Goal: Task Accomplishment & Management: Manage account settings

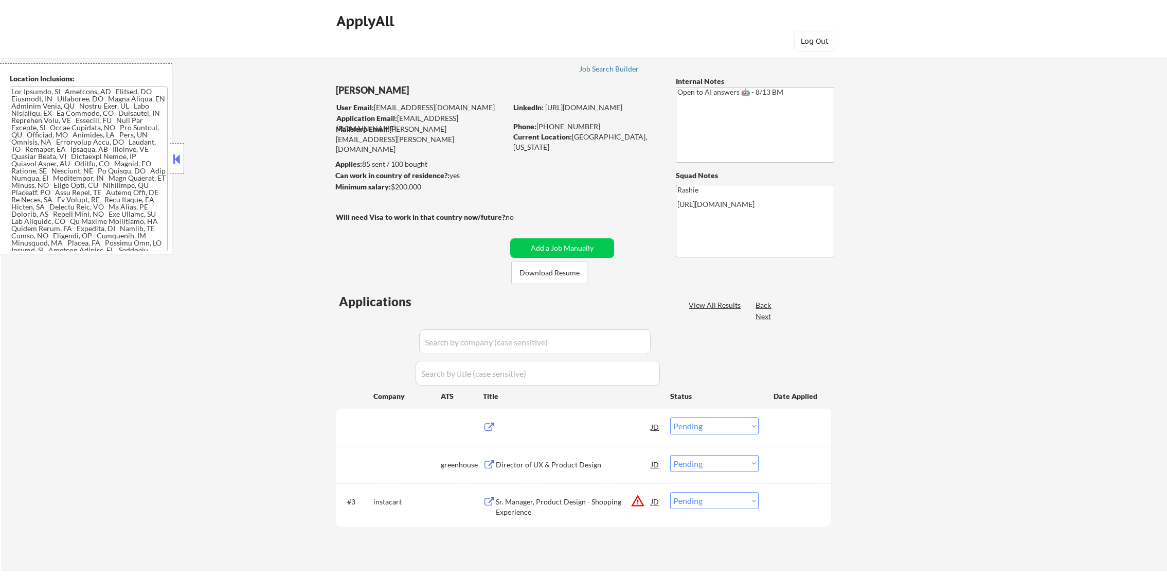
select select ""pending""
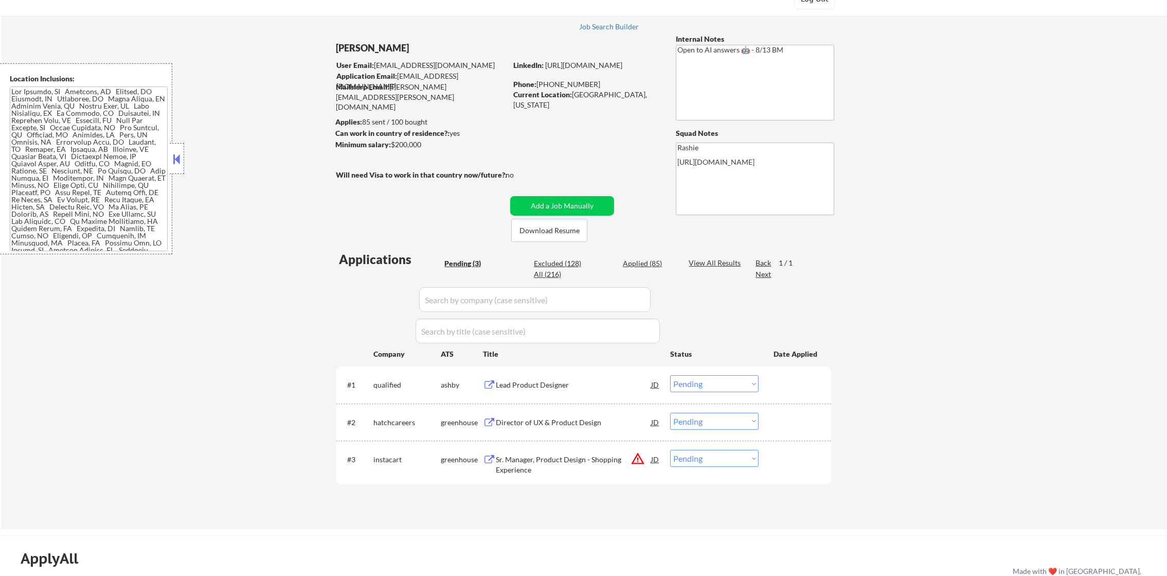
scroll to position [154, 0]
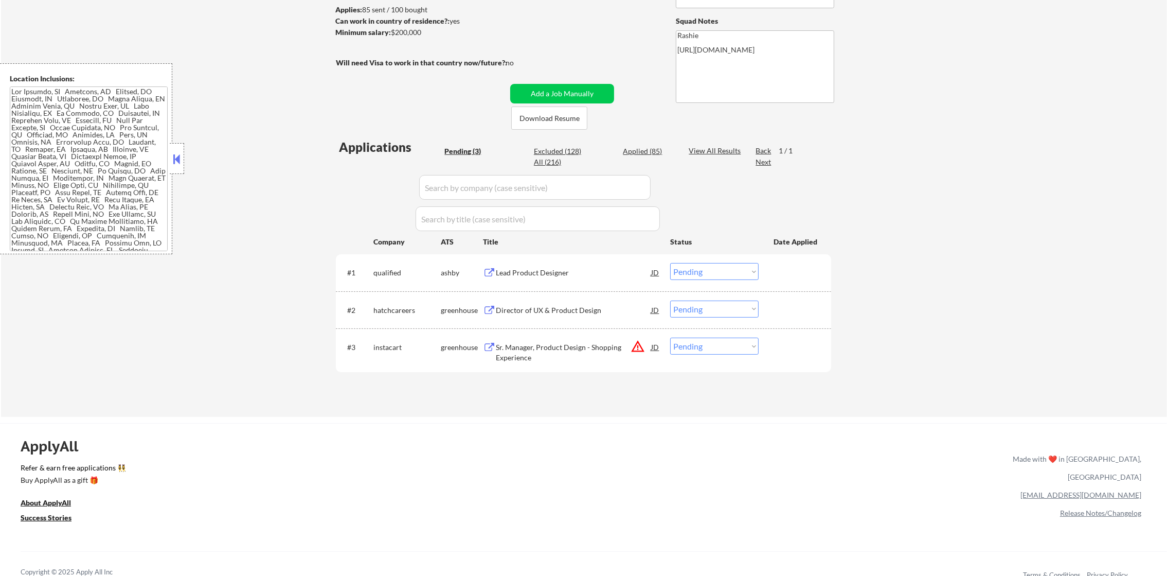
click at [562, 151] on div "Excluded (128)" at bounding box center [559, 151] width 51 height 10
select select ""excluded__salary_""
select select ""excluded__location_""
select select ""excluded__expired_""
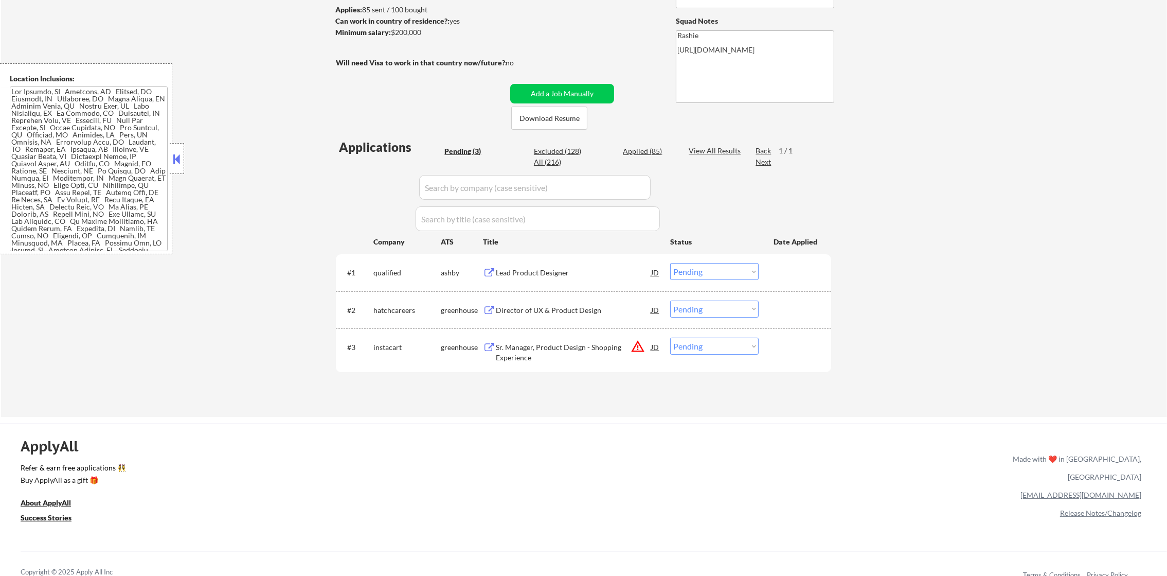
select select ""excluded__expired_""
select select ""excluded__salary_""
select select ""excluded__location_""
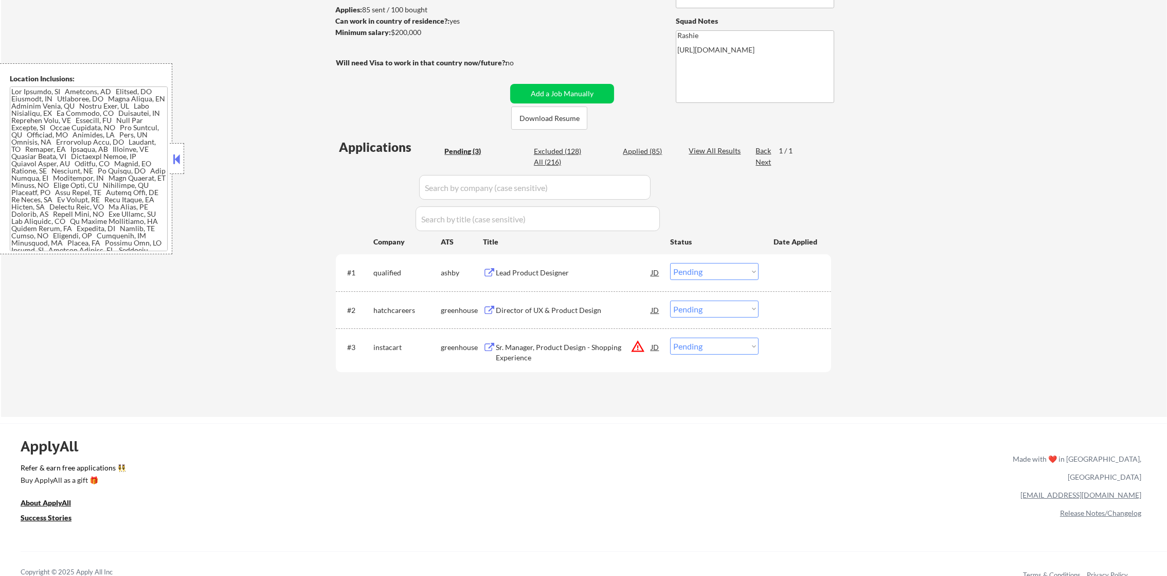
select select ""excluded__other_""
select select ""excluded__salary_""
select select ""excluded__other_""
select select ""excluded__expired_""
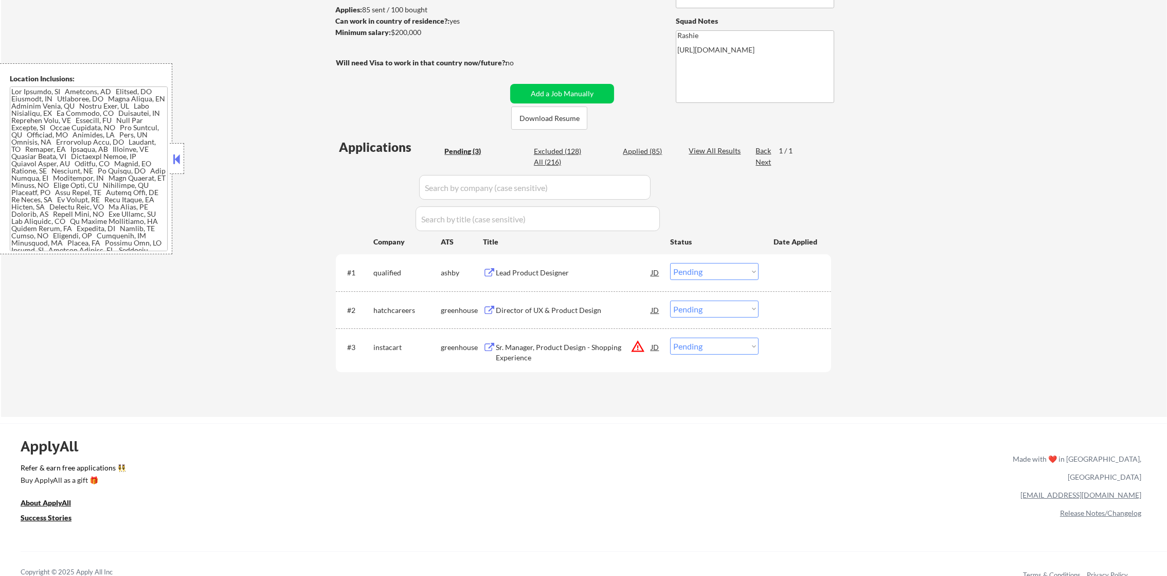
select select ""excluded__other_""
select select ""excluded__location_""
select select ""excluded__other_""
select select ""excluded__expired_""
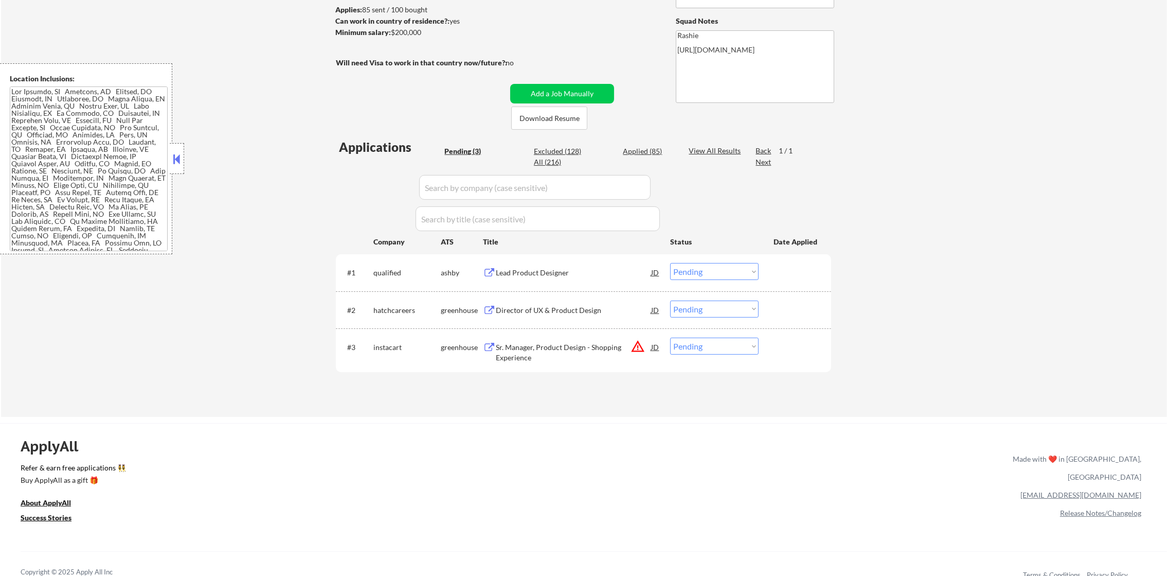
select select ""excluded__expired_""
select select ""excluded__location_""
select select ""excluded__expired_""
select select ""excluded__location_""
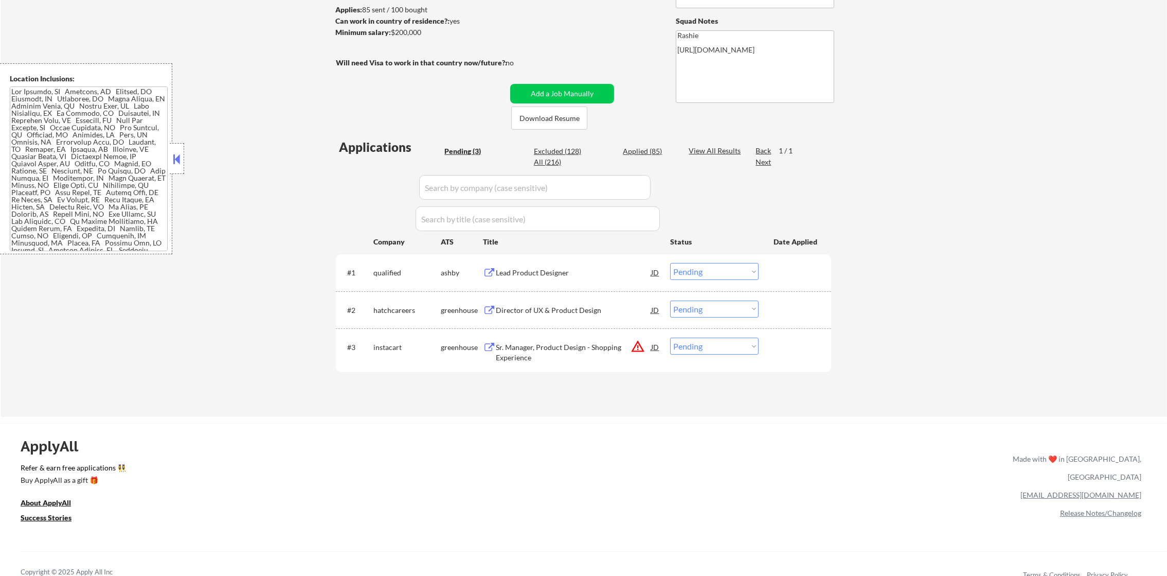
select select ""excluded""
select select ""excluded__expired_""
select select ""excluded__location_""
select select ""excluded__salary_""
select select ""excluded""
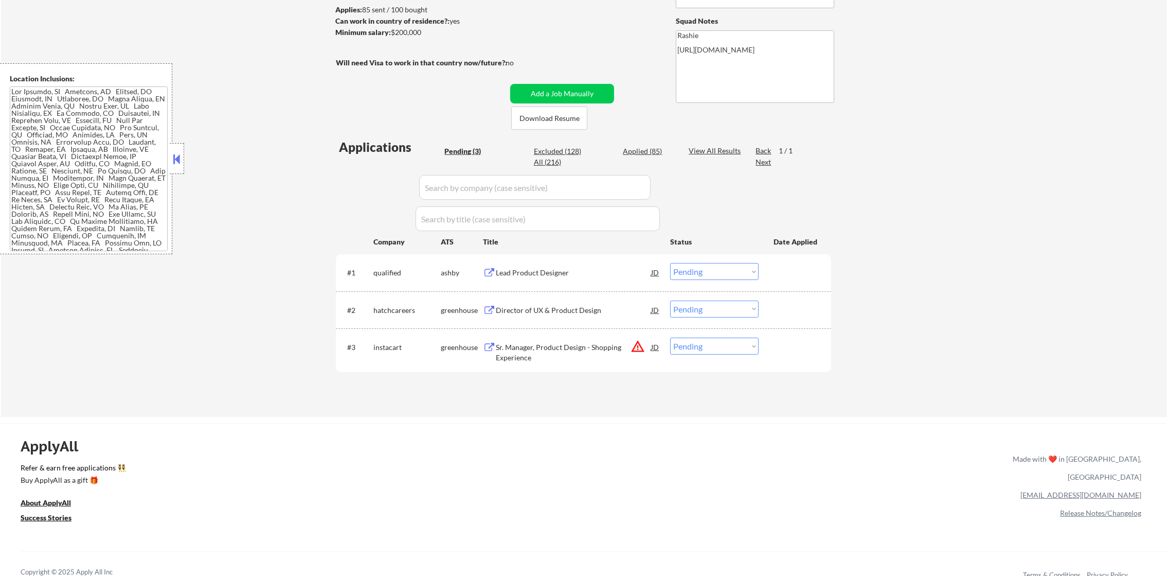
select select ""excluded__salary_""
select select ""excluded__location_""
select select ""excluded""
select select ""excluded__location_""
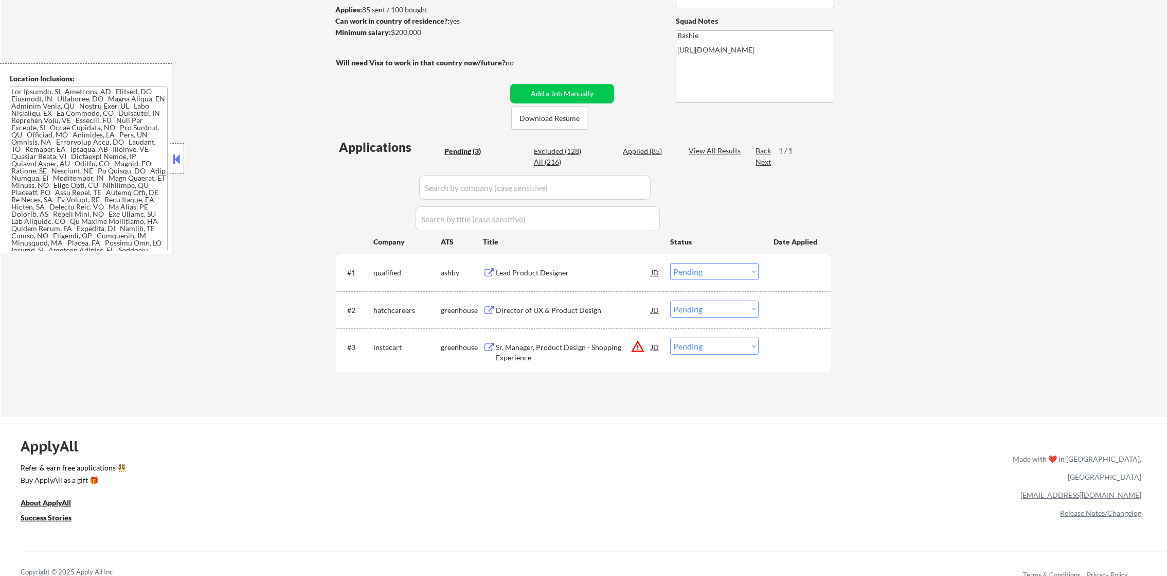
select select ""excluded__other_""
select select ""excluded__expired_""
select select ""excluded__location_""
select select ""excluded__salary_""
select select ""excluded""
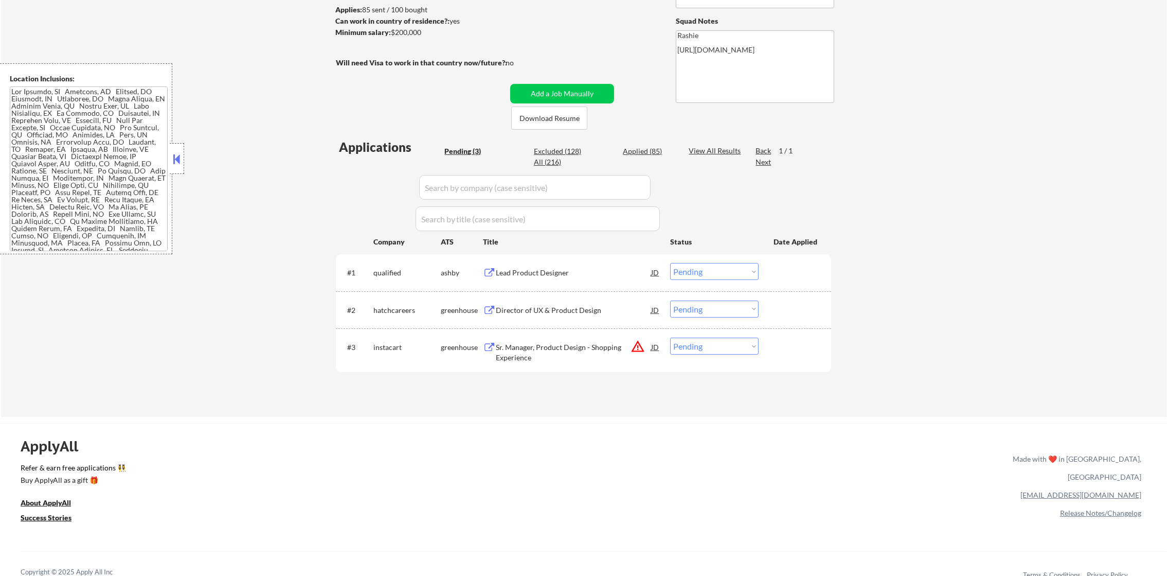
select select ""excluded__other_""
select select ""excluded__location_""
select select ""excluded__other_""
select select ""excluded__salary_""
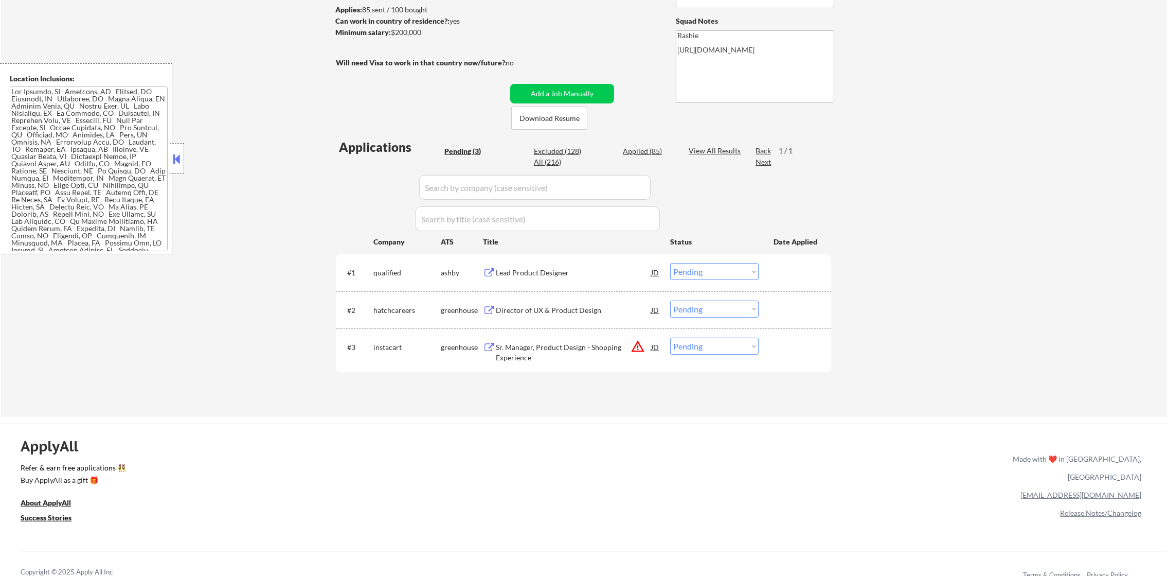
select select ""excluded__expired_""
select select ""excluded__blocklist_""
select select ""excluded__salary_""
select select ""excluded__other_""
select select ""excluded__salary_""
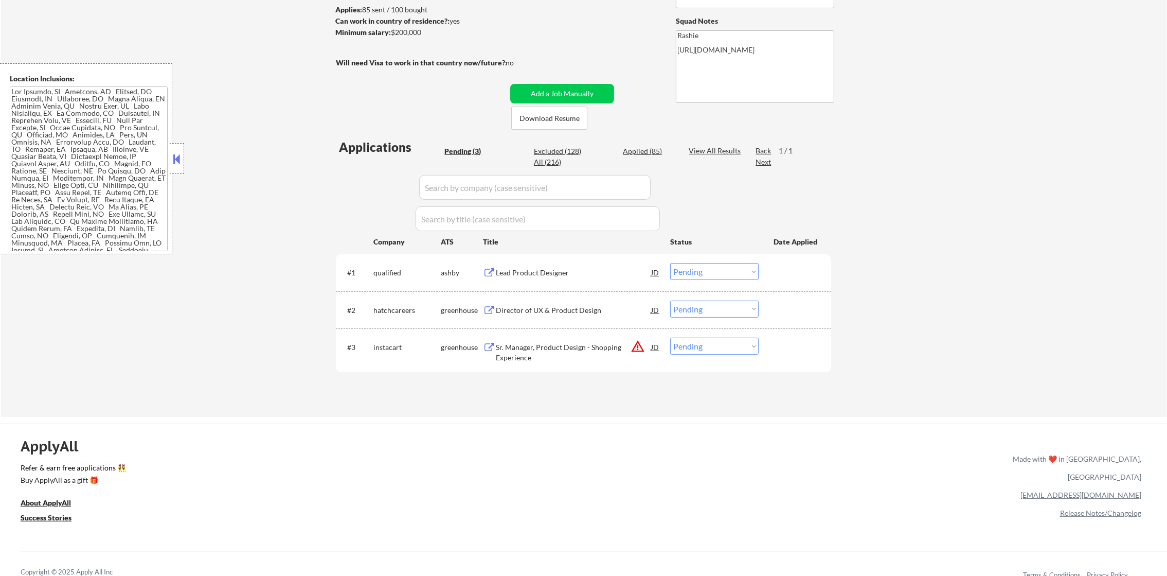
select select ""excluded__salary_""
select select ""excluded__other_""
select select ""excluded__salary_""
select select ""excluded__expired_""
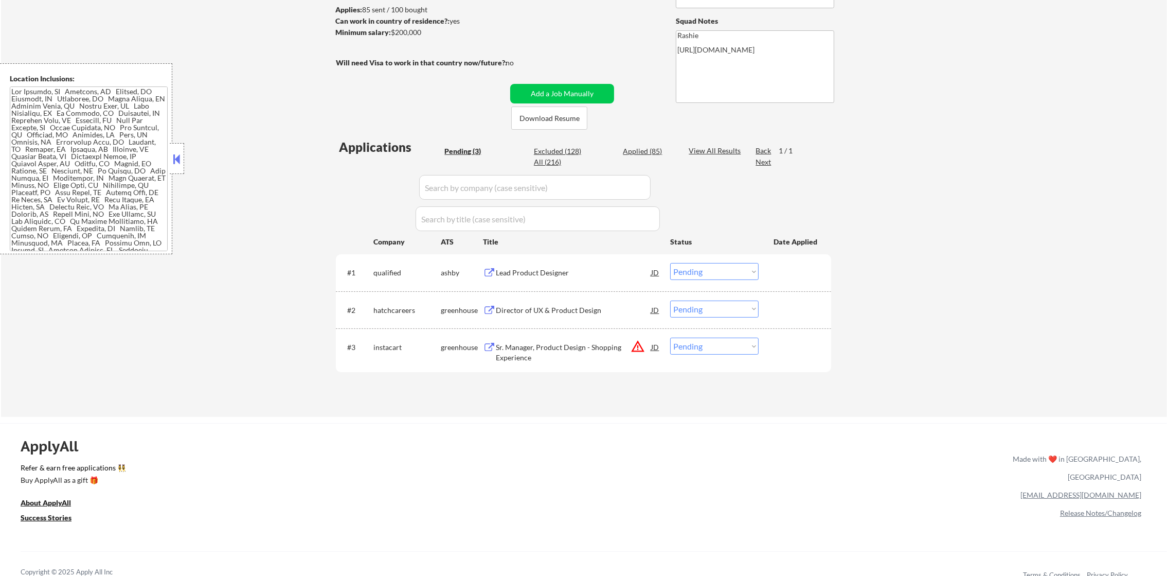
select select ""excluded__location_""
select select ""excluded__expired_""
select select ""excluded__other_""
select select ""excluded__location_""
select select ""excluded__expired_""
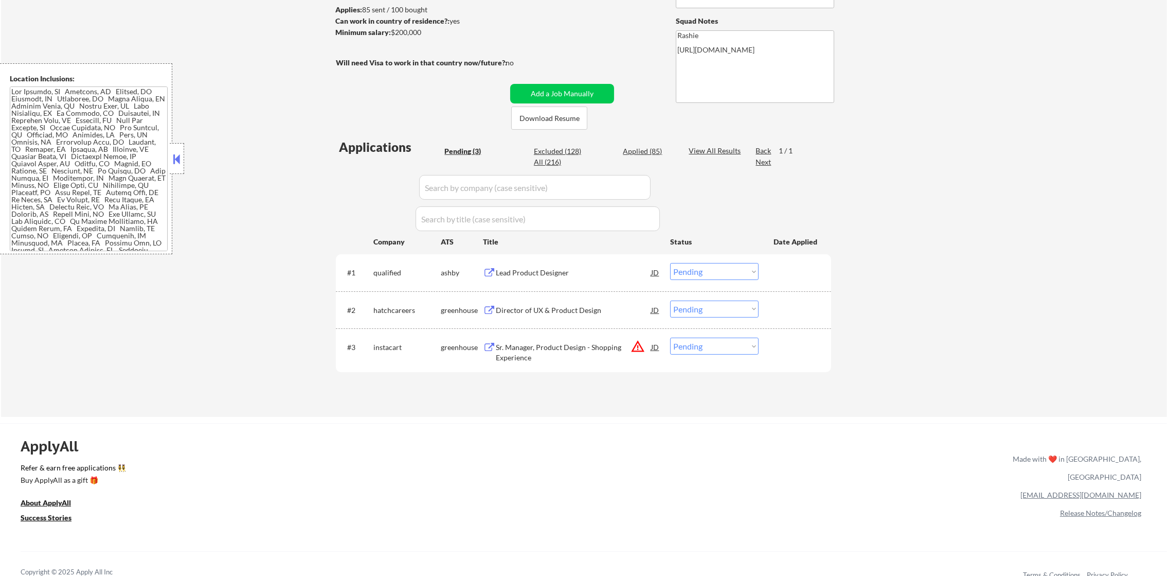
select select ""excluded__other_""
select select ""excluded__expired_""
select select ""excluded__other_""
select select ""excluded__expired_""
select select ""excluded__other_""
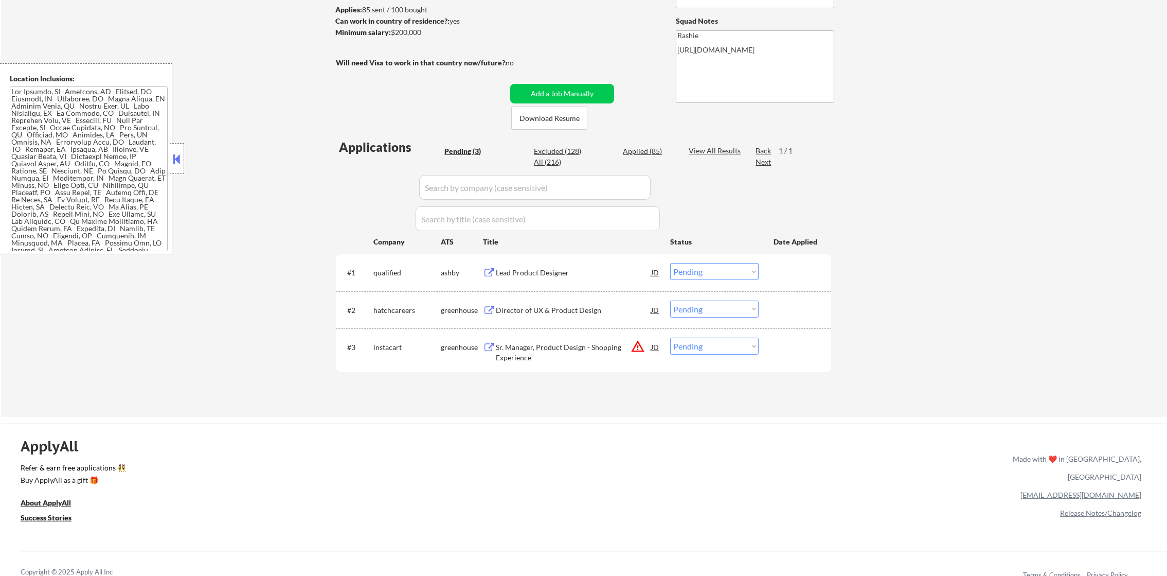
select select ""excluded__other_""
select select ""excluded""
select select ""excluded__other_""
select select ""excluded__salary_""
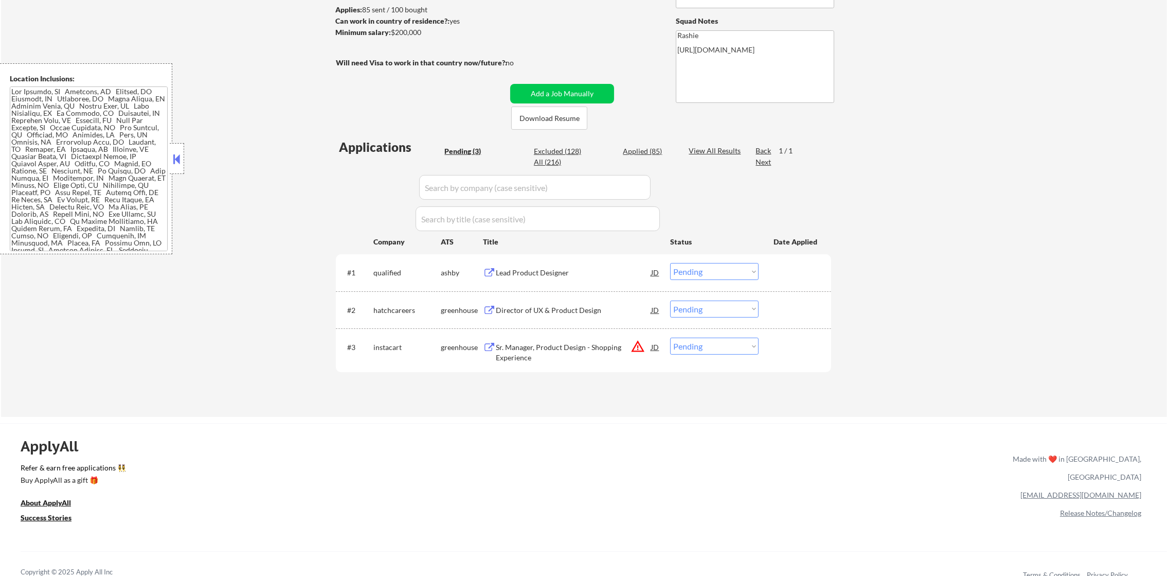
select select ""excluded__expired_""
select select ""excluded""
select select ""excluded__salary_""
select select ""excluded__expired_""
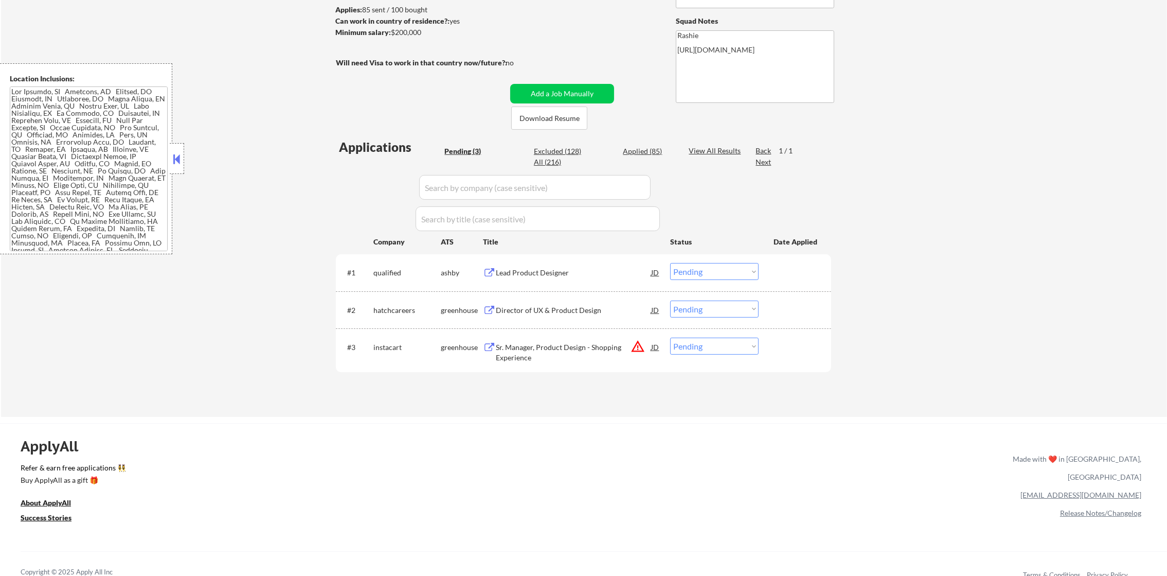
select select ""excluded__location_""
select select ""excluded__other_""
select select ""excluded""
select select ""excluded__other_""
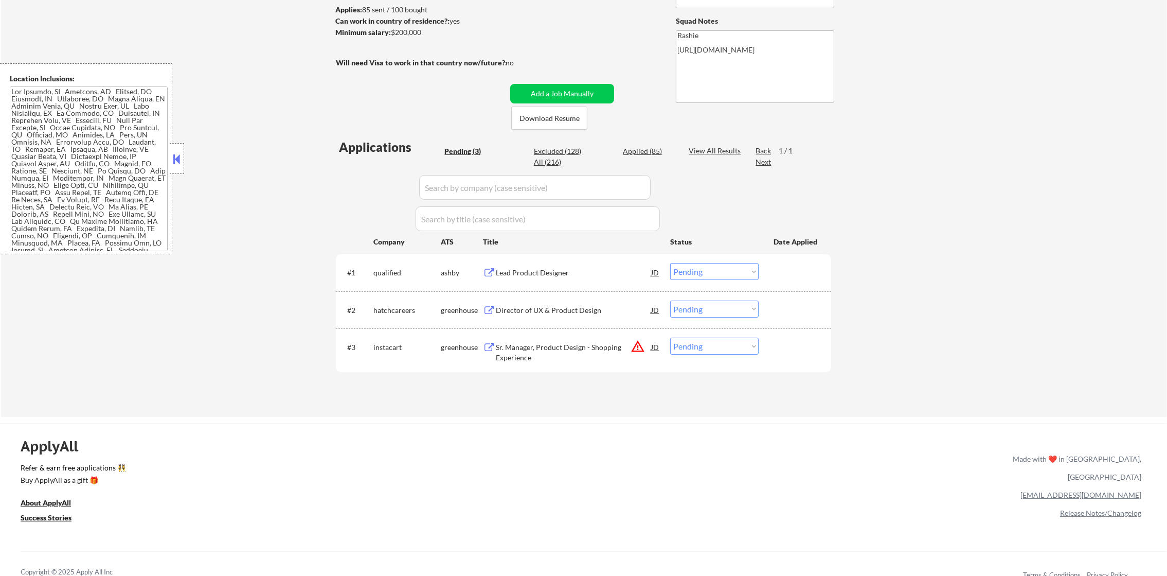
select select ""excluded__other_""
select select ""excluded""
select select ""excluded__expired_""
select select ""excluded""
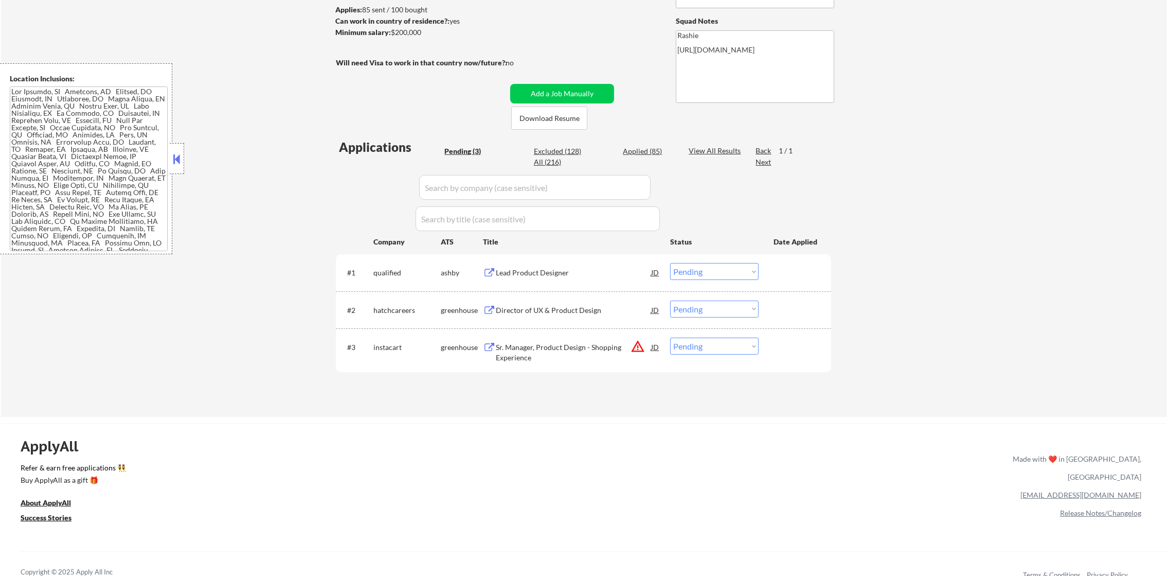
select select ""excluded__location_""
select select ""excluded__salary_""
select select ""excluded__expired_""
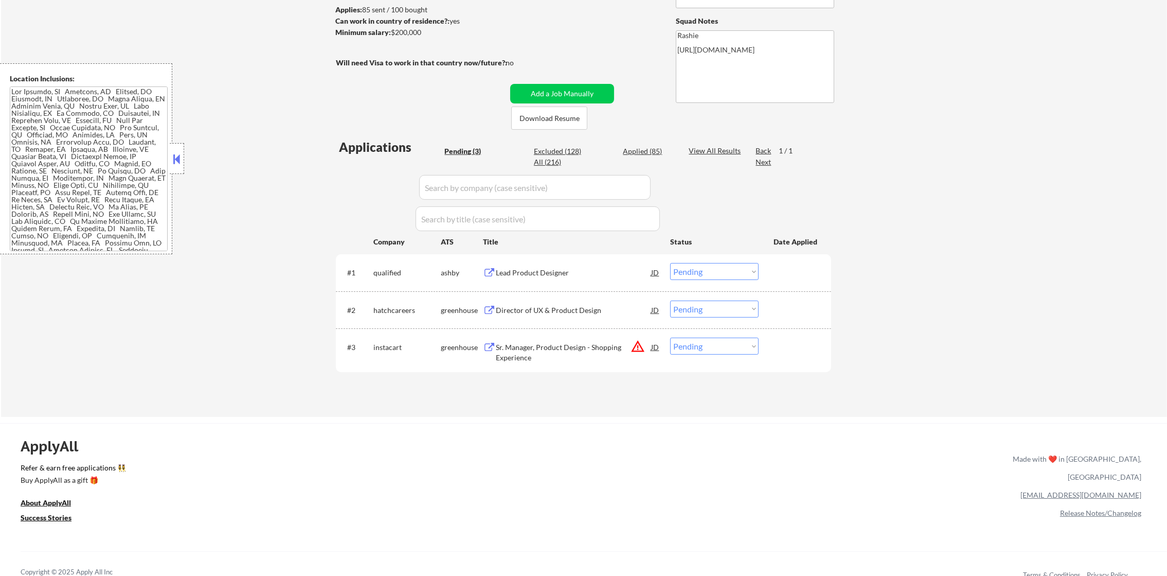
select select ""excluded__other_""
select select ""excluded__expired_""
select select ""excluded__salary_""
select select ""excluded__other_""
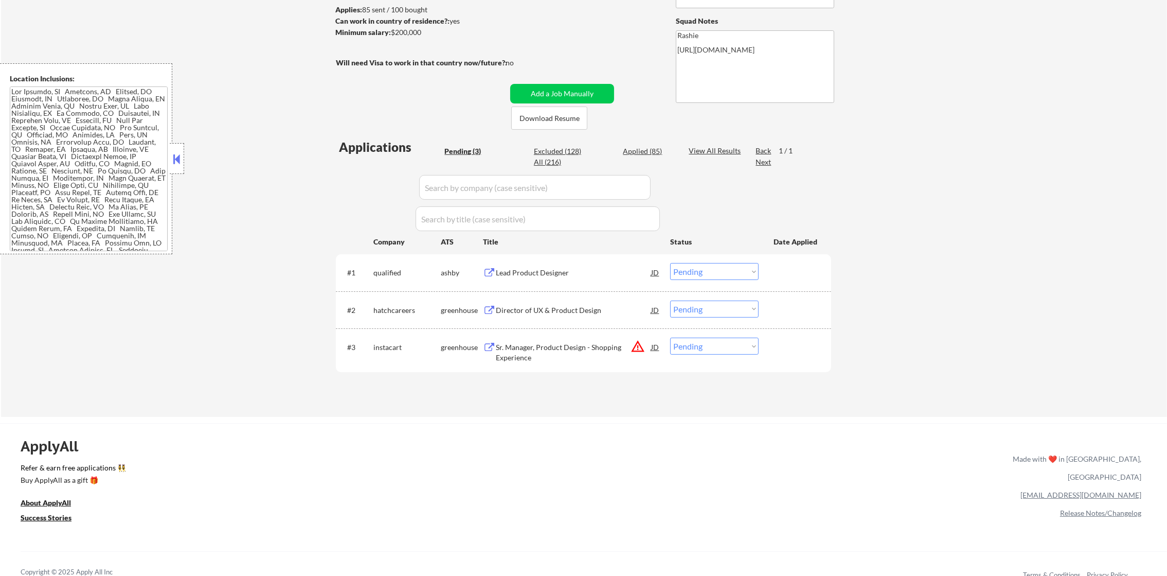
select select ""excluded__expired_""
select select ""excluded__location_""
select select ""excluded__other_""
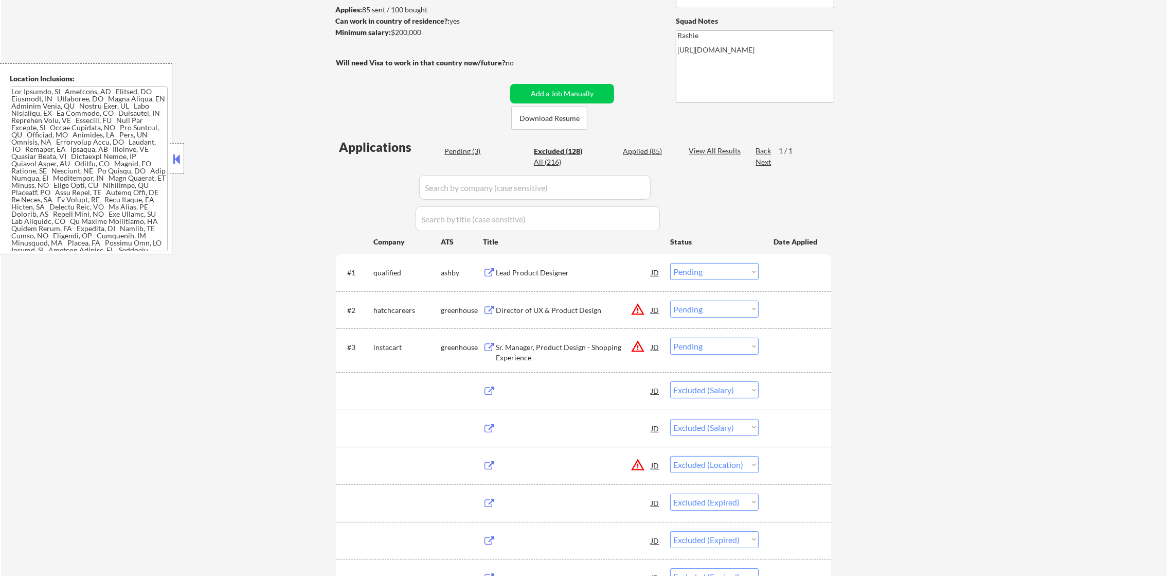
select select ""excluded__expired_""
select select ""excluded__location_""
select select ""excluded__expired_""
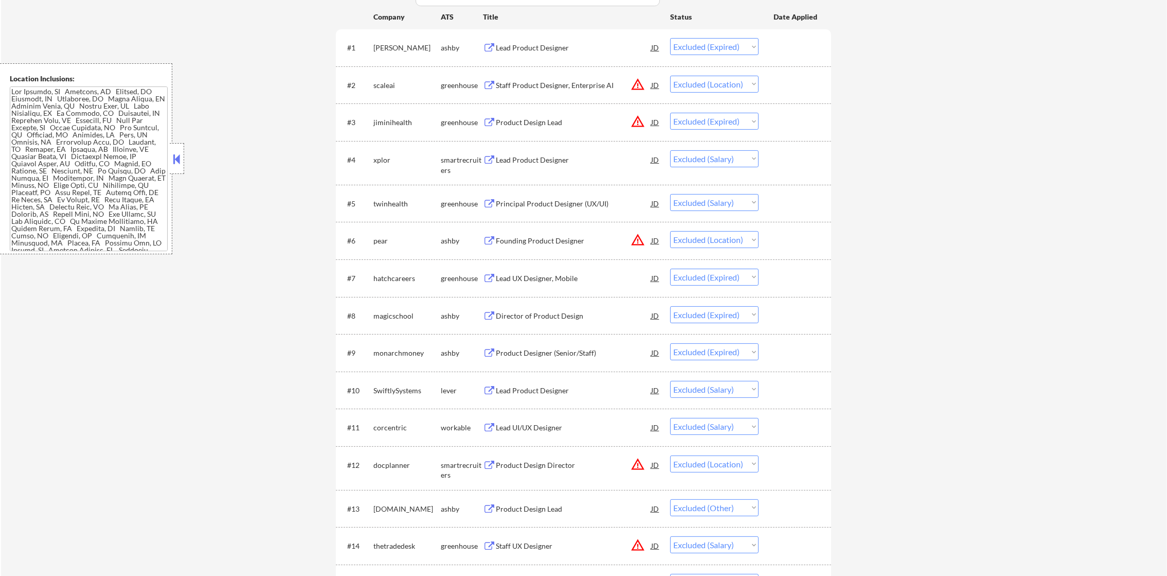
scroll to position [412, 0]
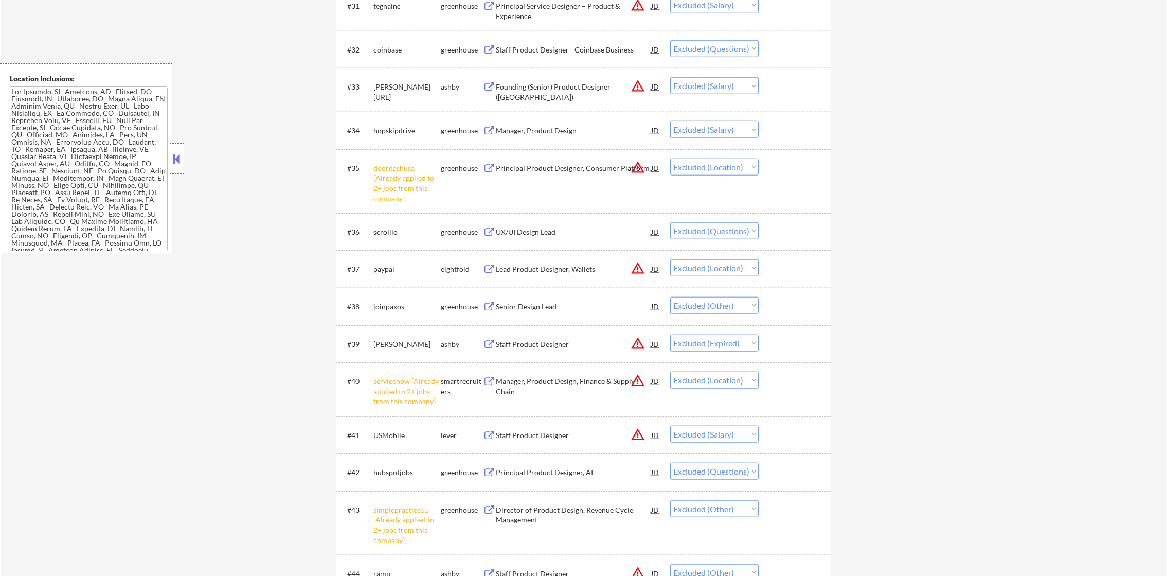
scroll to position [1620, 0]
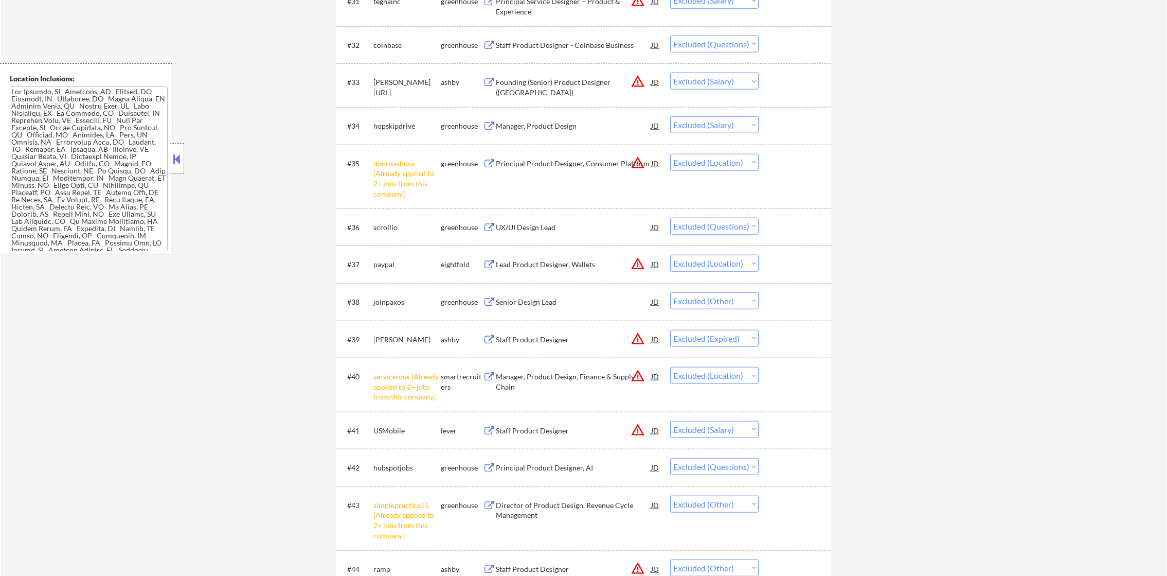
click at [564, 41] on div "Staff Product Designer - Coinbase Business" at bounding box center [573, 45] width 155 height 10
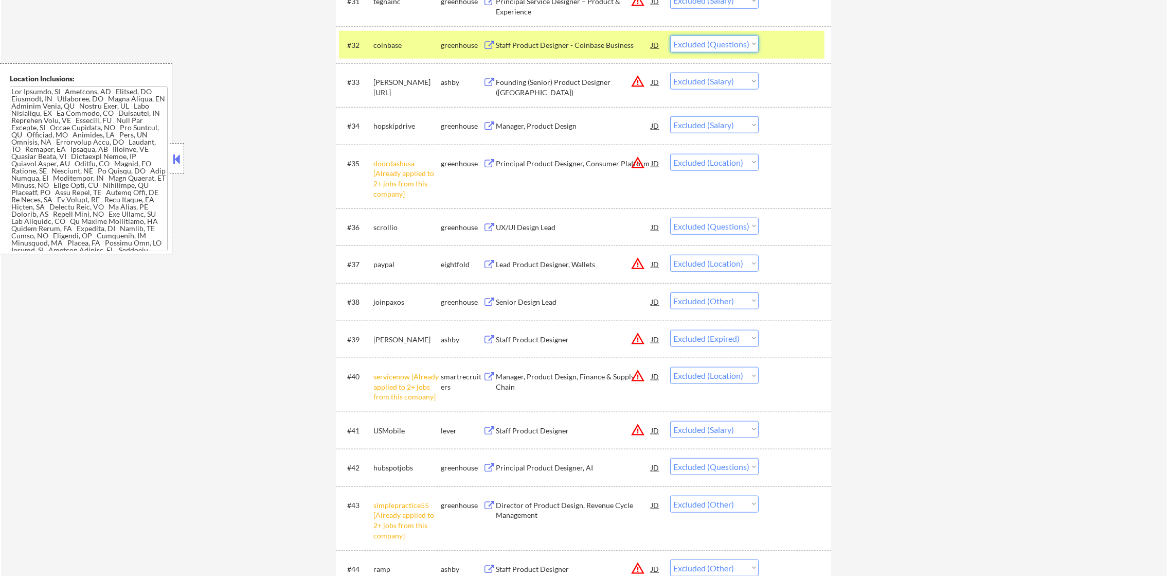
click at [684, 47] on select "Choose an option... Pending Applied Excluded (Questions) Excluded (Expired) Exc…" at bounding box center [714, 44] width 88 height 17
select select ""excluded__other_""
click at [670, 36] on select "Choose an option... Pending Applied Excluded (Questions) Excluded (Expired) Exc…" at bounding box center [714, 44] width 88 height 17
click at [373, 53] on div "#32 coinbase greenhouse Staff Product Designer - Coinbase Business JD Choose an…" at bounding box center [582, 45] width 486 height 28
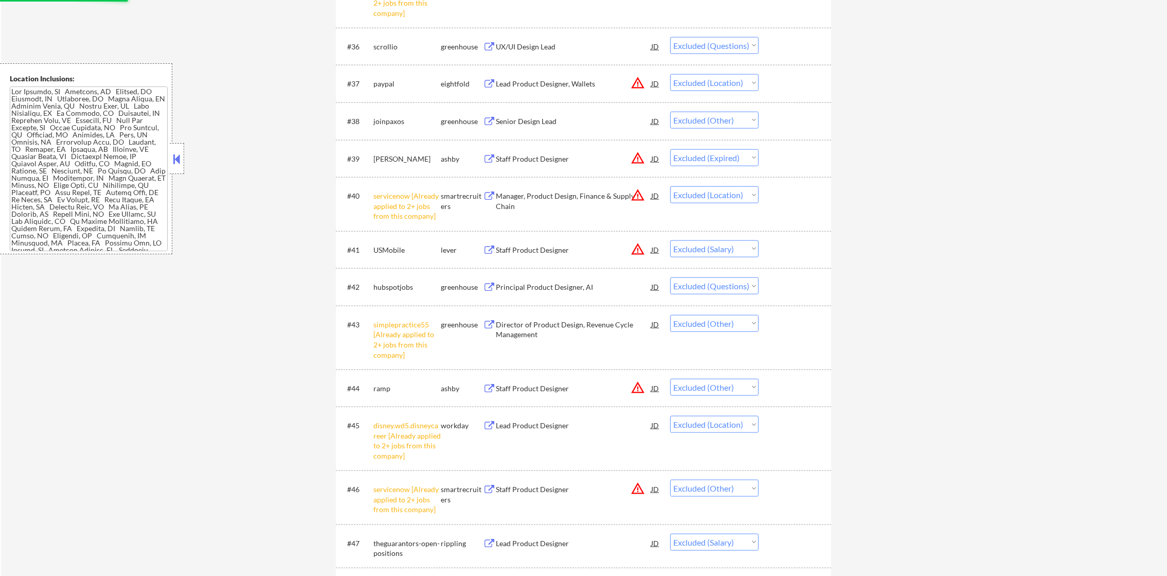
scroll to position [1775, 0]
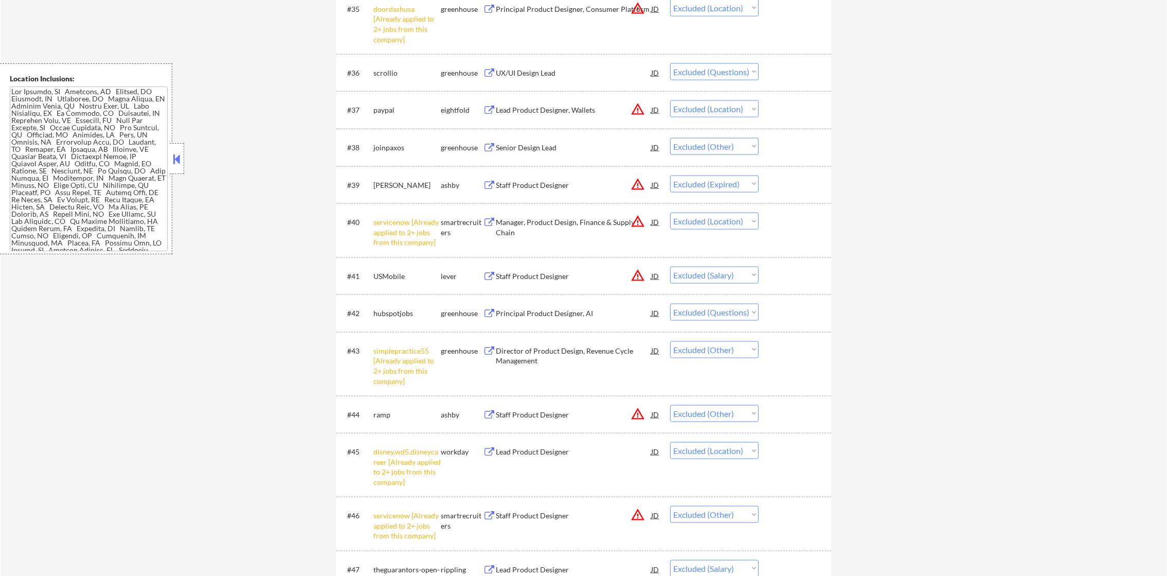
click at [532, 65] on div "UX/UI Design Lead" at bounding box center [573, 72] width 155 height 19
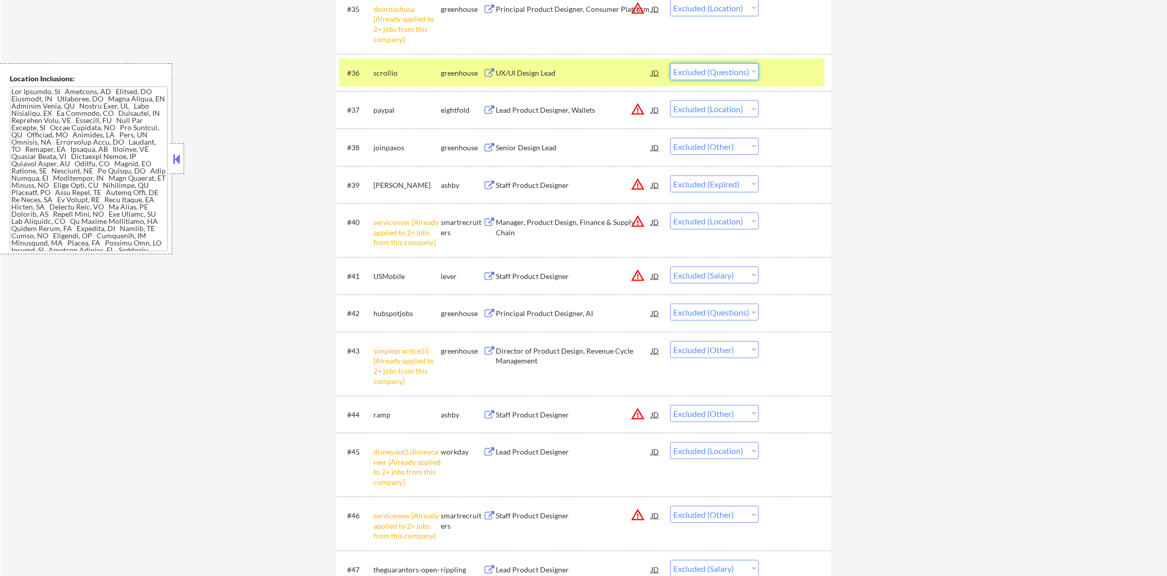
drag, startPoint x: 700, startPoint y: 72, endPoint x: 706, endPoint y: 80, distance: 10.3
click at [700, 72] on select "Choose an option... Pending Applied Excluded (Questions) Excluded (Expired) Exc…" at bounding box center [714, 71] width 88 height 17
select select ""excluded__other_""
click at [670, 63] on select "Choose an option... Pending Applied Excluded (Questions) Excluded (Expired) Exc…" at bounding box center [714, 71] width 88 height 17
click at [369, 73] on div "#36 scrollio greenhouse UX/UI Design Lead JD Choose an option... Pending Applie…" at bounding box center [582, 73] width 486 height 28
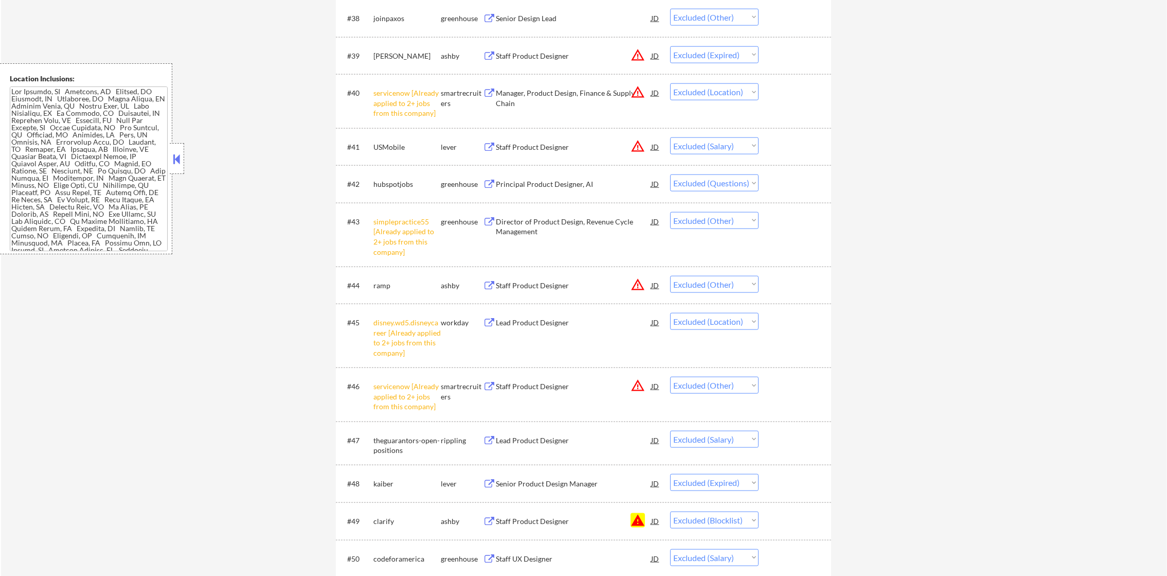
scroll to position [1903, 0]
click at [549, 184] on div "Principal Product Designer, AI" at bounding box center [573, 185] width 155 height 10
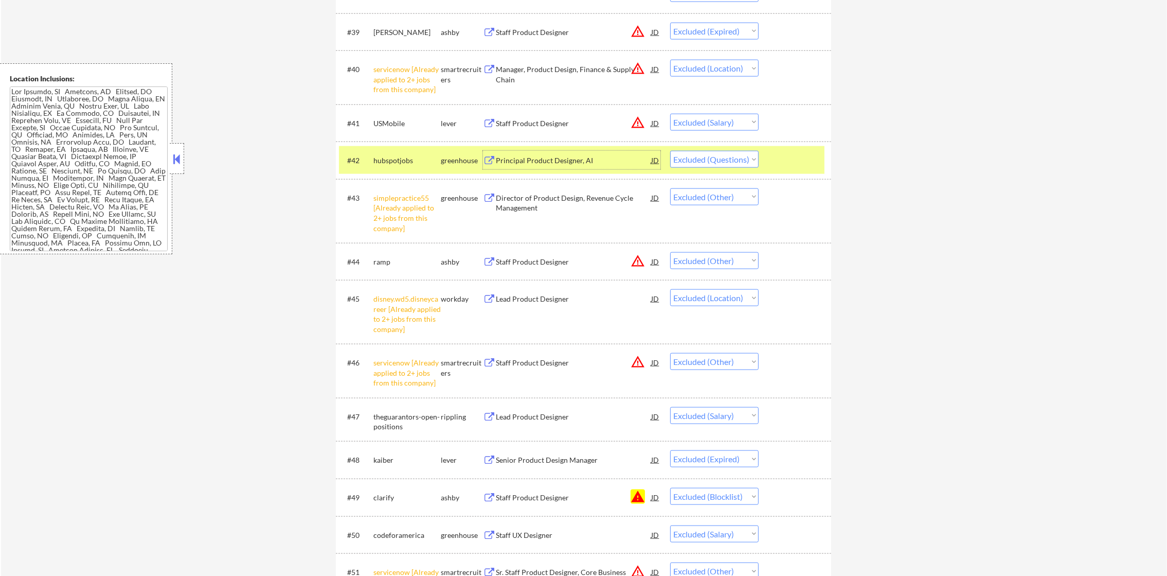
scroll to position [2006, 0]
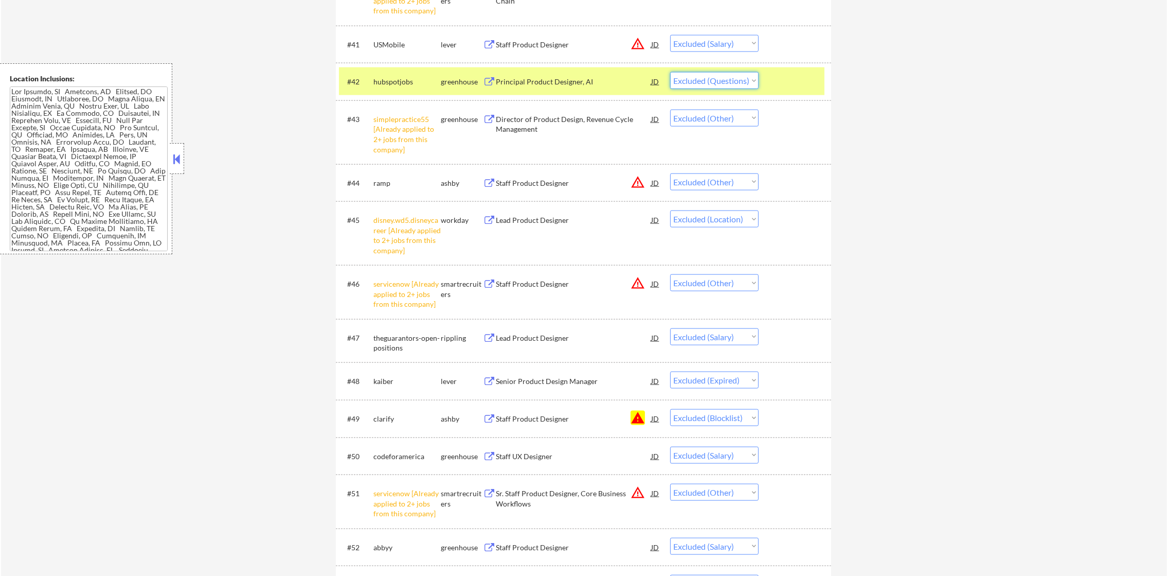
click at [730, 77] on select "Choose an option... Pending Applied Excluded (Questions) Excluded (Expired) Exc…" at bounding box center [714, 80] width 88 height 17
click at [670, 72] on select "Choose an option... Pending Applied Excluded (Questions) Excluded (Expired) Exc…" at bounding box center [714, 80] width 88 height 17
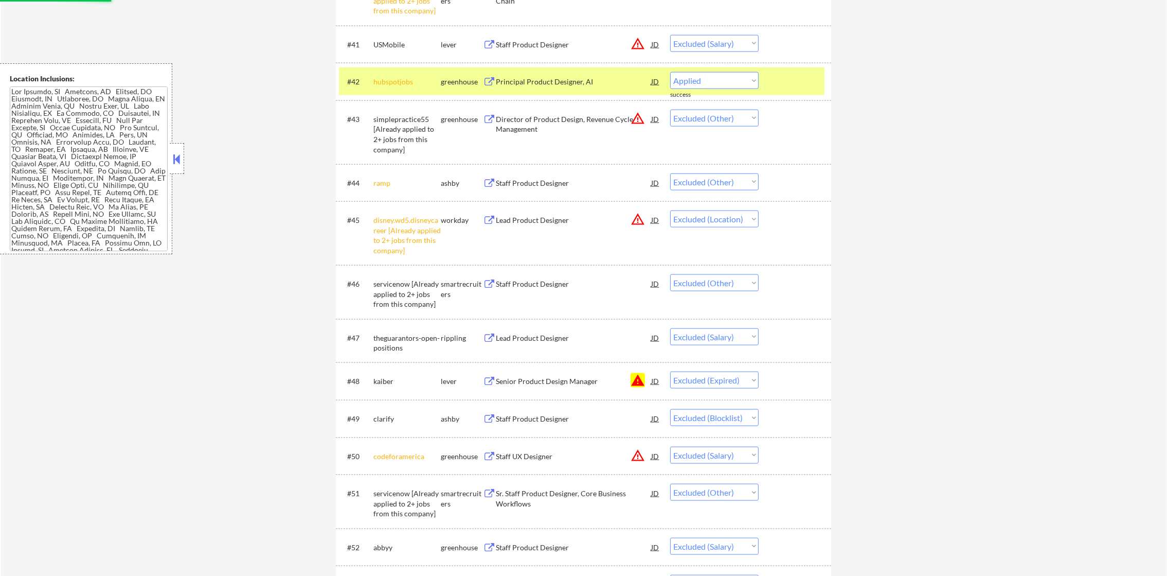
select select ""excluded__other_""
select select ""excluded__location_""
select select ""excluded__other_""
select select ""excluded__salary_""
select select ""excluded__expired_""
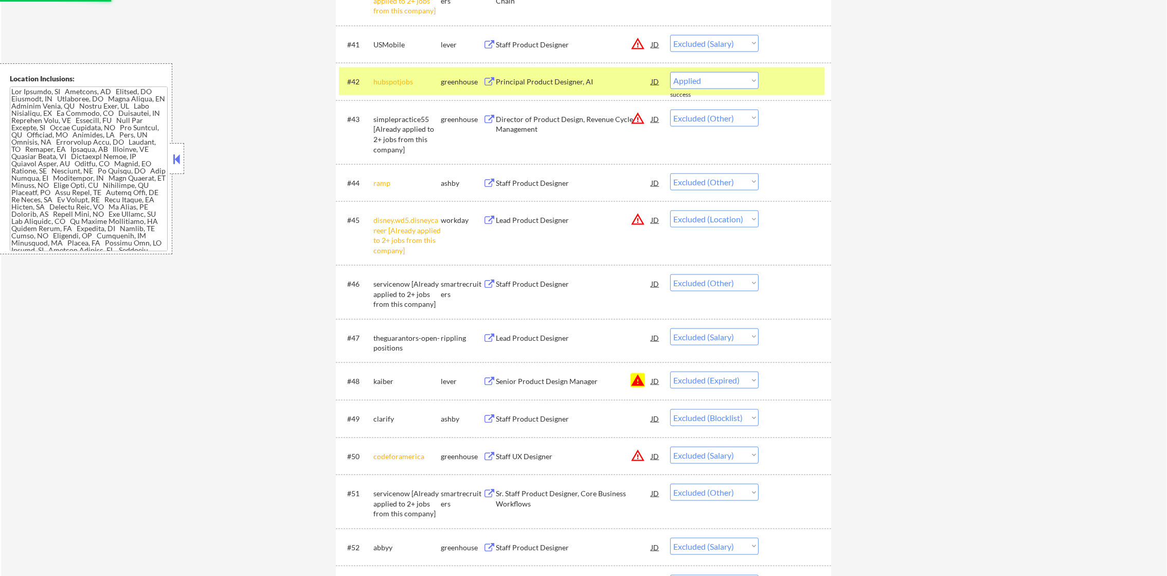
select select ""excluded__blocklist_""
select select ""excluded__salary_""
select select ""excluded__other_""
select select ""excluded__salary_""
select select ""excluded__other_""
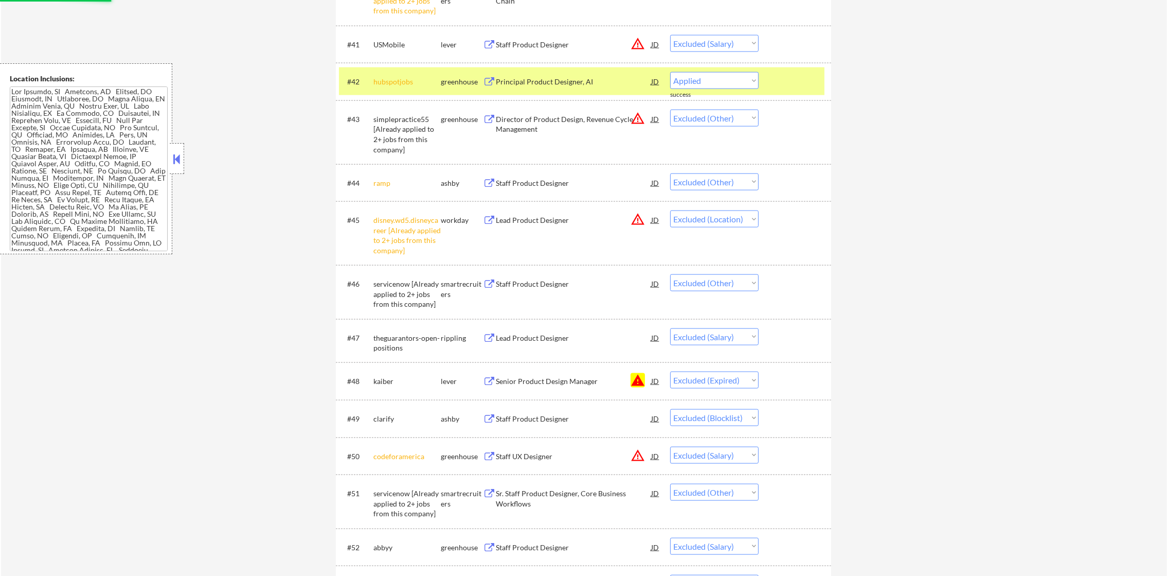
select select ""excluded__salary_""
select select ""excluded__expired_""
select select ""excluded__location_""
select select ""excluded__expired_""
select select ""excluded__other_""
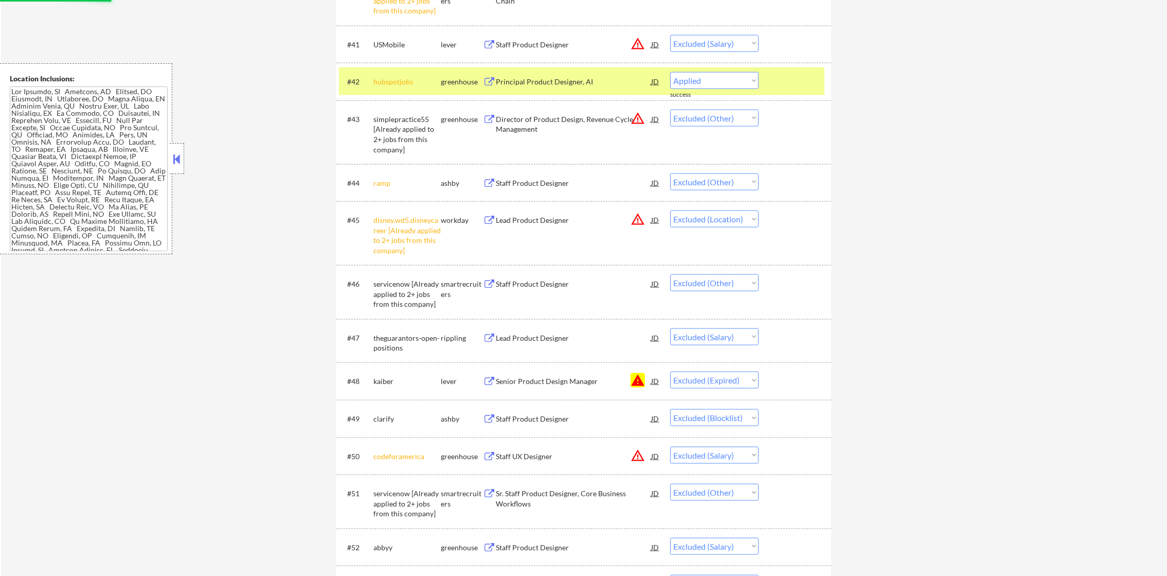
select select ""excluded__location_""
select select ""excluded__expired_""
select select ""excluded__other_""
select select ""excluded__expired_""
select select ""excluded__other_""
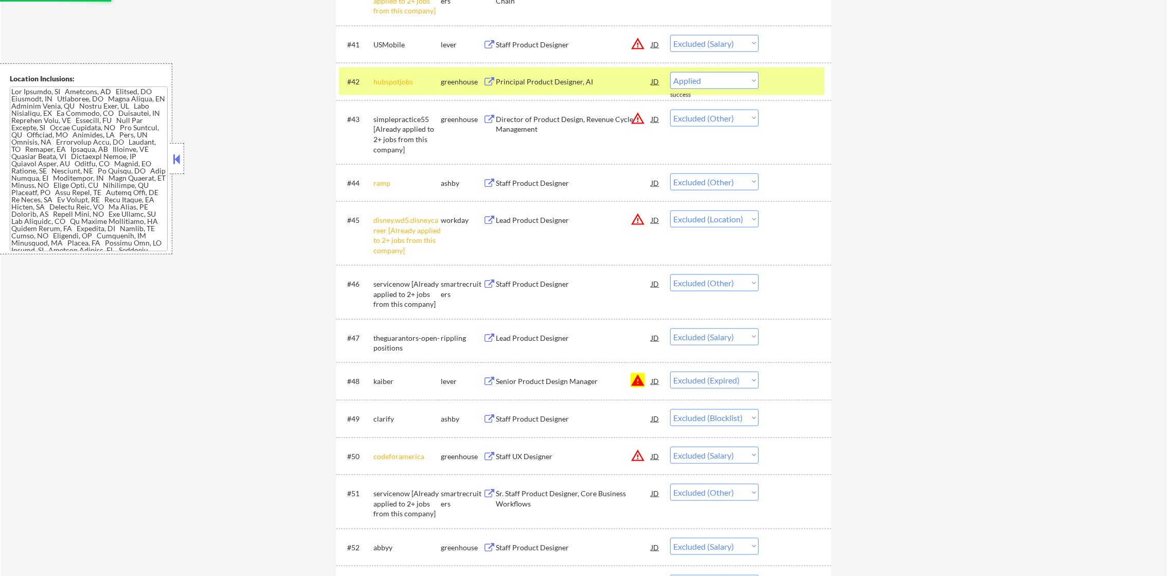
select select ""excluded__expired_""
select select ""excluded__other_""
select select ""excluded""
select select ""excluded__other_""
select select ""excluded__salary_""
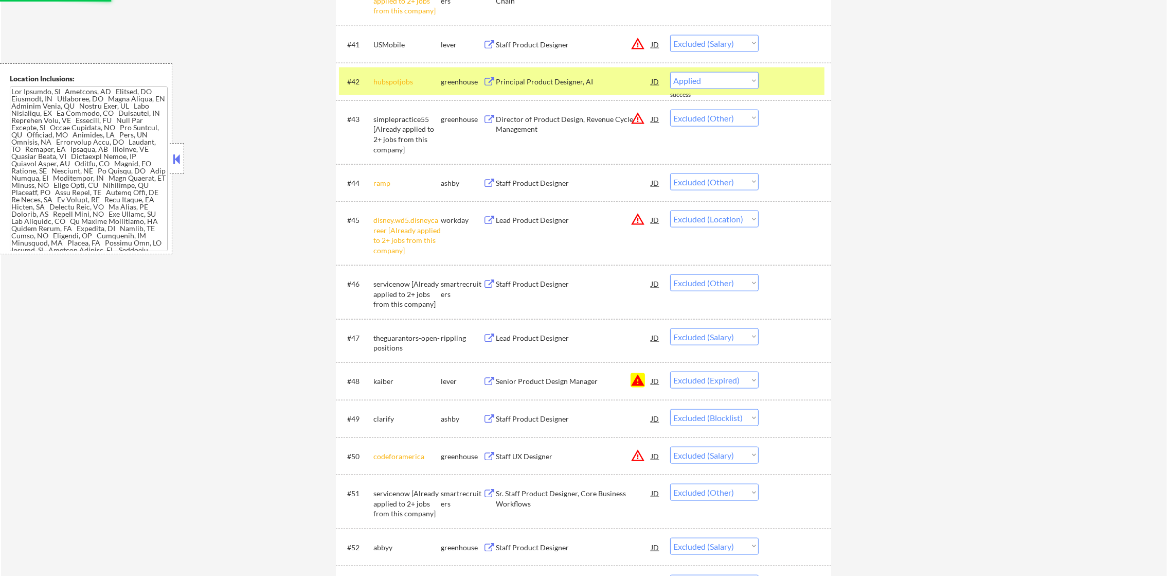
select select ""excluded__expired_""
select select ""excluded""
select select ""excluded__salary_""
select select ""excluded__expired_""
select select ""excluded__location_""
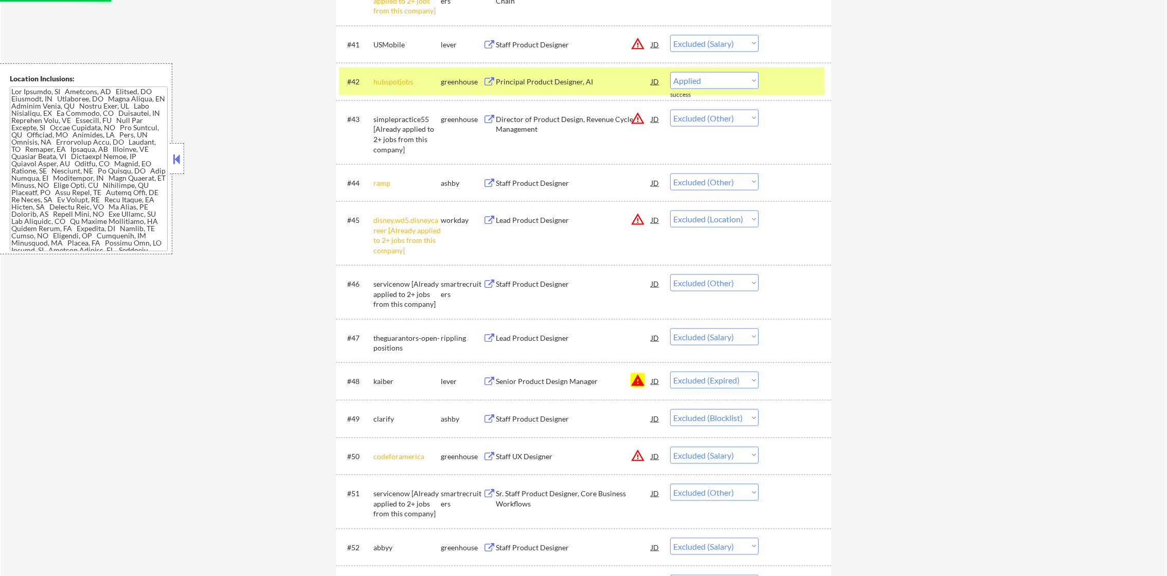
select select ""excluded__other_""
select select ""excluded""
select select ""excluded__other_""
select select ""excluded""
select select ""excluded__expired_""
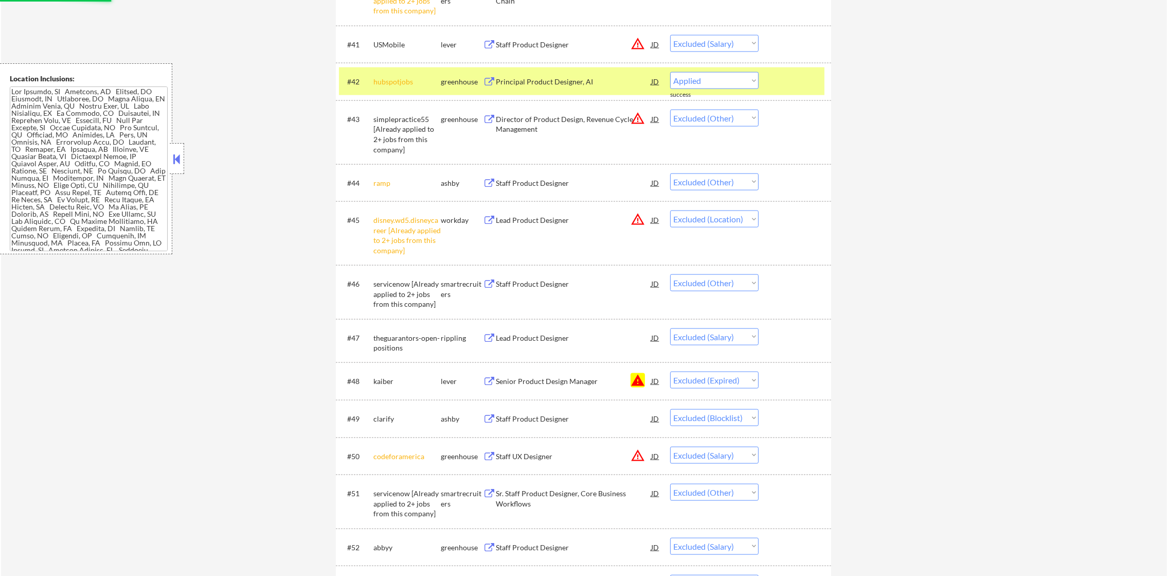
select select ""excluded""
select select ""excluded__location_""
select select ""excluded__salary_""
select select ""excluded__expired_""
select select ""excluded__other_""
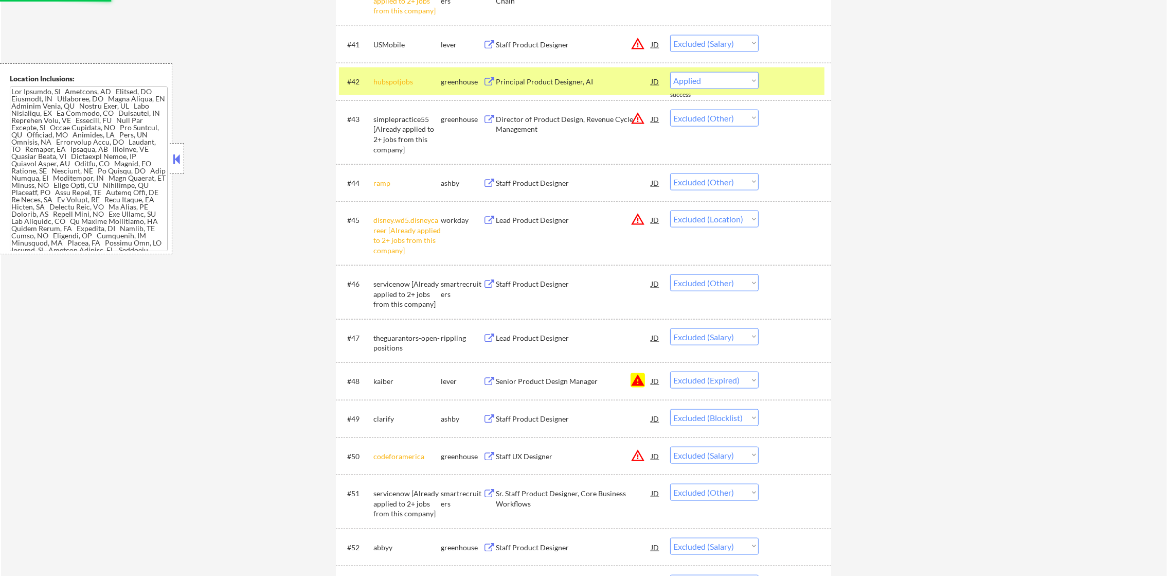
select select ""excluded__expired_""
select select ""excluded__salary_""
select select ""excluded__other_""
select select ""excluded__expired_""
select select ""excluded__location_""
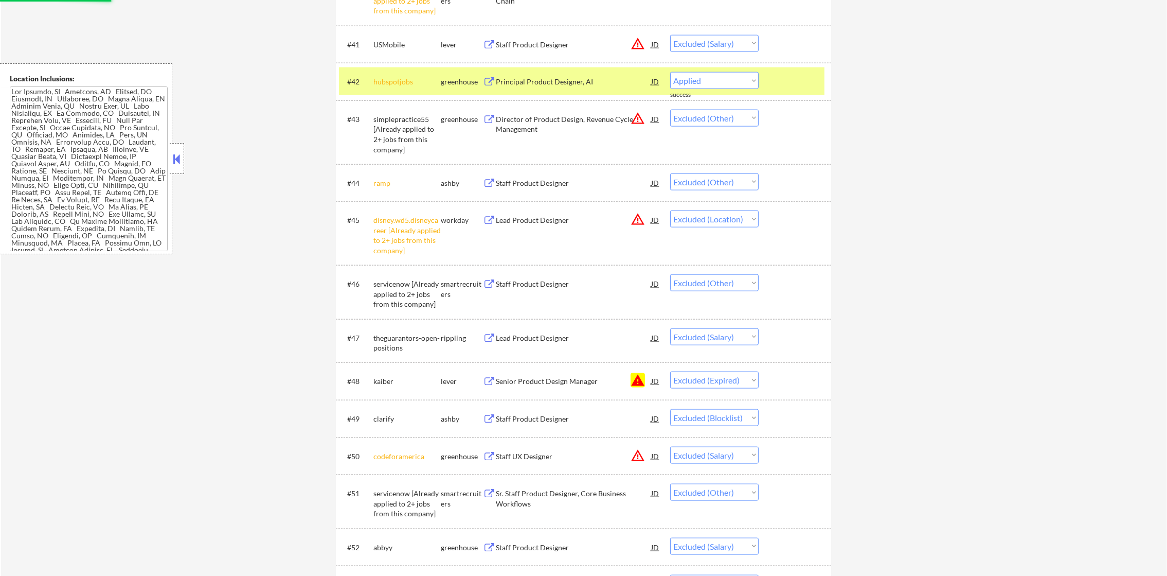
select select ""excluded__other_""
select select ""excluded""
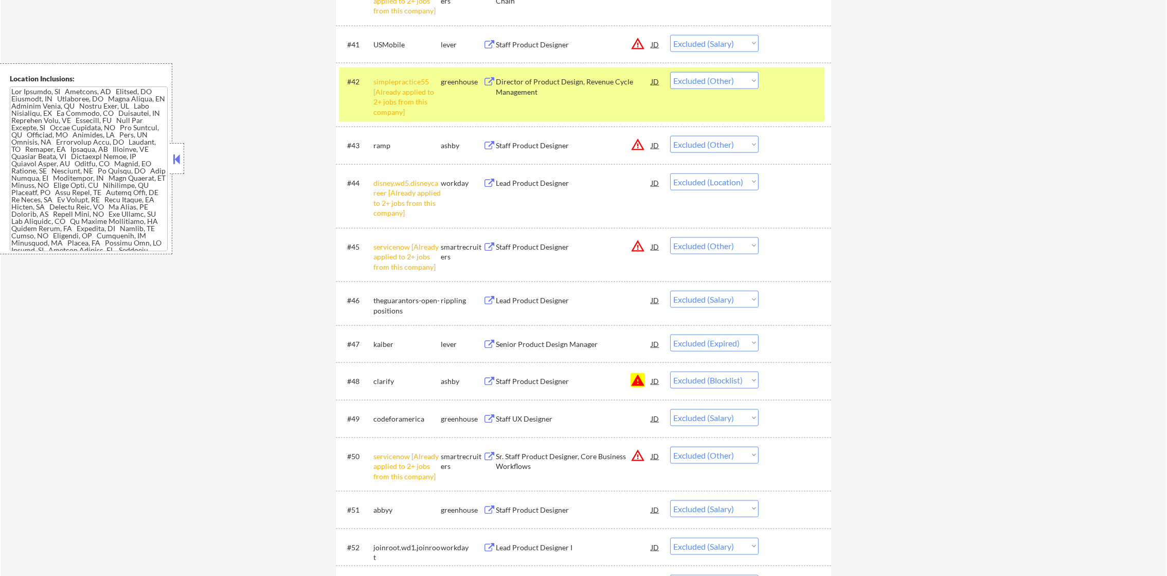
click at [415, 69] on div "#42 simplepractice55 [Already applied to 2+ jobs from this company] greenhouse …" at bounding box center [582, 94] width 486 height 54
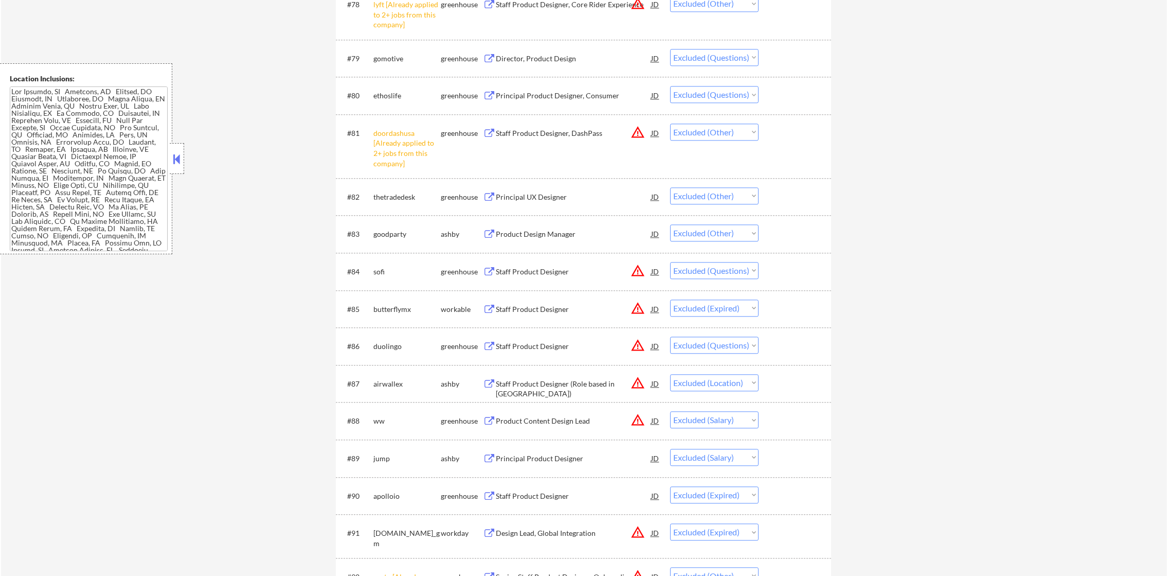
scroll to position [3678, 0]
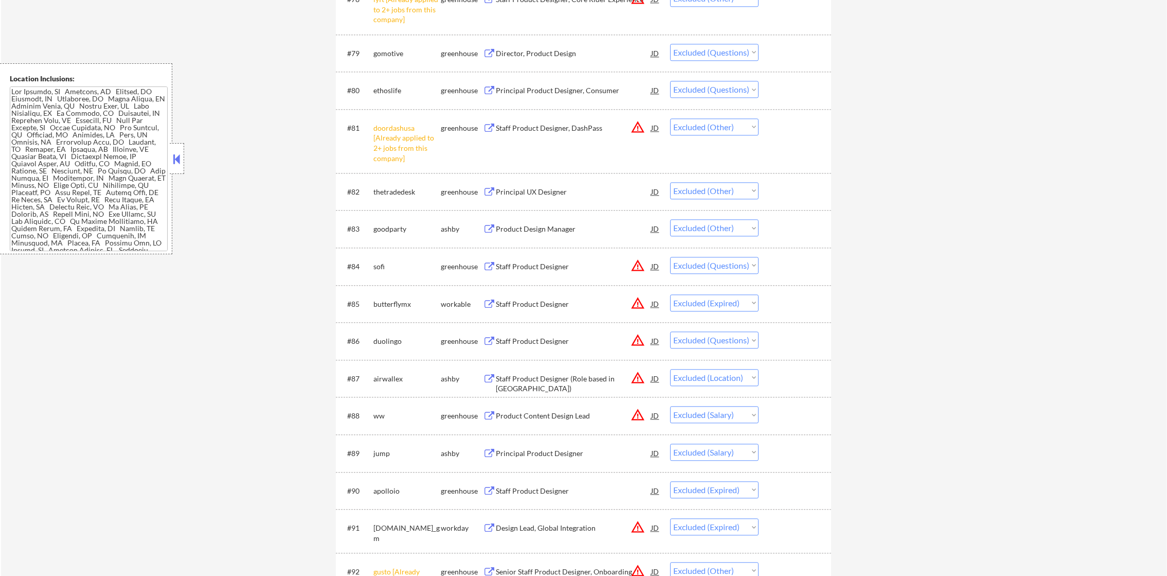
click at [582, 55] on div "Director, Product Design" at bounding box center [573, 53] width 155 height 10
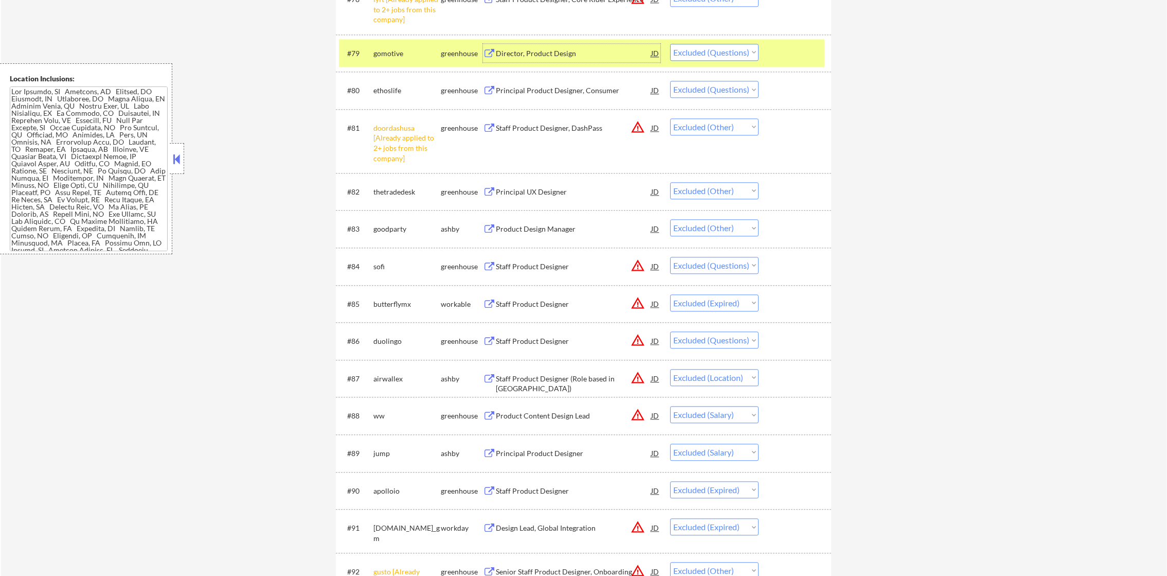
click at [706, 45] on select "Choose an option... Pending Applied Excluded (Questions) Excluded (Expired) Exc…" at bounding box center [714, 52] width 88 height 17
click at [670, 44] on select "Choose an option... Pending Applied Excluded (Questions) Excluded (Expired) Exc…" at bounding box center [714, 52] width 88 height 17
select select ""excluded""
select select ""excluded__other_""
select select ""excluded""
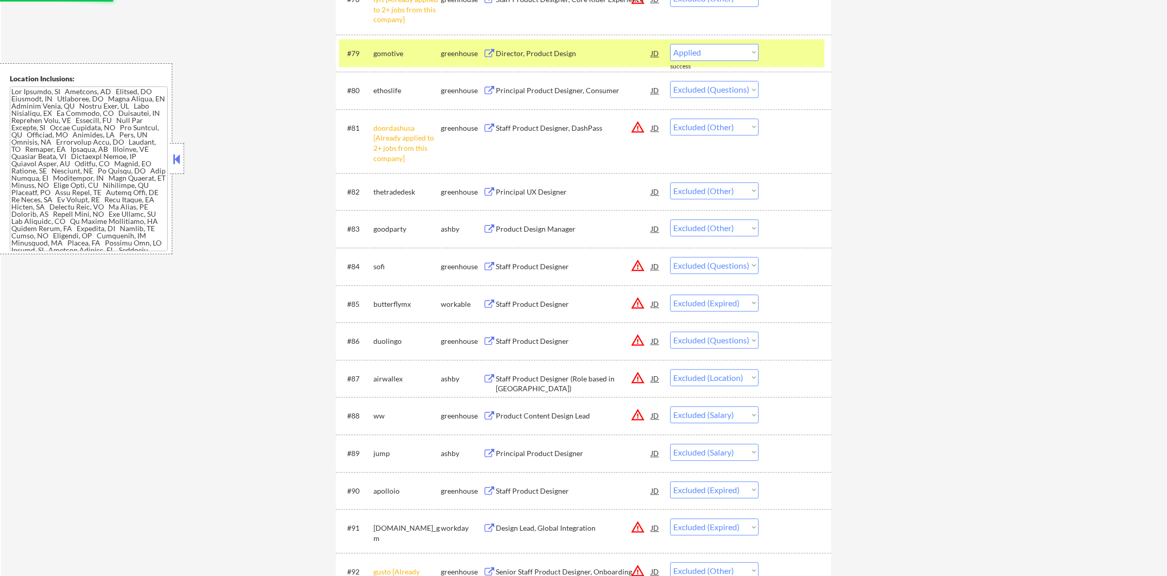
select select ""excluded__expired_""
select select ""excluded""
select select ""excluded__location_""
select select ""excluded__salary_""
select select ""excluded__expired_""
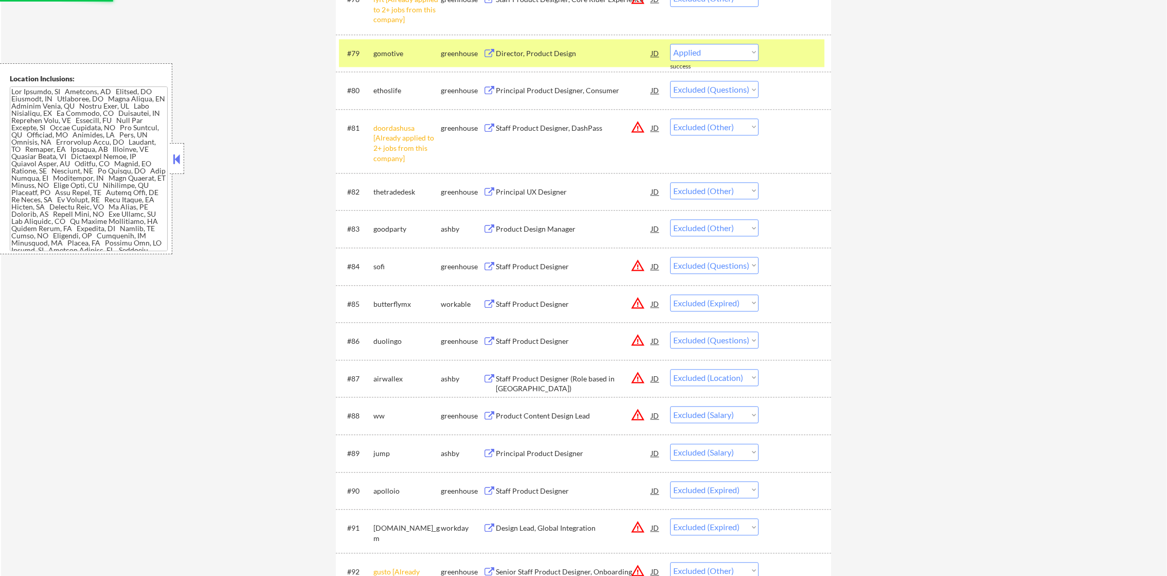
select select ""excluded__other_""
select select ""excluded__expired_""
select select ""excluded__salary_""
select select ""excluded__other_""
select select ""excluded__expired_""
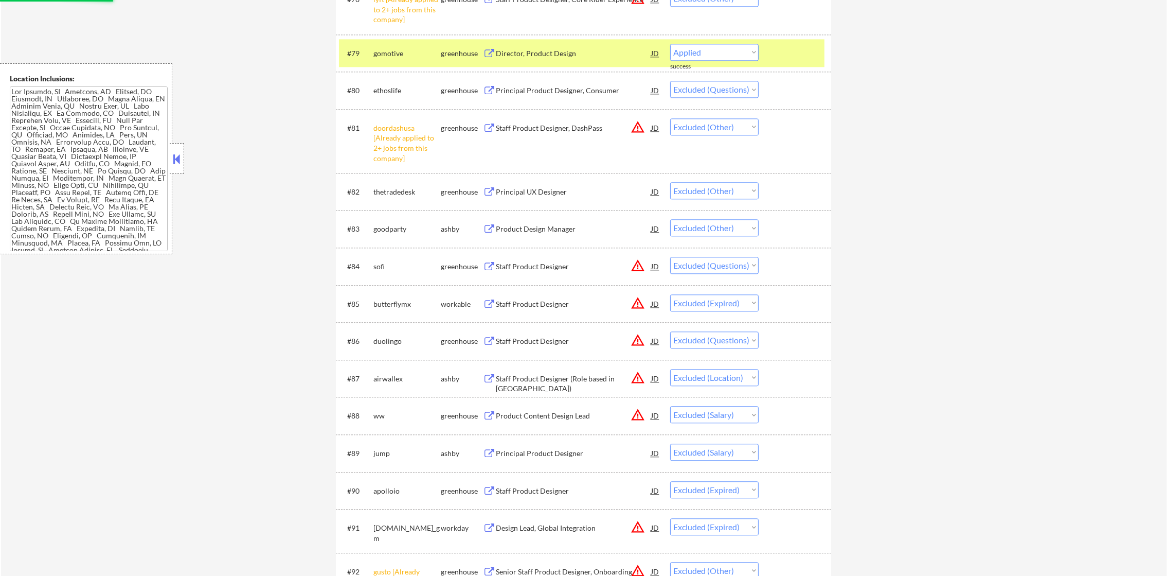
select select ""excluded__location_""
select select ""excluded__other_""
select select ""excluded""
select select ""excluded__other_""
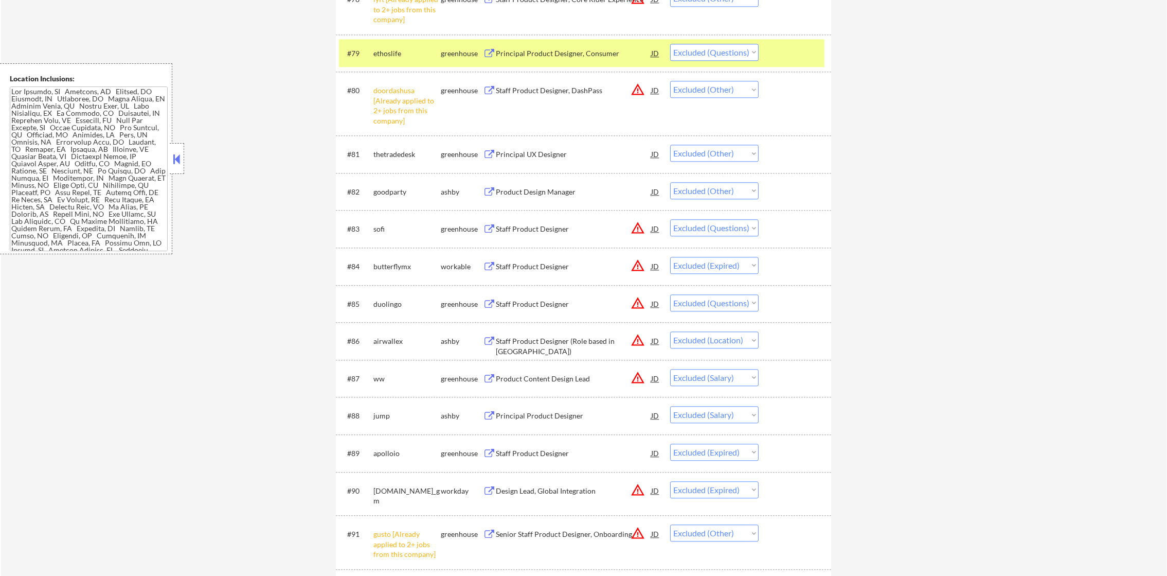
click at [553, 48] on div "Principal Product Designer, Consumer" at bounding box center [573, 53] width 155 height 10
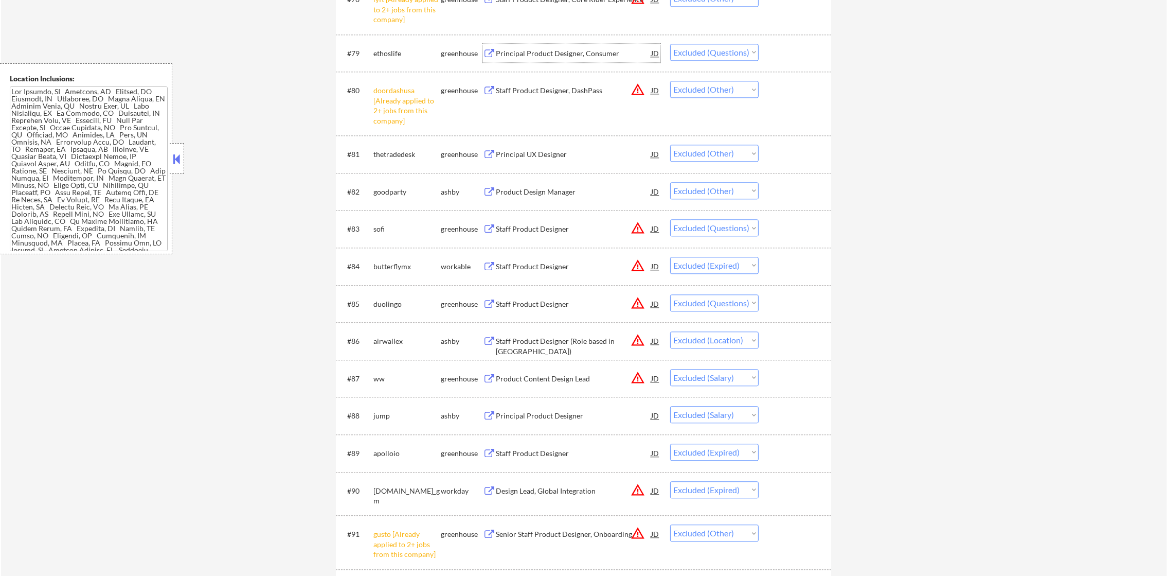
drag, startPoint x: 709, startPoint y: 52, endPoint x: 713, endPoint y: 61, distance: 9.5
click at [709, 52] on select "Choose an option... Pending Applied Excluded (Questions) Excluded (Expired) Exc…" at bounding box center [714, 52] width 88 height 17
select select ""excluded__other_""
click at [670, 44] on select "Choose an option... Pending Applied Excluded (Questions) Excluded (Expired) Exc…" at bounding box center [714, 52] width 88 height 17
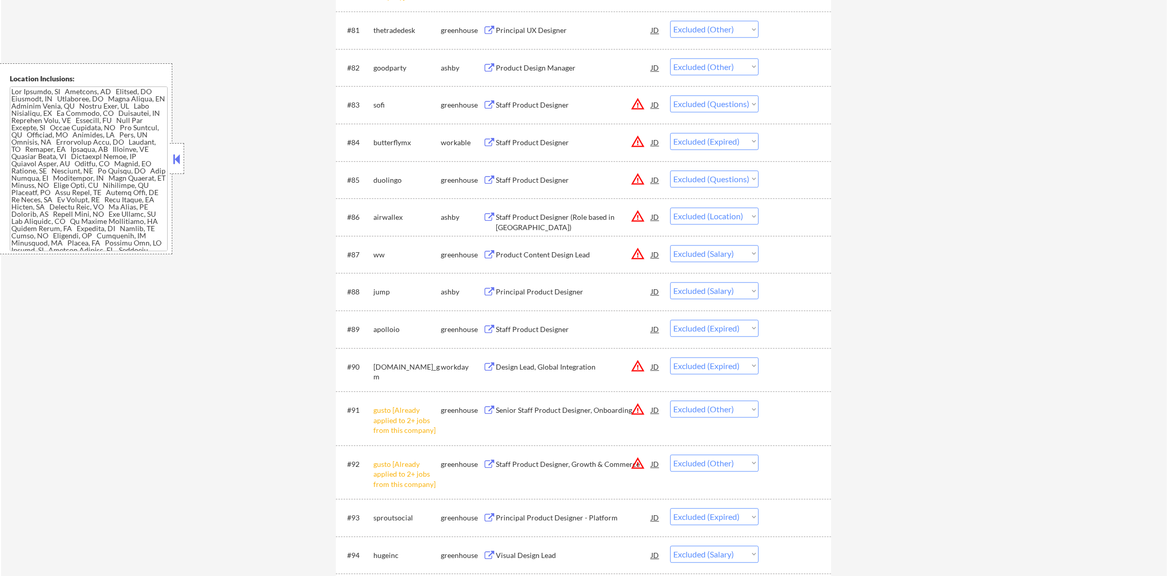
scroll to position [3807, 0]
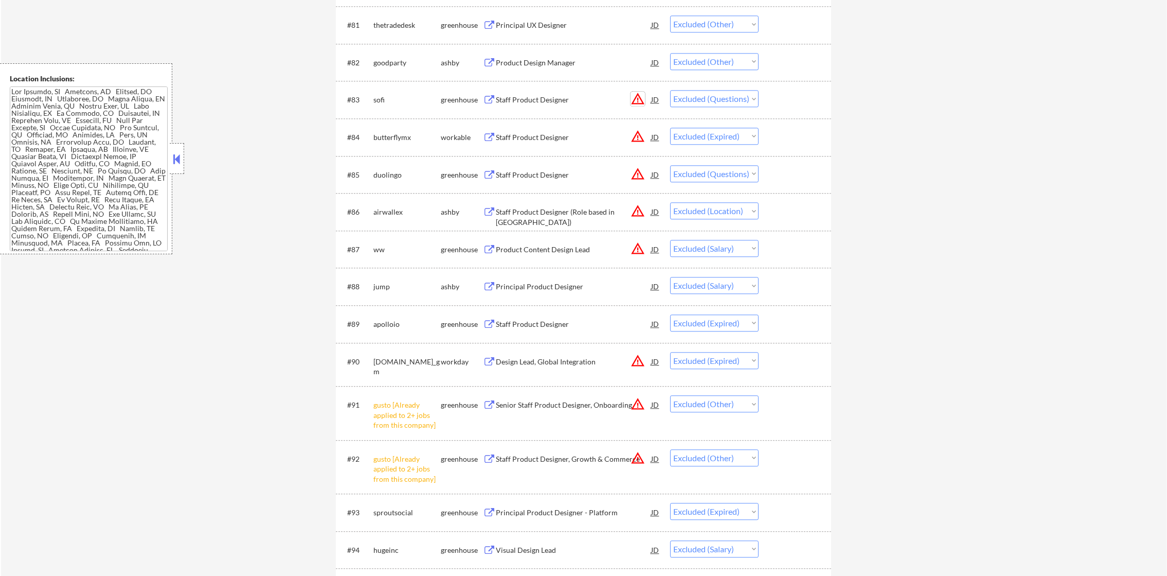
click at [643, 100] on button "warning_amber" at bounding box center [638, 99] width 14 height 14
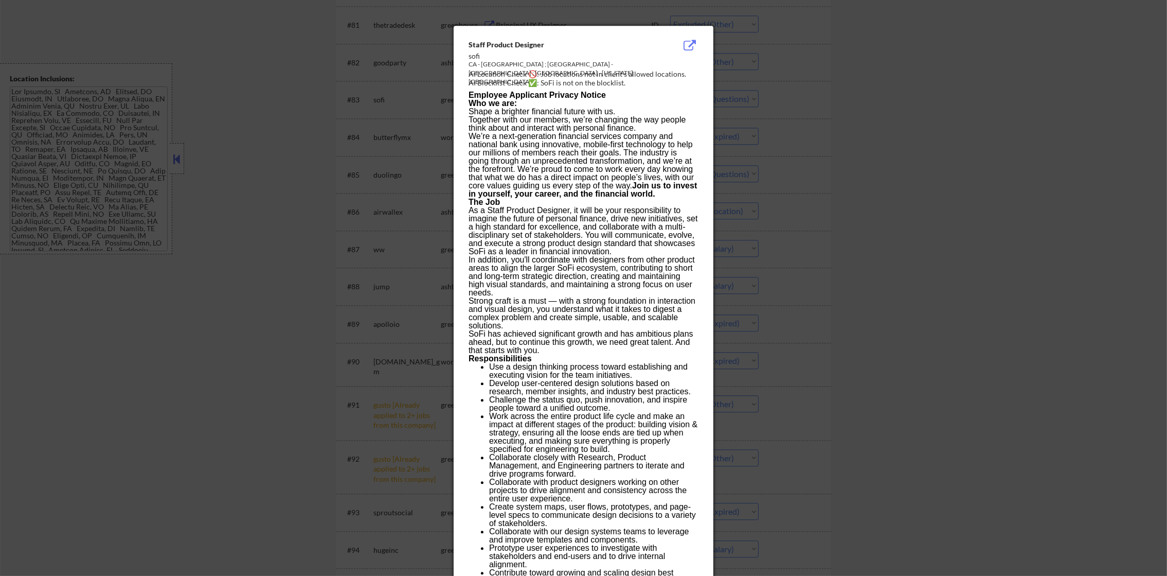
click at [731, 118] on div at bounding box center [583, 288] width 1167 height 576
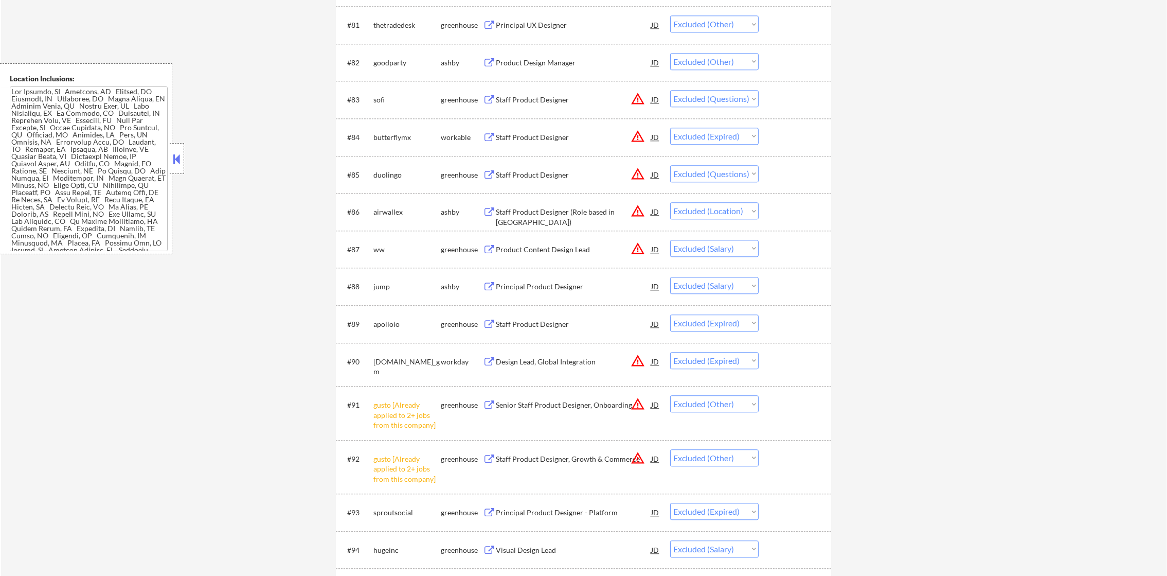
click at [590, 99] on div "Staff Product Designer" at bounding box center [573, 100] width 155 height 10
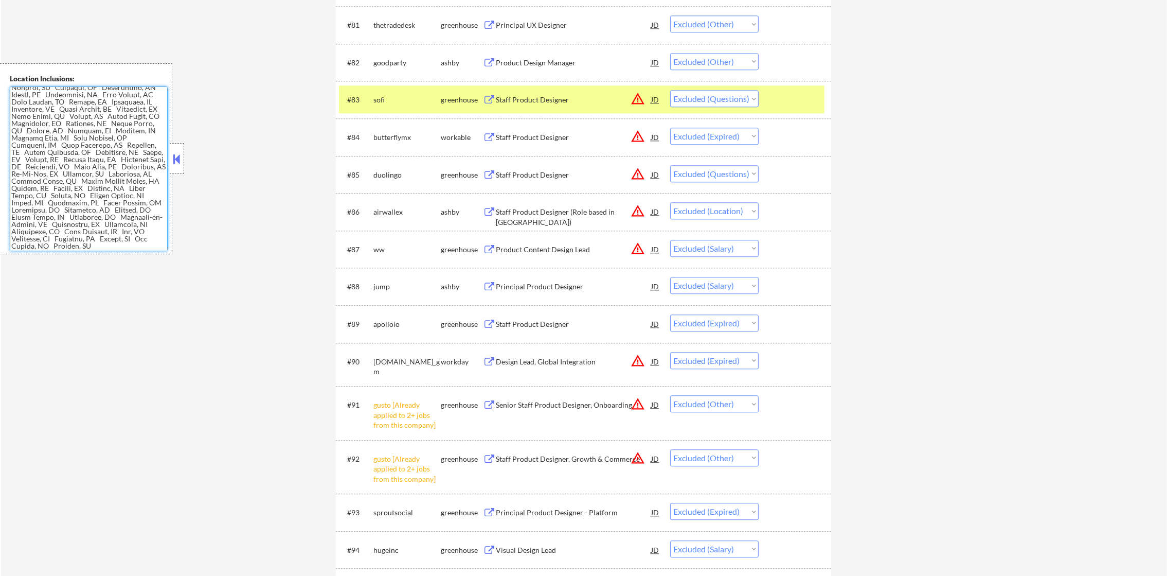
scroll to position [712, 0]
click at [684, 97] on select "Choose an option... Pending Applied Excluded (Questions) Excluded (Expired) Exc…" at bounding box center [714, 98] width 88 height 17
select select ""excluded__other_""
click at [670, 90] on select "Choose an option... Pending Applied Excluded (Questions) Excluded (Expired) Exc…" at bounding box center [714, 98] width 88 height 17
click at [397, 104] on div "sofi" at bounding box center [407, 100] width 67 height 10
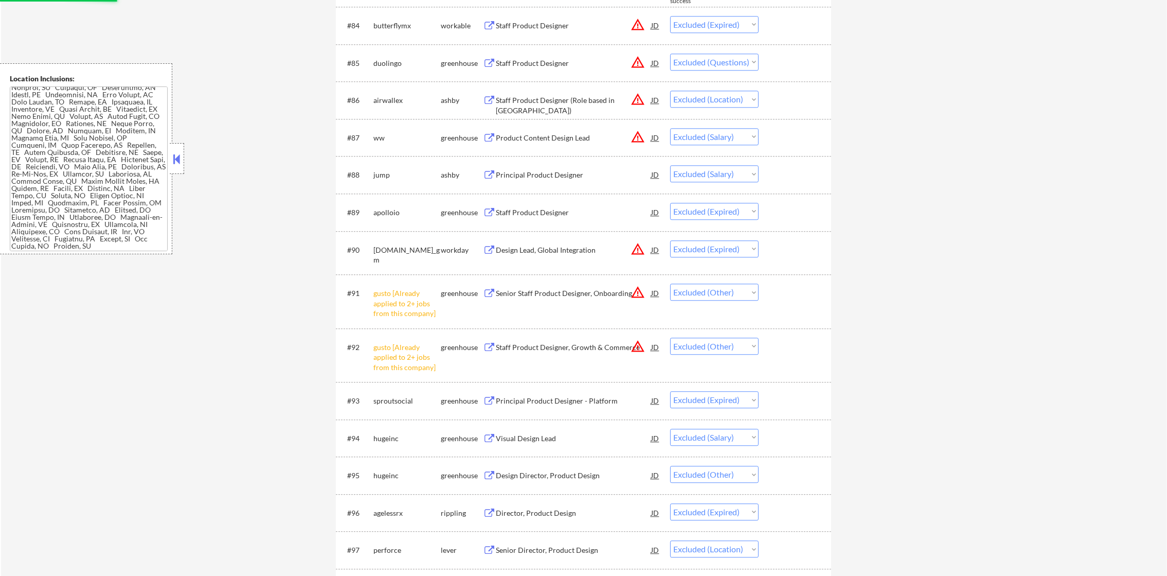
scroll to position [3910, 0]
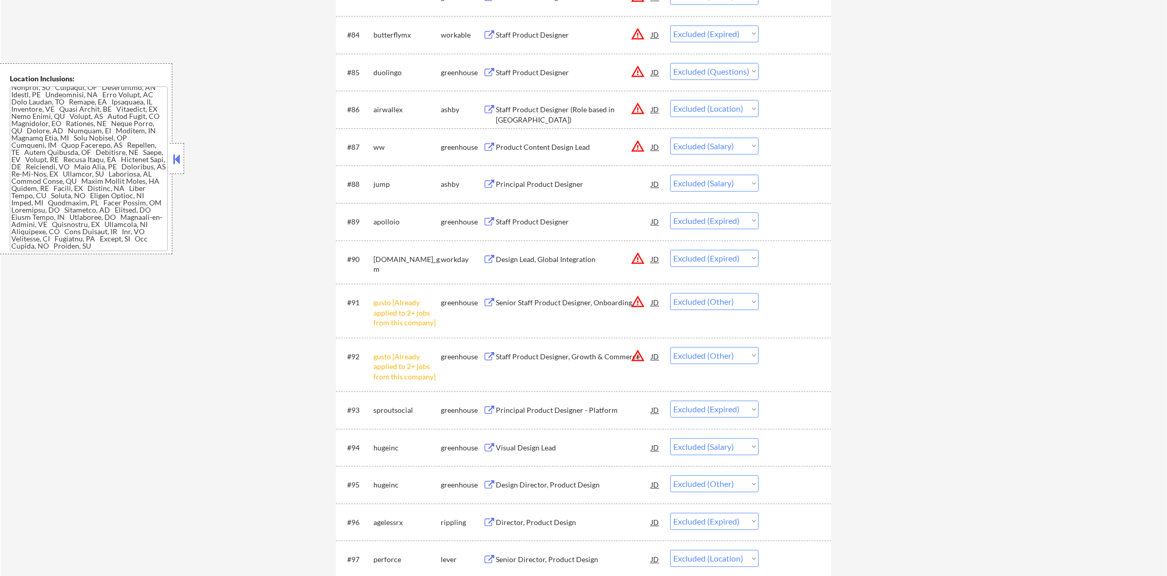
click at [591, 72] on div "Staff Product Designer" at bounding box center [573, 72] width 155 height 10
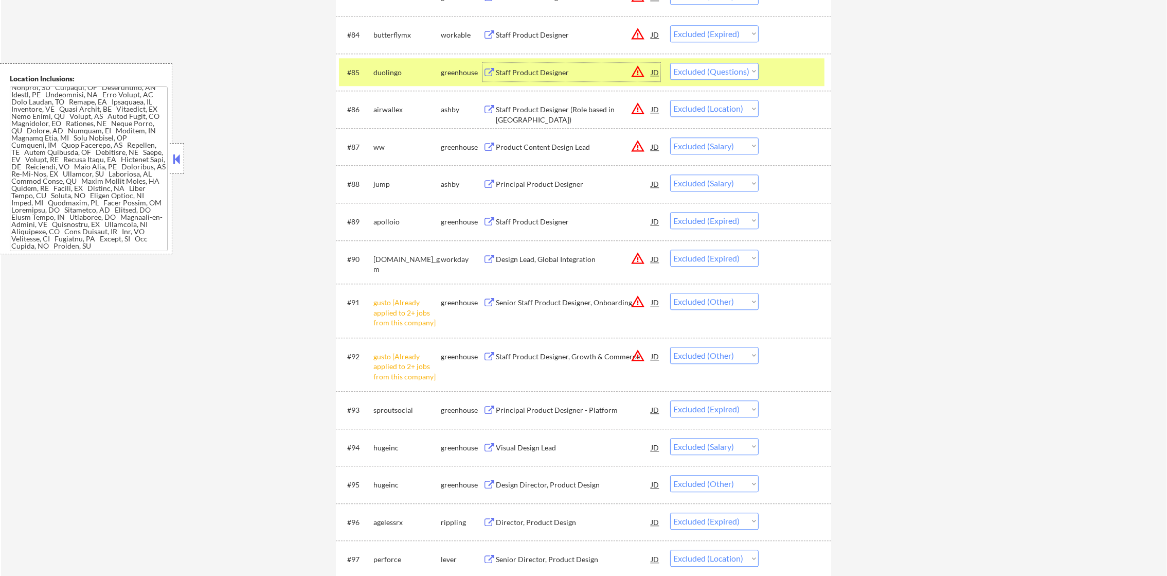
drag, startPoint x: 684, startPoint y: 70, endPoint x: 690, endPoint y: 79, distance: 10.7
click at [684, 70] on select "Choose an option... Pending Applied Excluded (Questions) Excluded (Expired) Exc…" at bounding box center [714, 71] width 88 height 17
select select ""excluded__other_""
click at [670, 63] on select "Choose an option... Pending Applied Excluded (Questions) Excluded (Expired) Exc…" at bounding box center [714, 71] width 88 height 17
click at [428, 82] on div "#85 duolingo greenhouse Staff Product Designer JD warning_amber Choose an optio…" at bounding box center [582, 72] width 486 height 28
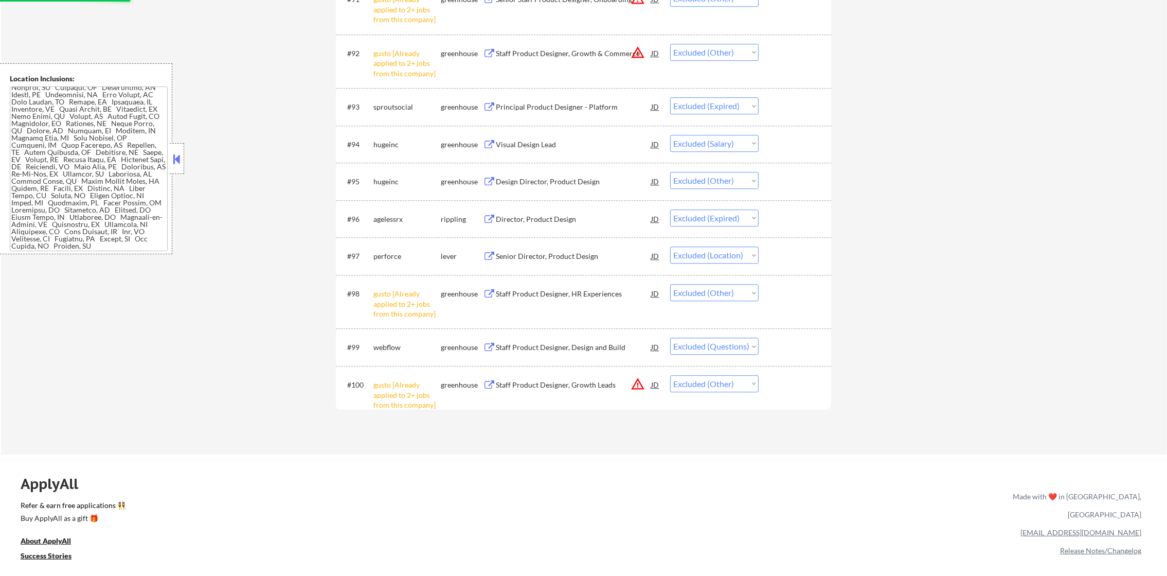
scroll to position [4218, 0]
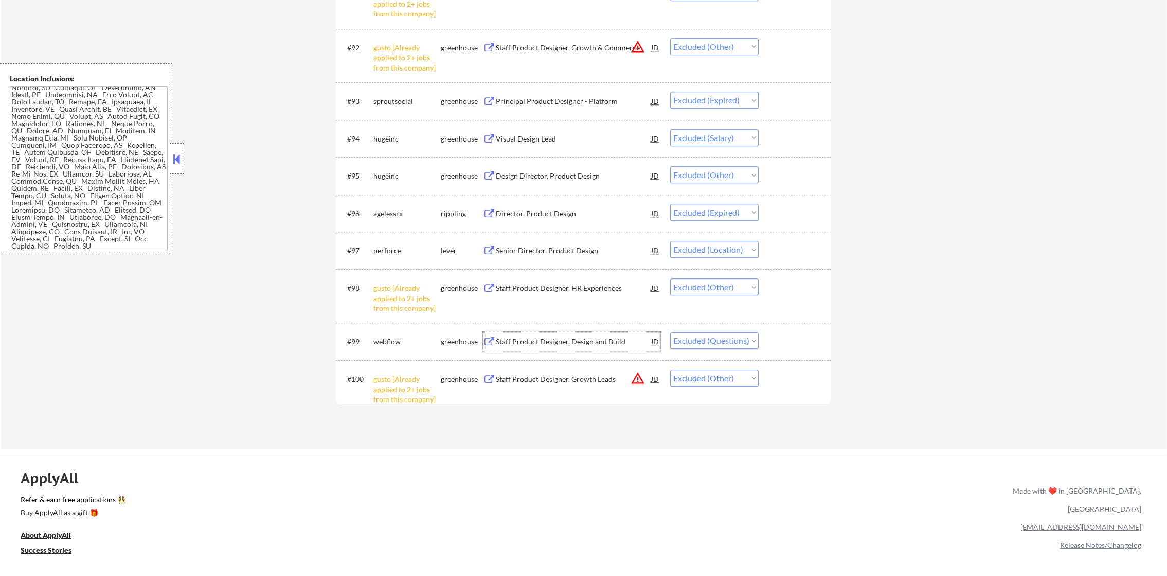
click at [574, 336] on div "Staff Product Designer, Design and Build" at bounding box center [573, 341] width 155 height 10
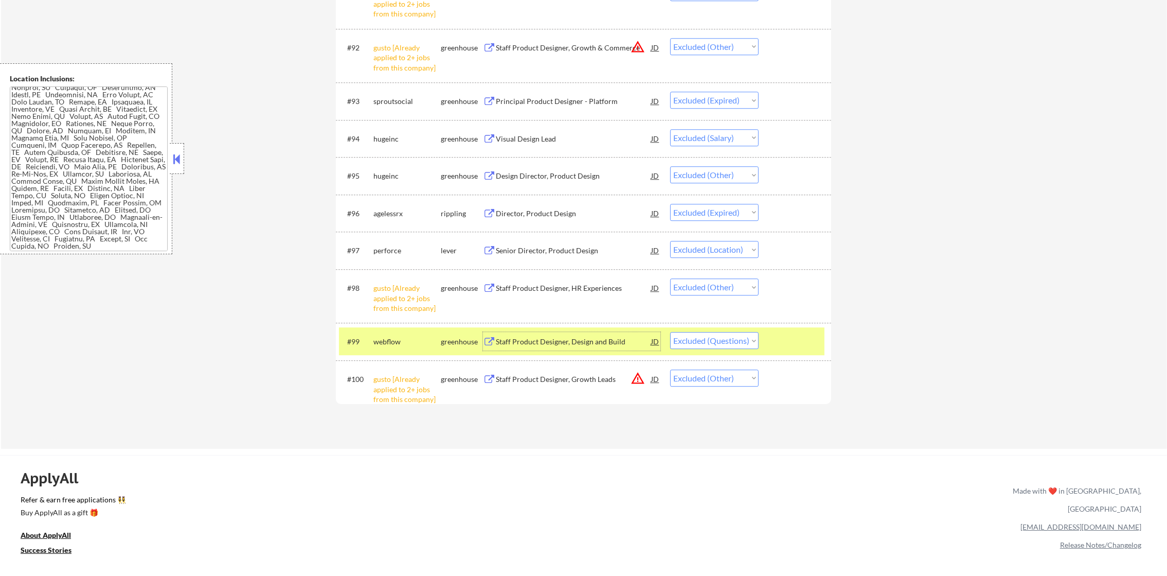
click at [692, 346] on select "Choose an option... Pending Applied Excluded (Questions) Excluded (Expired) Exc…" at bounding box center [714, 340] width 88 height 17
click at [670, 332] on select "Choose an option... Pending Applied Excluded (Questions) Excluded (Expired) Exc…" at bounding box center [714, 340] width 88 height 17
select select ""excluded__other_""
select select ""excluded""
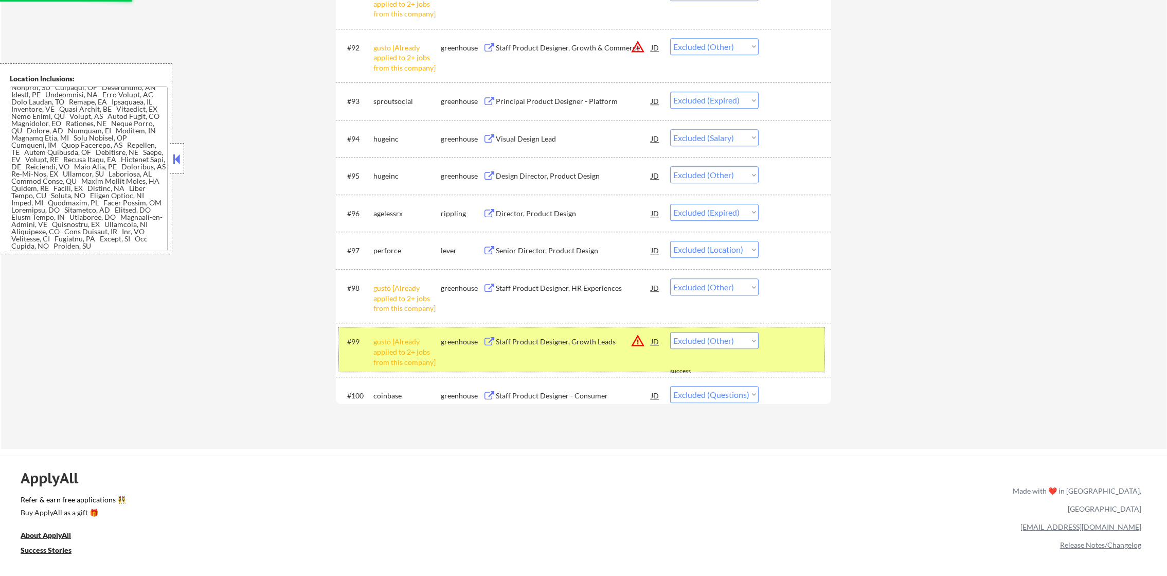
drag, startPoint x: 416, startPoint y: 343, endPoint x: 476, endPoint y: 374, distance: 67.4
click at [406, 345] on div "gusto [Already applied to 2+ jobs from this company]" at bounding box center [407, 351] width 67 height 30
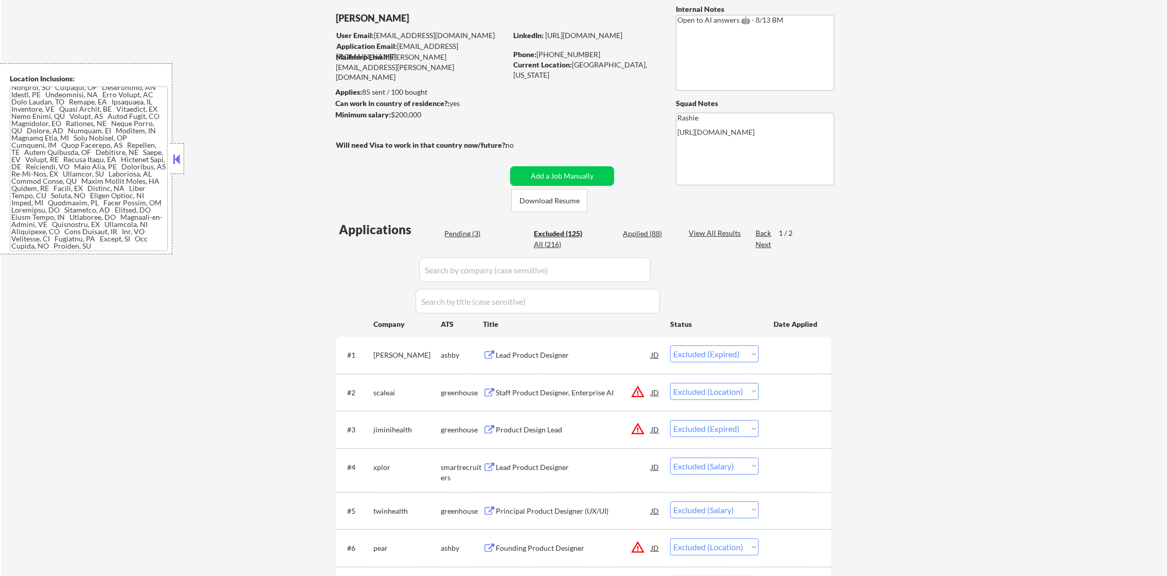
scroll to position [26, 0]
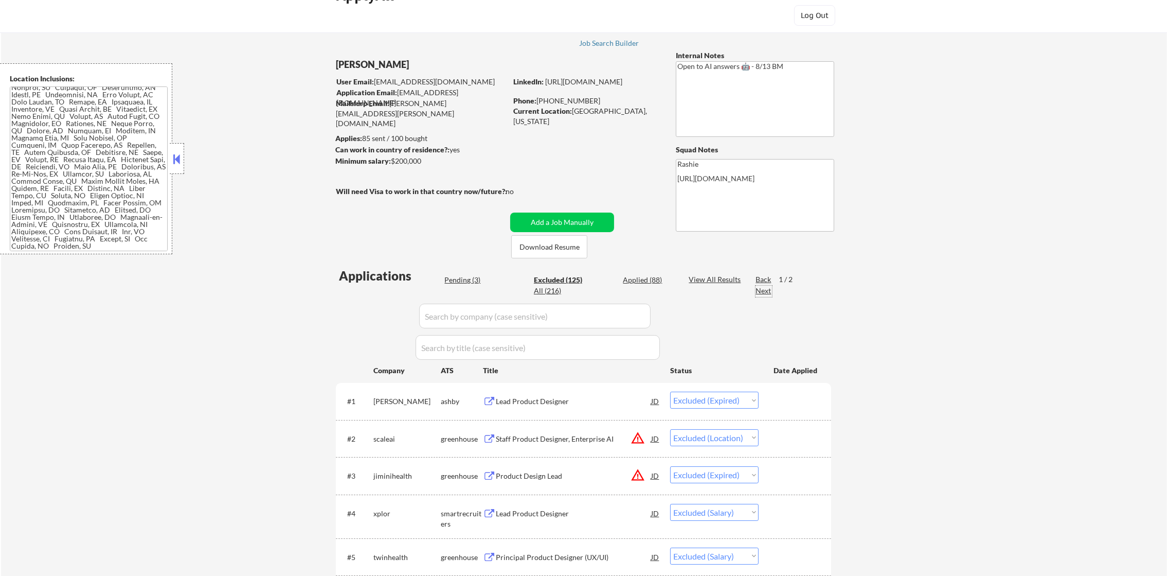
click at [766, 290] on div "Next" at bounding box center [764, 291] width 16 height 10
select select ""excluded__other_""
select select ""excluded__location_""
select select ""excluded__expired_""
select select ""excluded__other_""
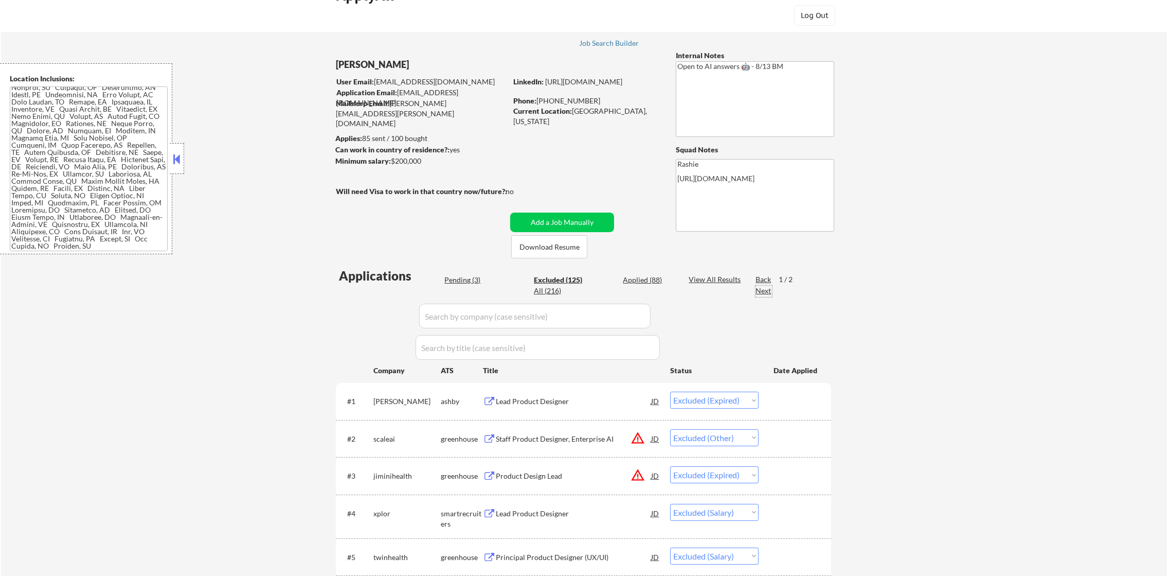
select select ""excluded__other_""
select select ""excluded__expired_""
select select ""excluded__bad_match_""
select select ""excluded__other_""
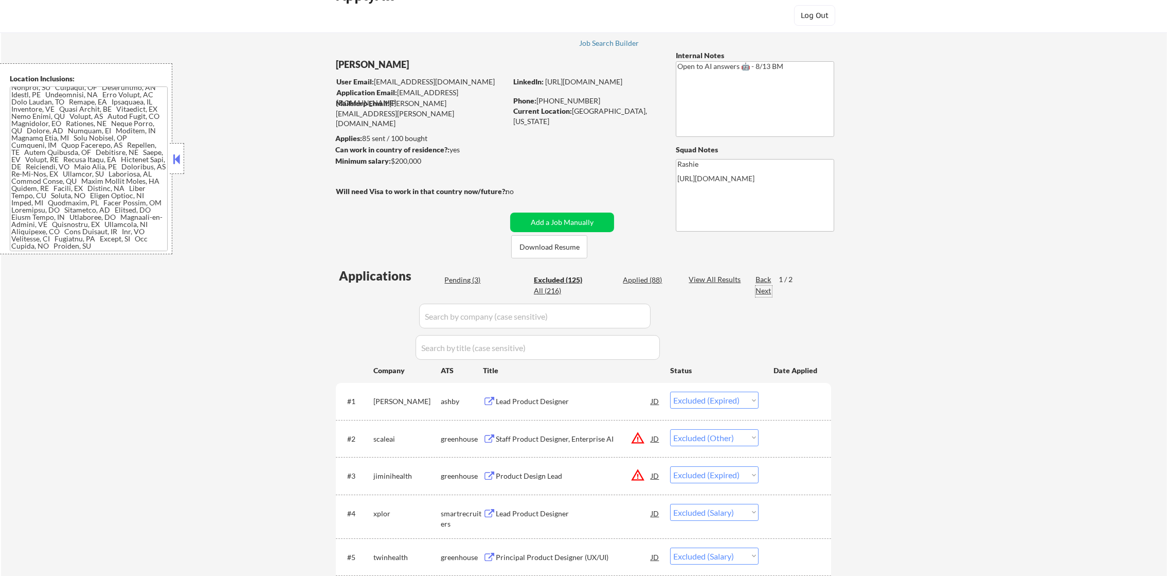
select select ""excluded__salary_""
select select ""excluded__expired_""
select select ""excluded__salary_""
select select ""excluded__expired_""
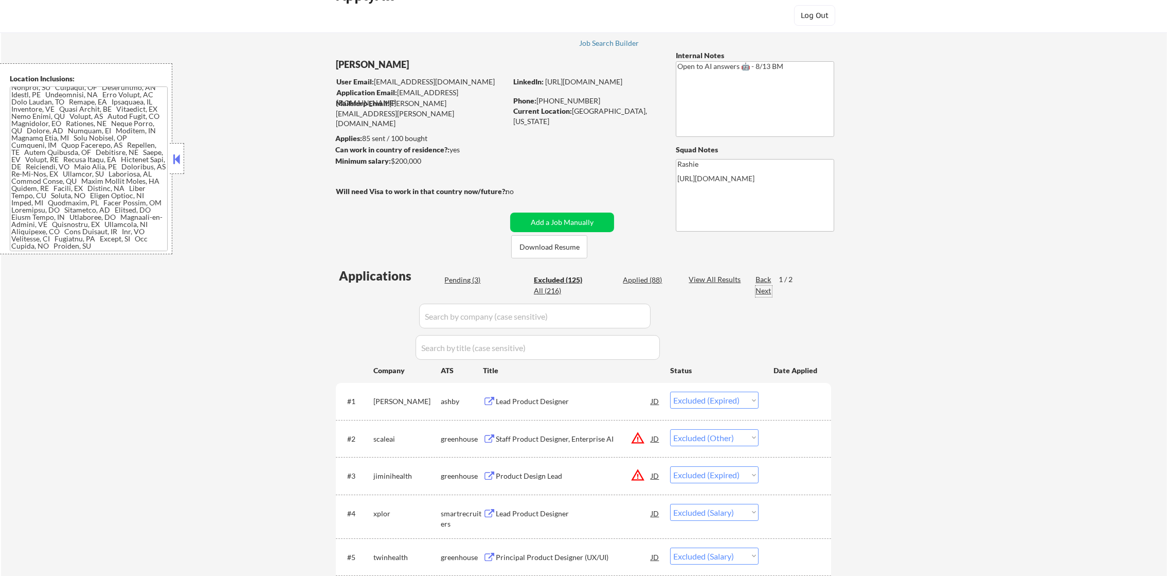
select select ""excluded__other_""
select select ""excluded__expired_""
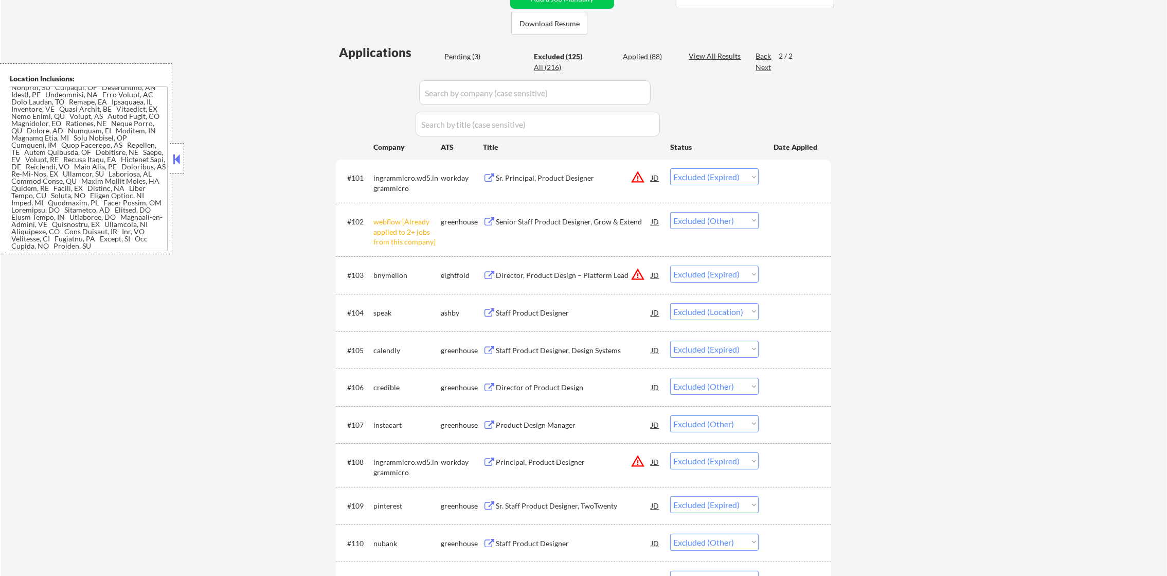
scroll to position [242, 0]
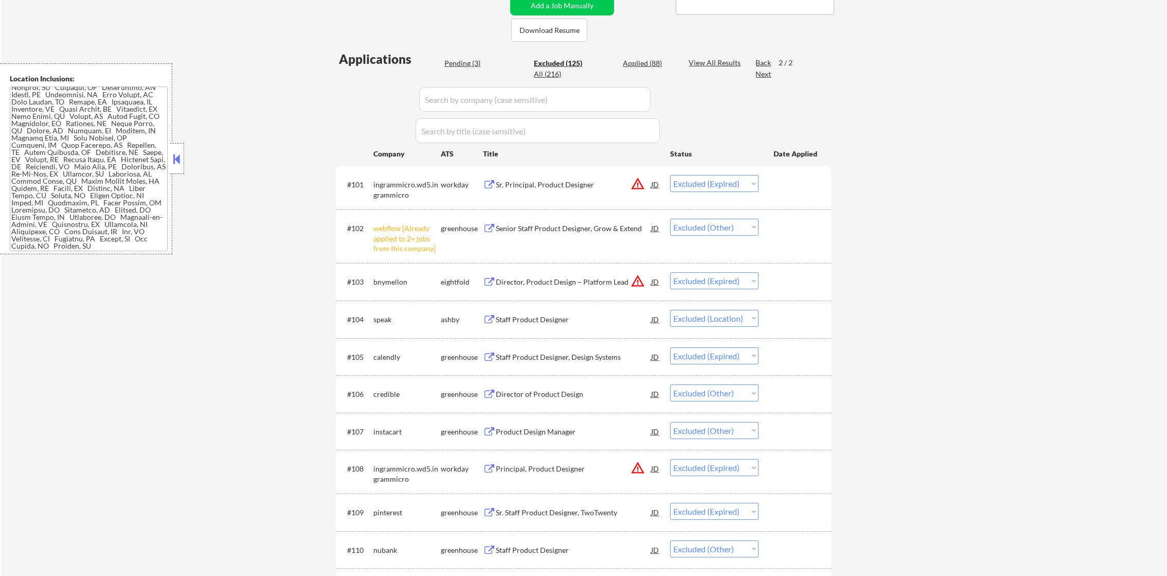
click at [456, 64] on div "Pending (3)" at bounding box center [470, 63] width 51 height 10
select select ""pending""
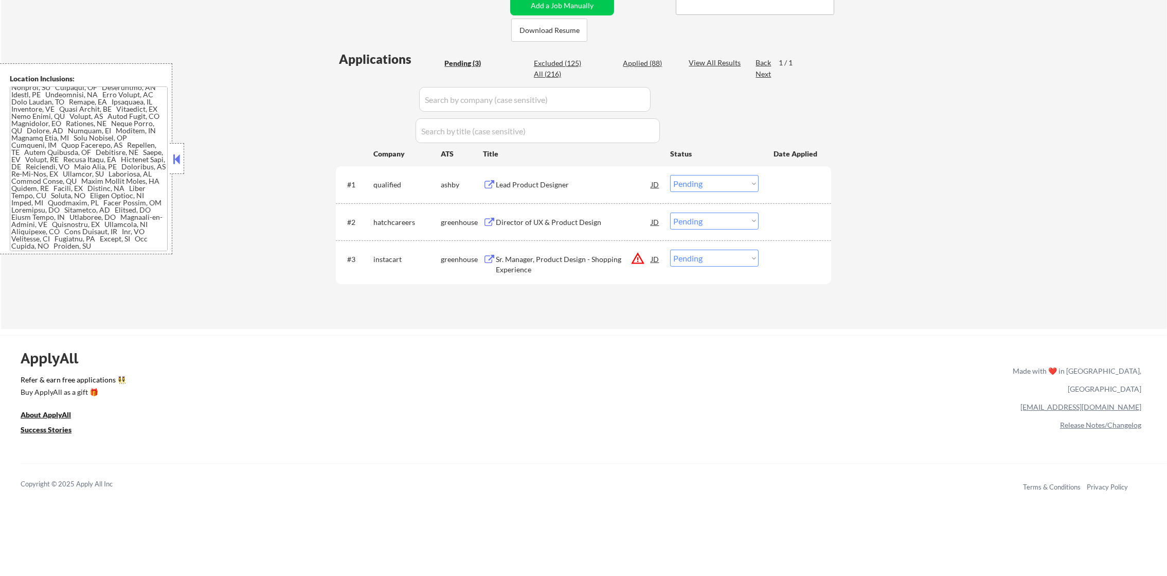
click at [636, 257] on button "warning_amber" at bounding box center [638, 258] width 14 height 14
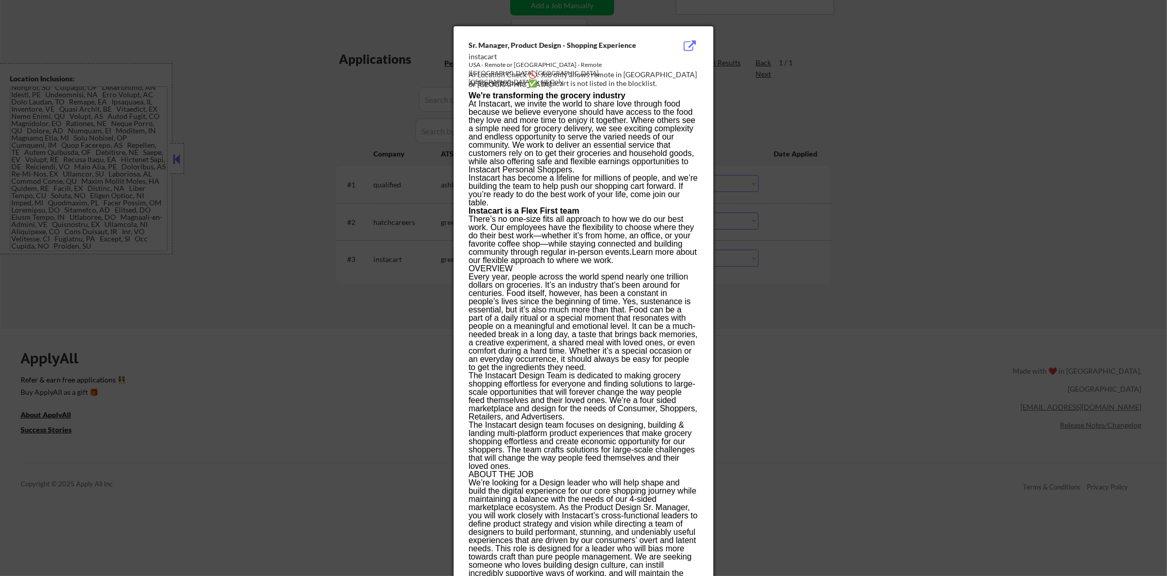
click at [748, 243] on div at bounding box center [583, 288] width 1167 height 576
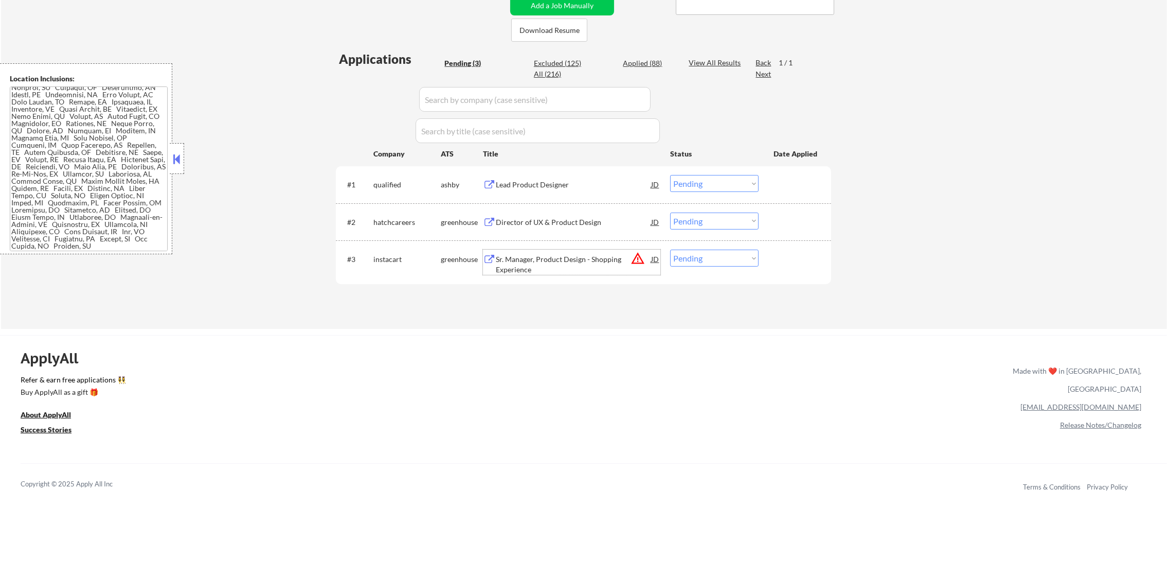
click at [578, 264] on div "Sr. Manager, Product Design - Shopping Experience" at bounding box center [573, 264] width 155 height 20
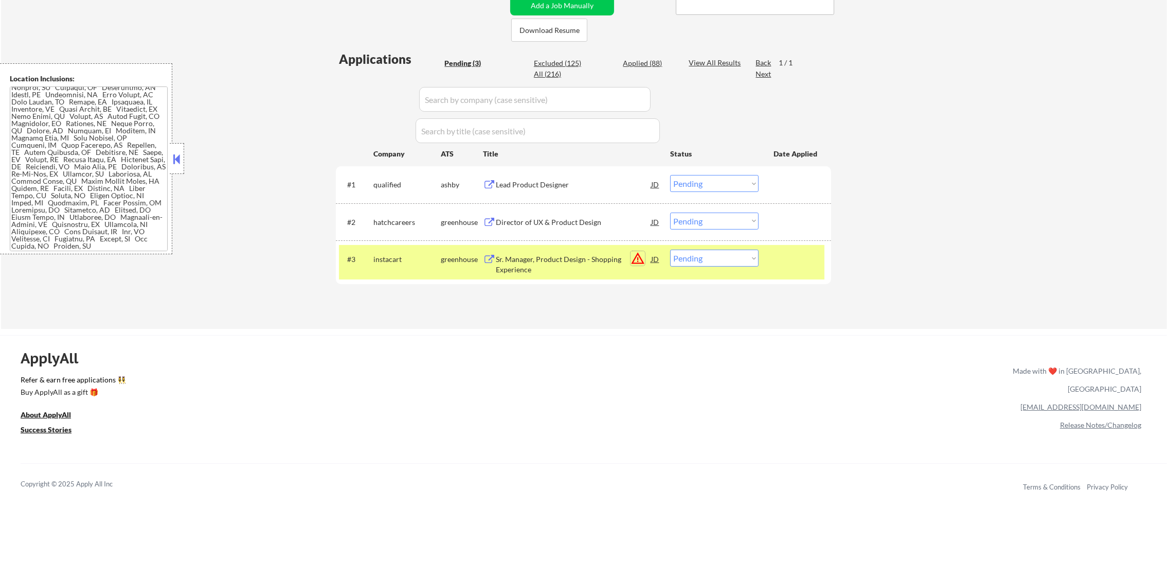
click at [635, 259] on button "warning_amber" at bounding box center [638, 258] width 14 height 14
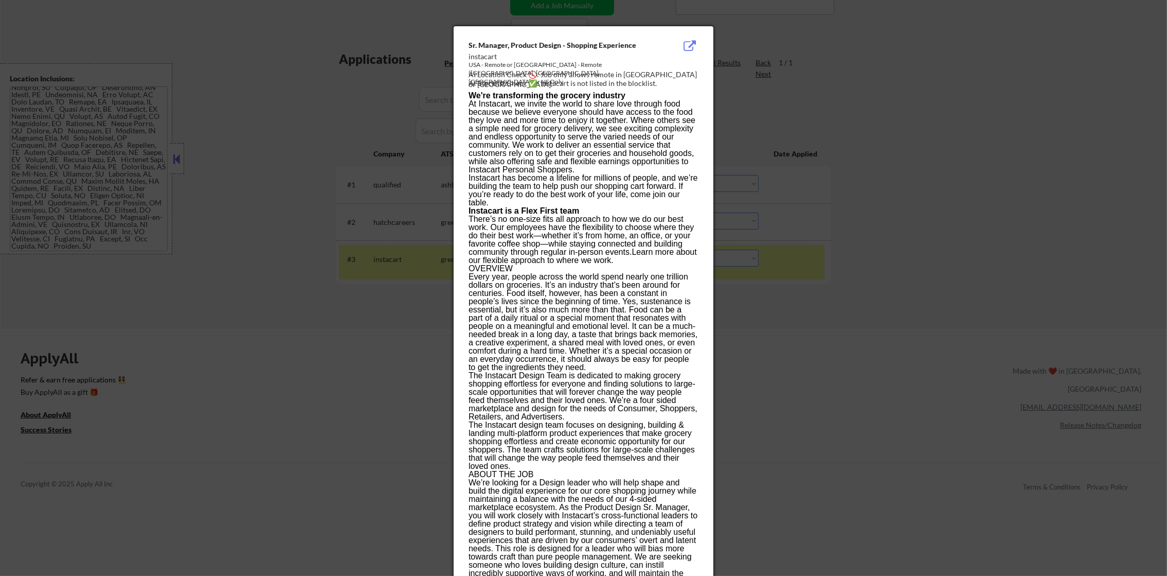
click at [973, 237] on div at bounding box center [583, 288] width 1167 height 576
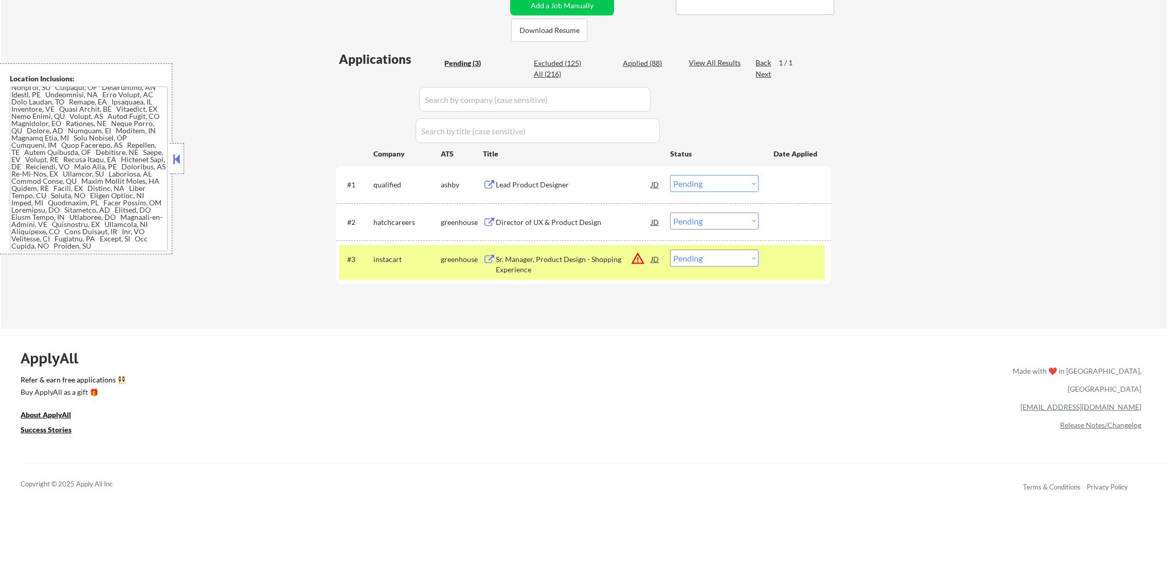
click at [715, 259] on select "Choose an option... Pending Applied Excluded (Questions) Excluded (Expired) Exc…" at bounding box center [714, 258] width 88 height 17
select select ""excluded__location_""
click at [670, 250] on select "Choose an option... Pending Applied Excluded (Questions) Excluded (Expired) Exc…" at bounding box center [714, 258] width 88 height 17
click at [384, 267] on div "instacart" at bounding box center [407, 259] width 67 height 19
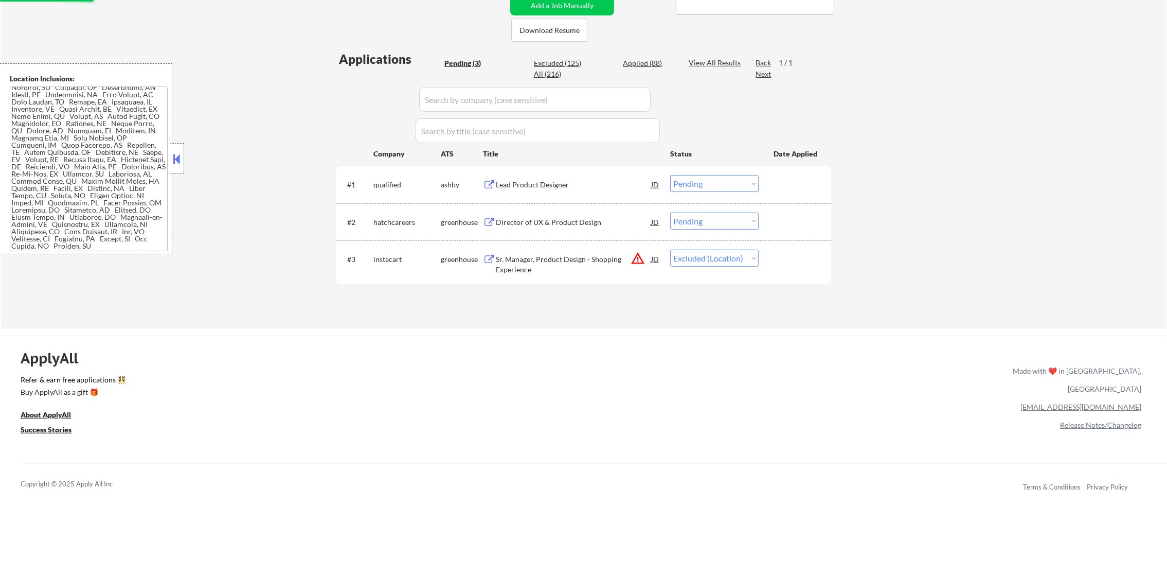
click at [554, 176] on div "Lead Product Designer" at bounding box center [573, 184] width 155 height 19
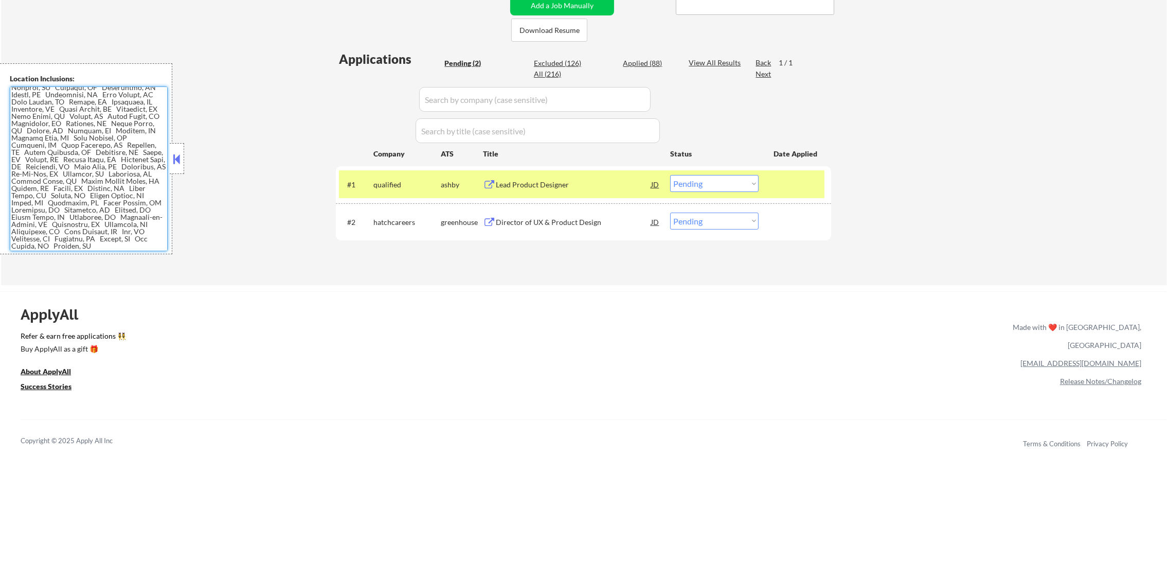
click at [138, 187] on textarea at bounding box center [89, 168] width 158 height 165
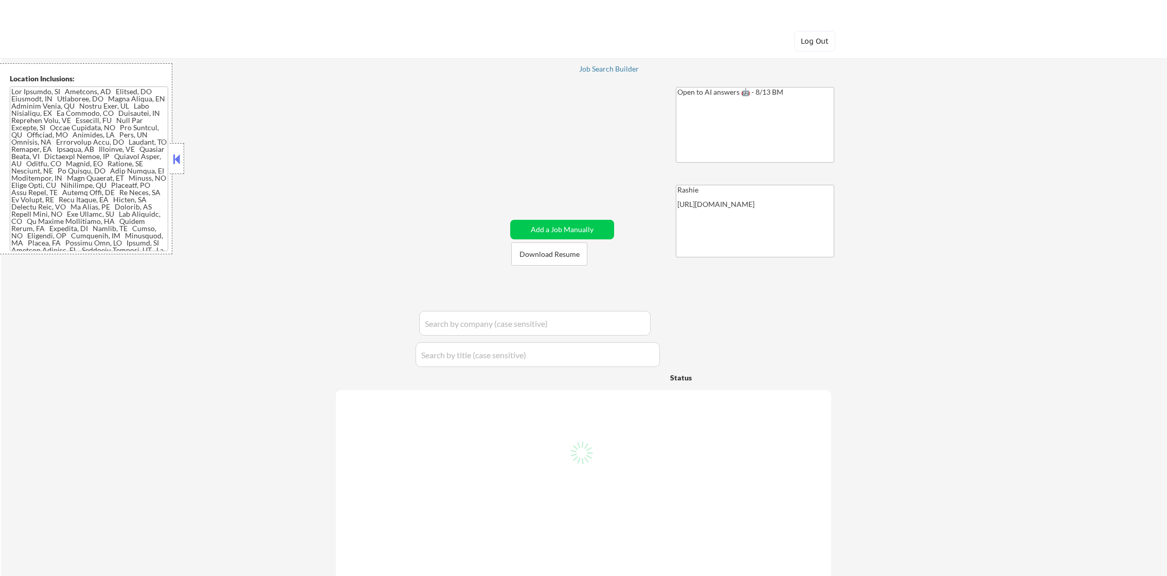
select select ""pending""
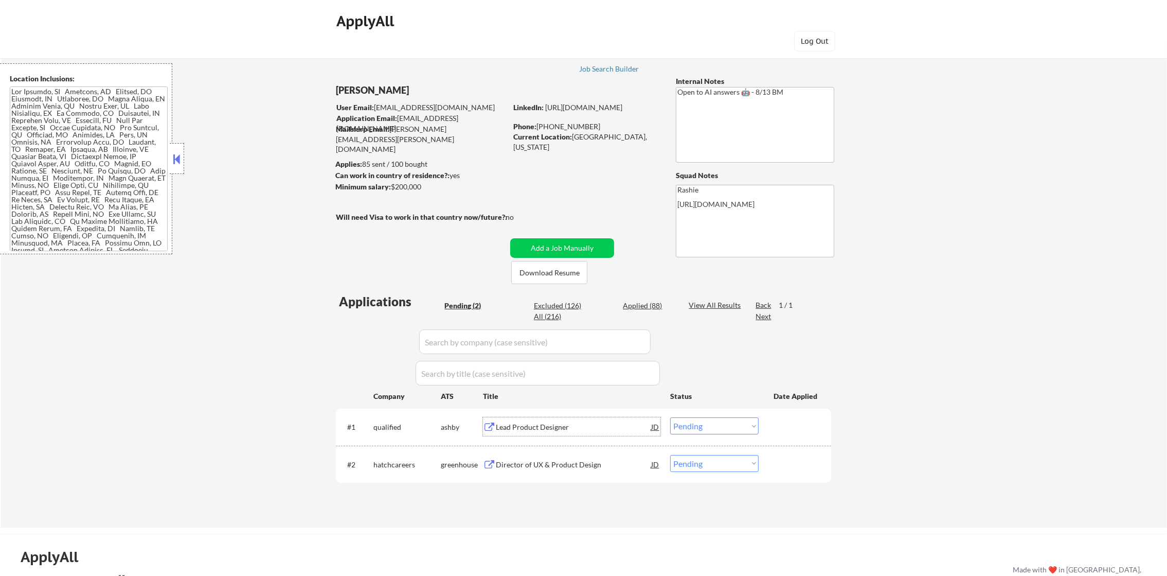
click at [546, 427] on div "Lead Product Designer" at bounding box center [573, 427] width 155 height 10
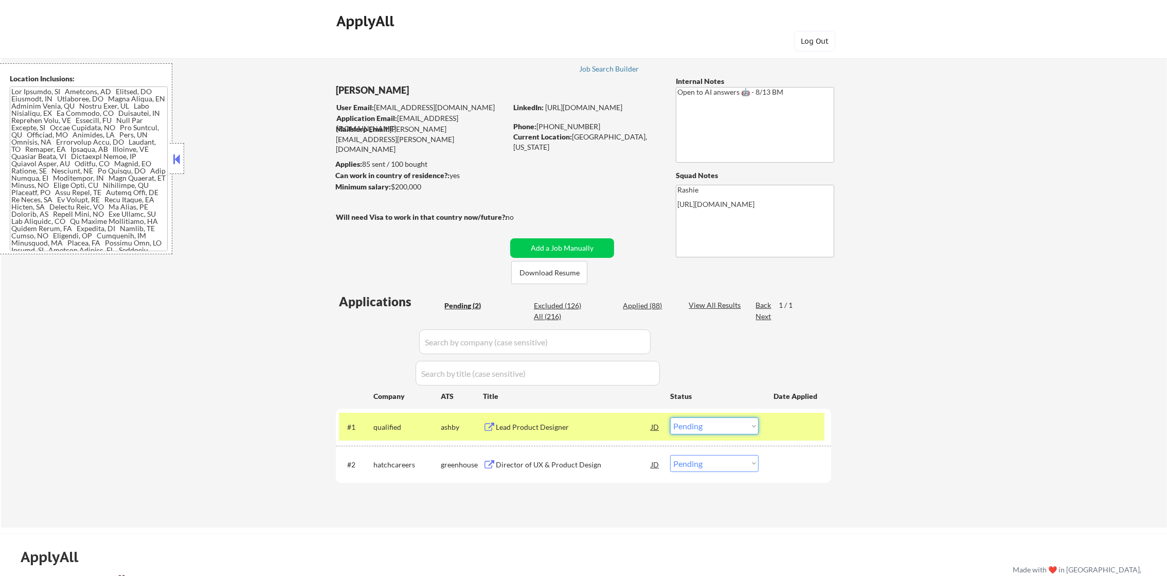
drag, startPoint x: 706, startPoint y: 429, endPoint x: 702, endPoint y: 444, distance: 15.3
click at [703, 431] on select "Choose an option... Pending Applied Excluded (Questions) Excluded (Expired) Exc…" at bounding box center [714, 425] width 88 height 17
click at [670, 417] on select "Choose an option... Pending Applied Excluded (Questions) Excluded (Expired) Exc…" at bounding box center [714, 425] width 88 height 17
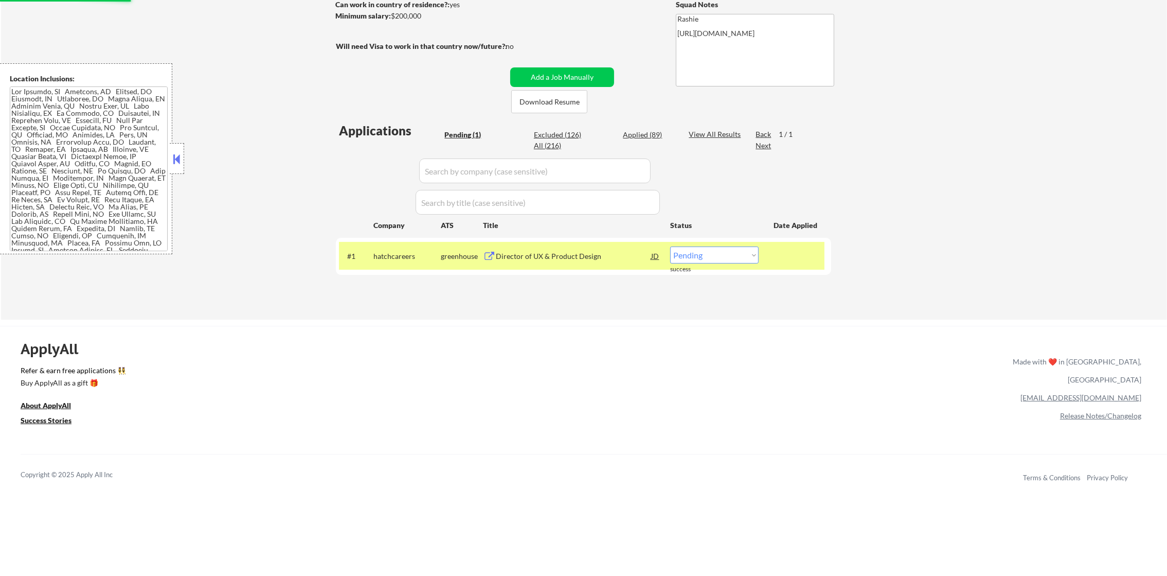
scroll to position [180, 0]
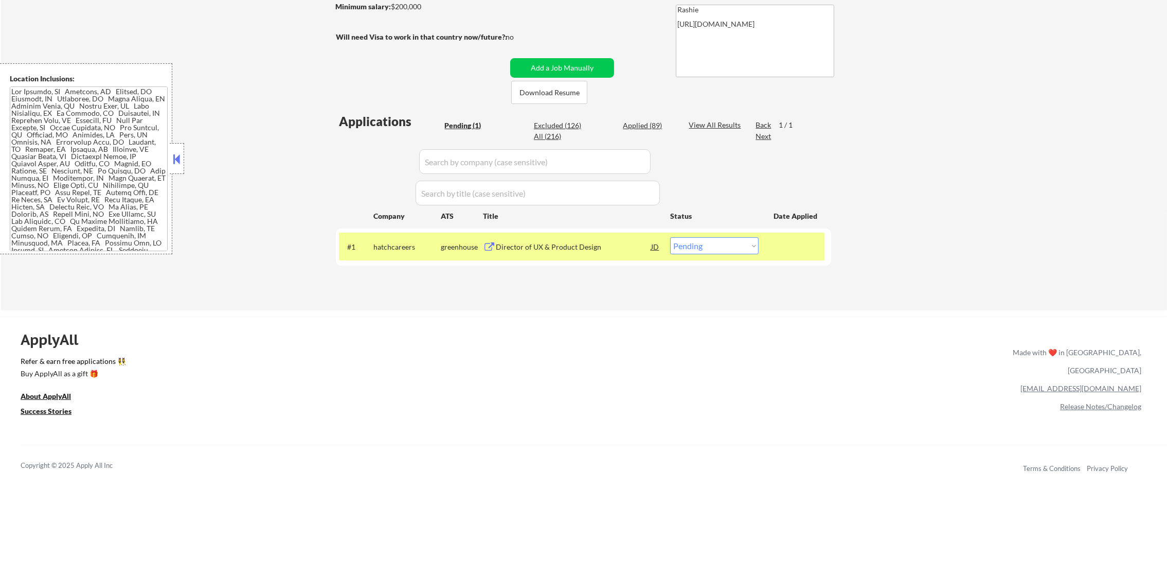
click at [408, 241] on div "hatchcareers" at bounding box center [407, 246] width 67 height 19
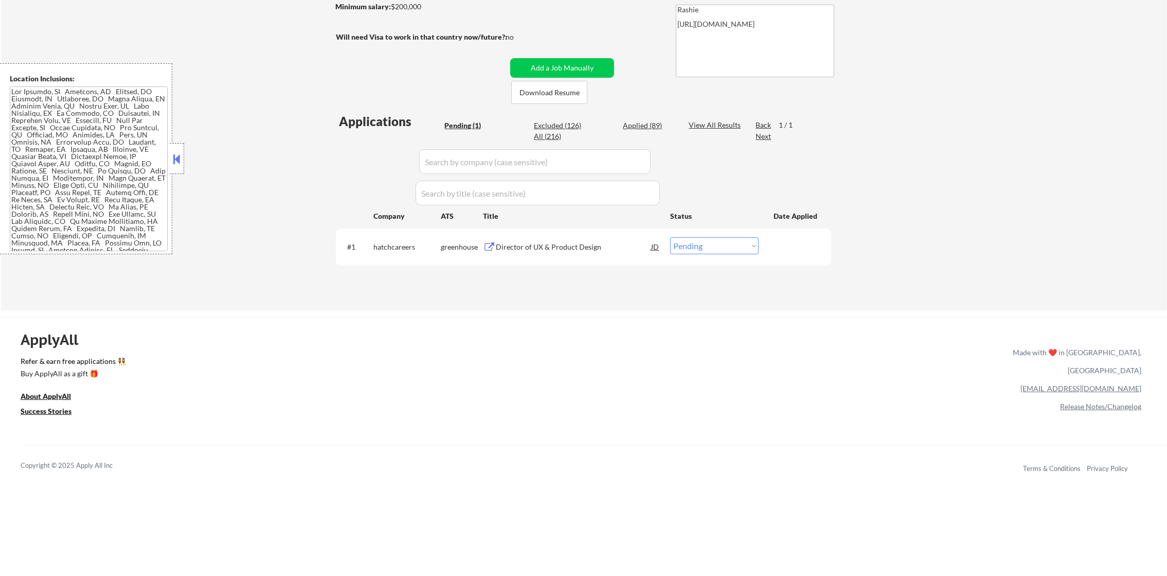
click at [405, 241] on div "hatchcareers" at bounding box center [407, 246] width 67 height 19
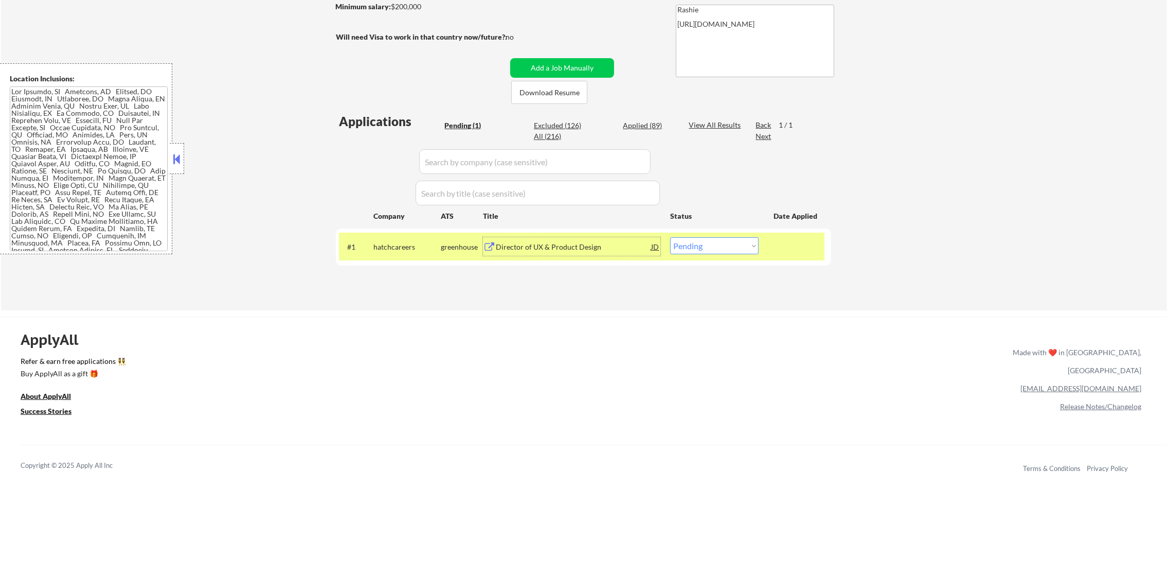
click at [551, 244] on div "Director of UX & Product Design" at bounding box center [573, 247] width 155 height 10
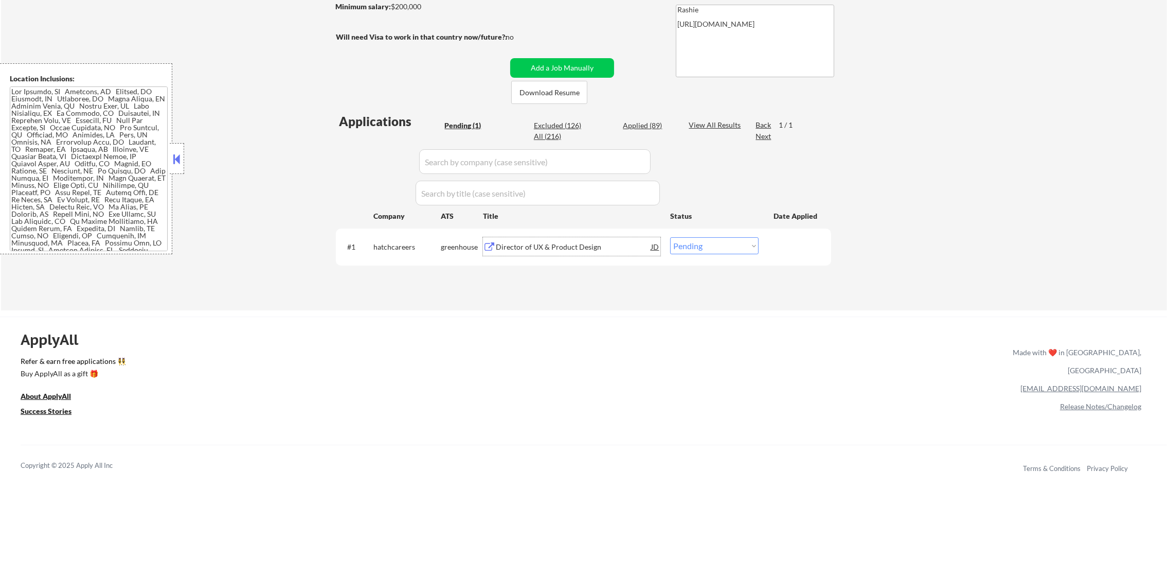
click at [681, 257] on div "#1 hatchcareers greenhouse Director of UX & Product Design JD Choose an option.…" at bounding box center [582, 247] width 486 height 28
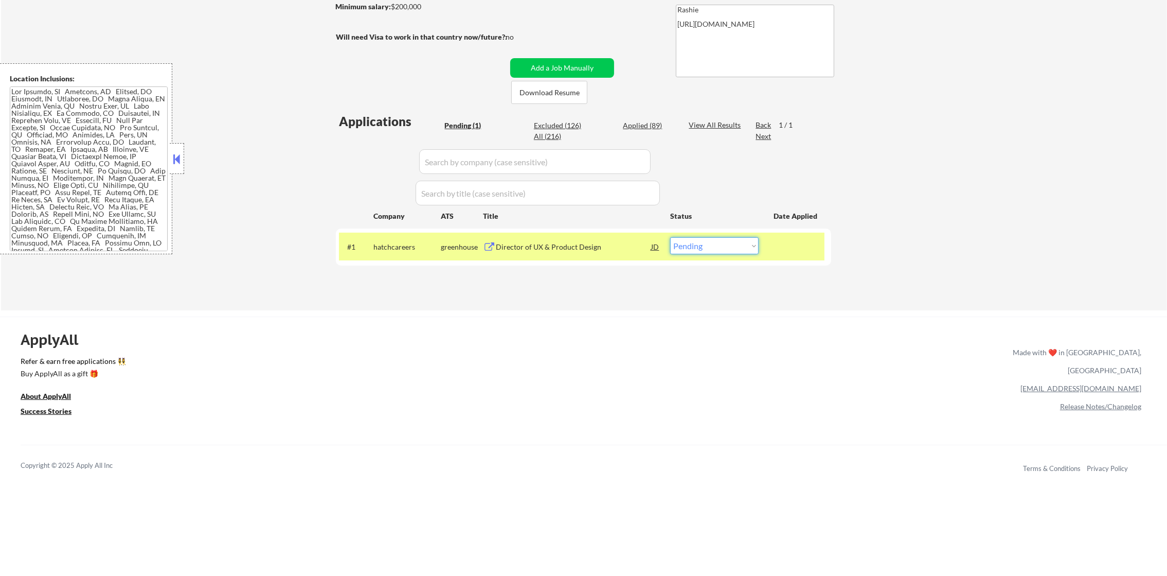
click at [686, 251] on select "Choose an option... Pending Applied Excluded (Questions) Excluded (Expired) Exc…" at bounding box center [714, 245] width 88 height 17
select select ""applied""
click at [670, 237] on select "Choose an option... Pending Applied Excluded (Questions) Excluded (Expired) Exc…" at bounding box center [714, 245] width 88 height 17
click at [402, 251] on div "hatchcareers" at bounding box center [407, 247] width 67 height 10
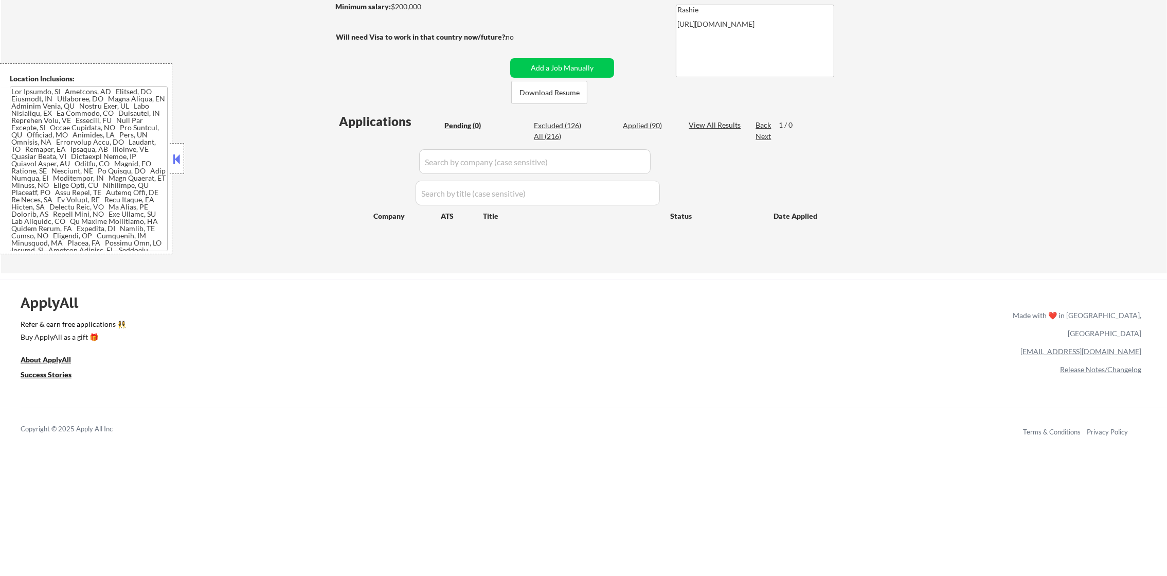
click at [643, 123] on div "Applied (90)" at bounding box center [648, 125] width 51 height 10
select select ""applied""
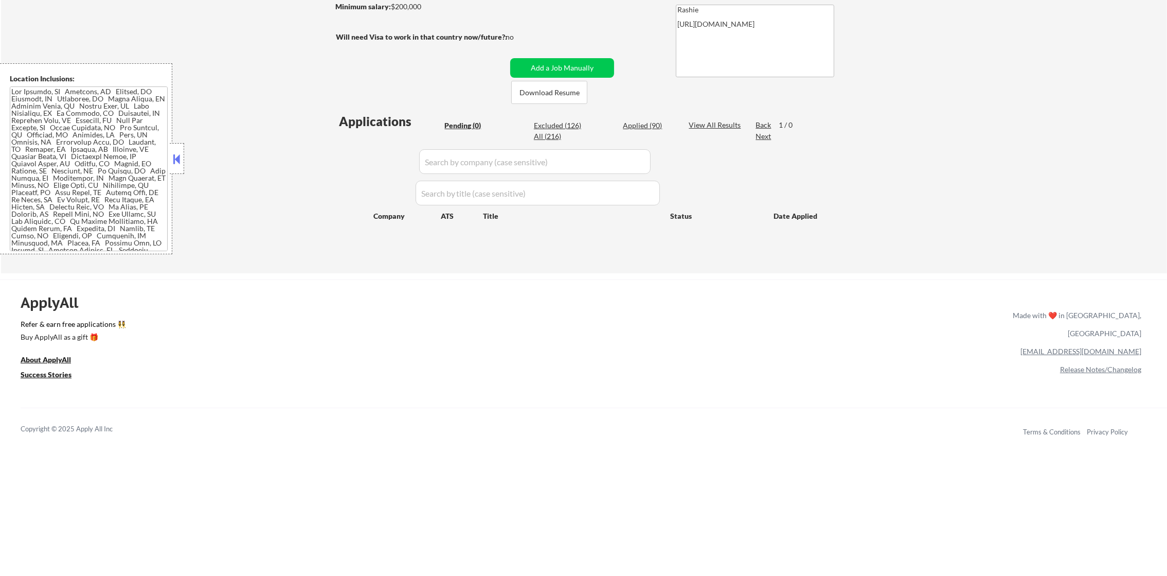
select select ""applied""
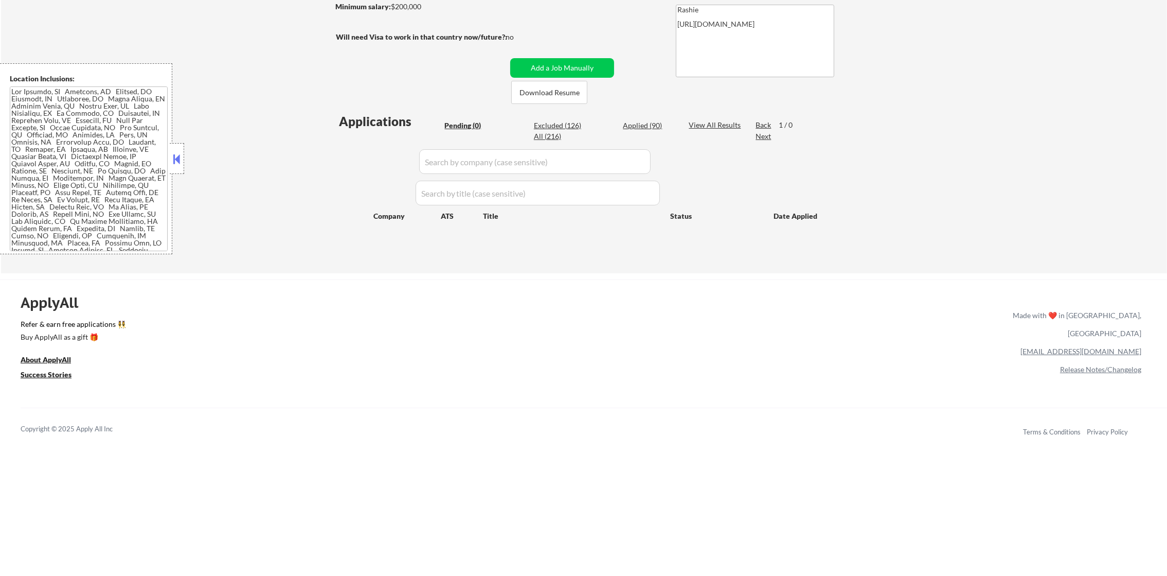
select select ""applied""
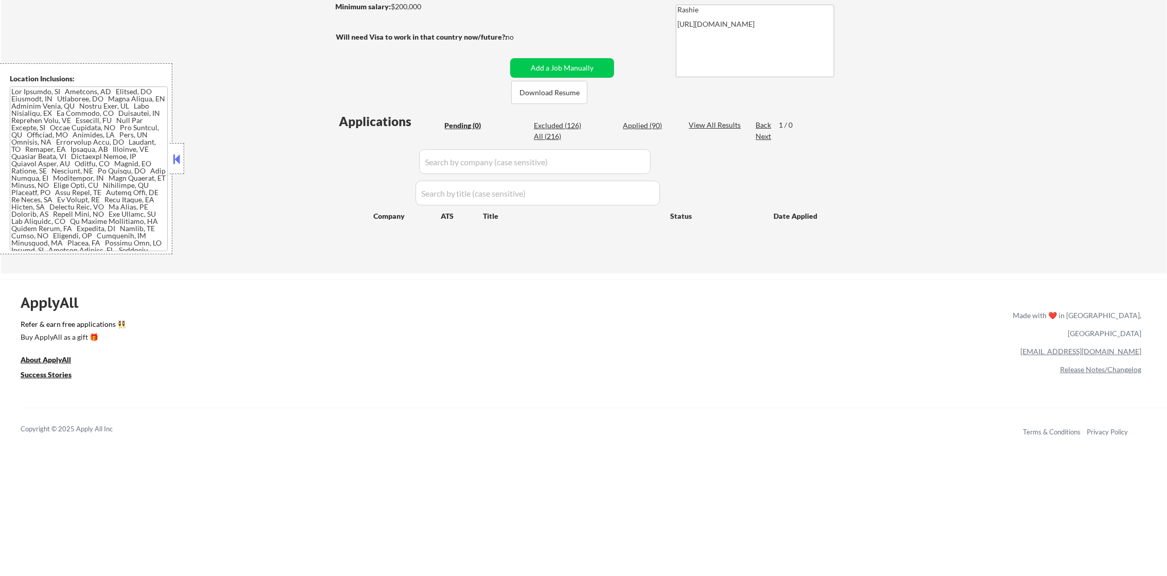
select select ""applied""
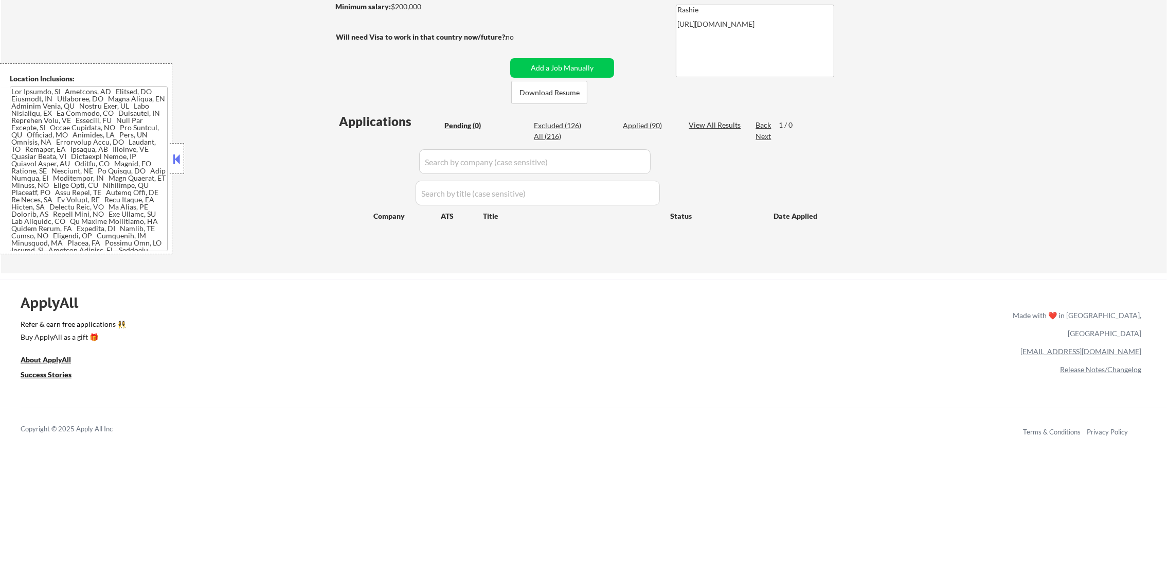
select select ""applied""
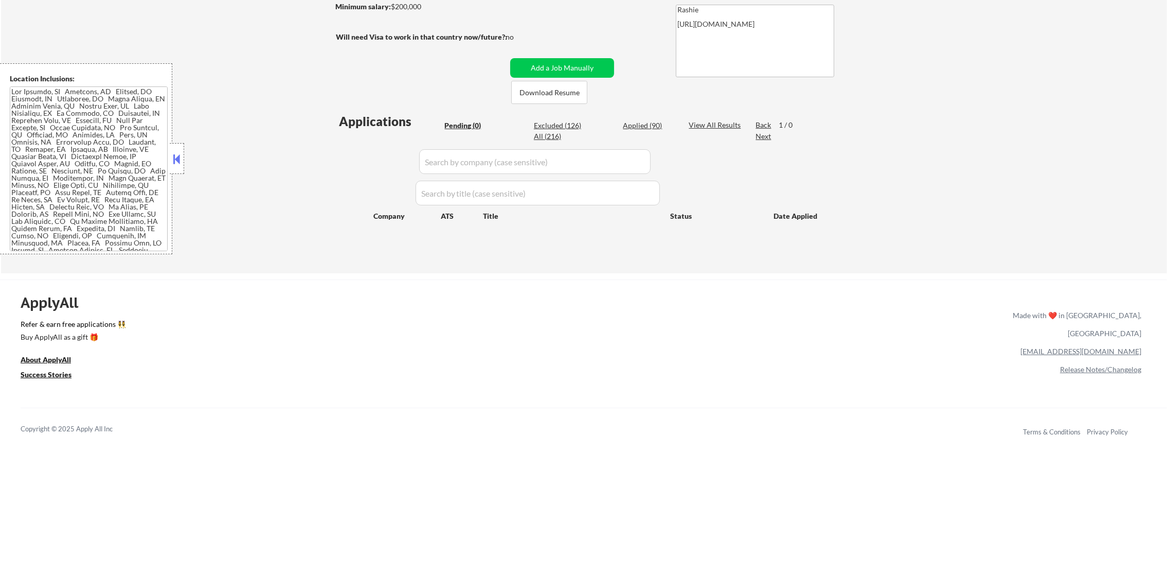
select select ""applied""
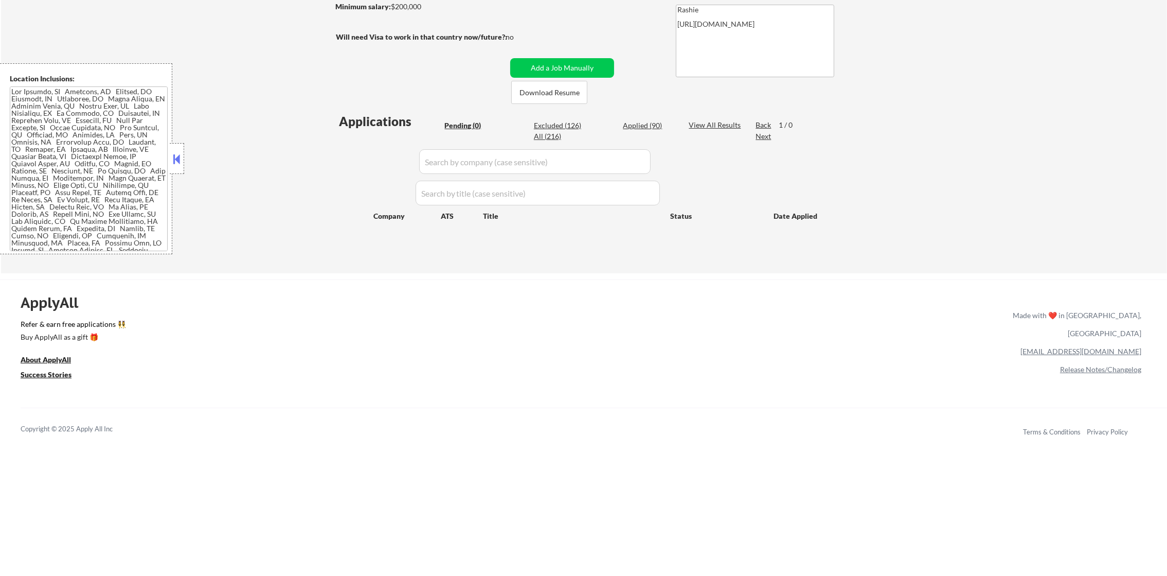
select select ""applied""
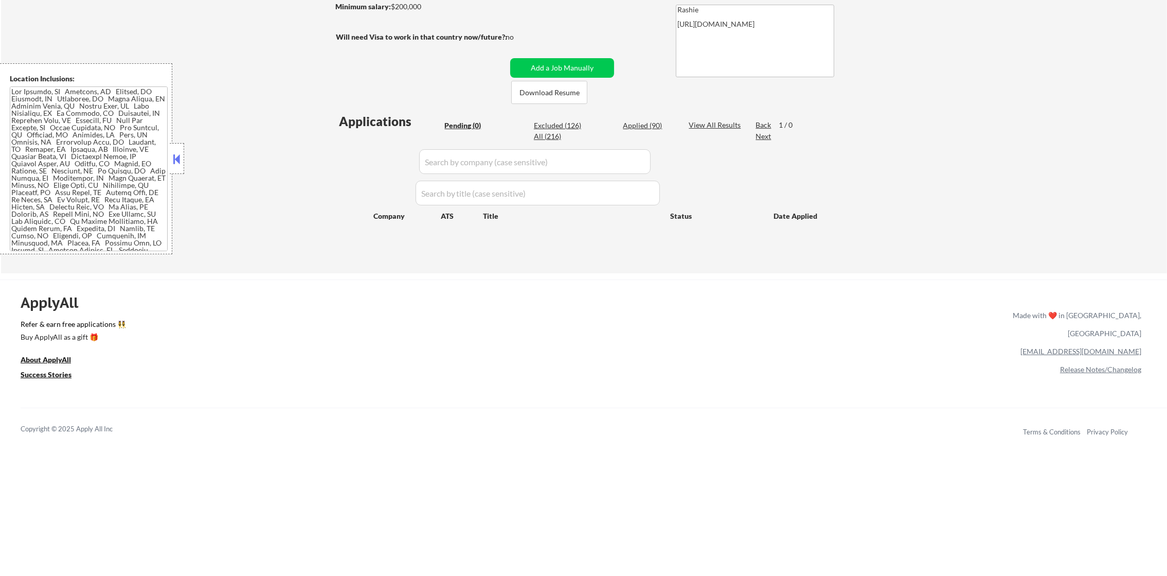
select select ""applied""
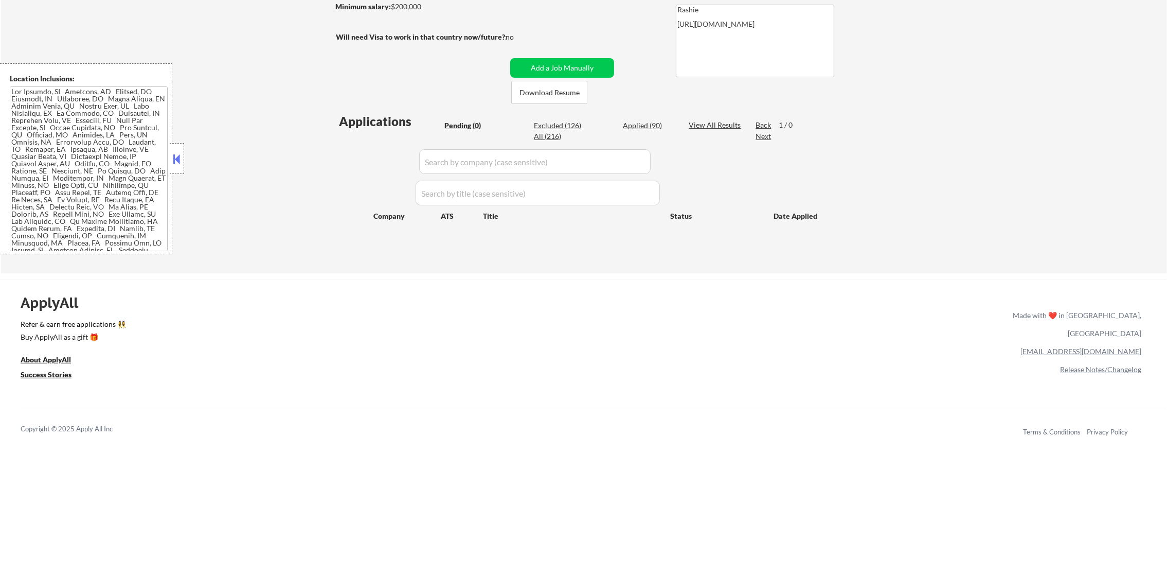
select select ""applied""
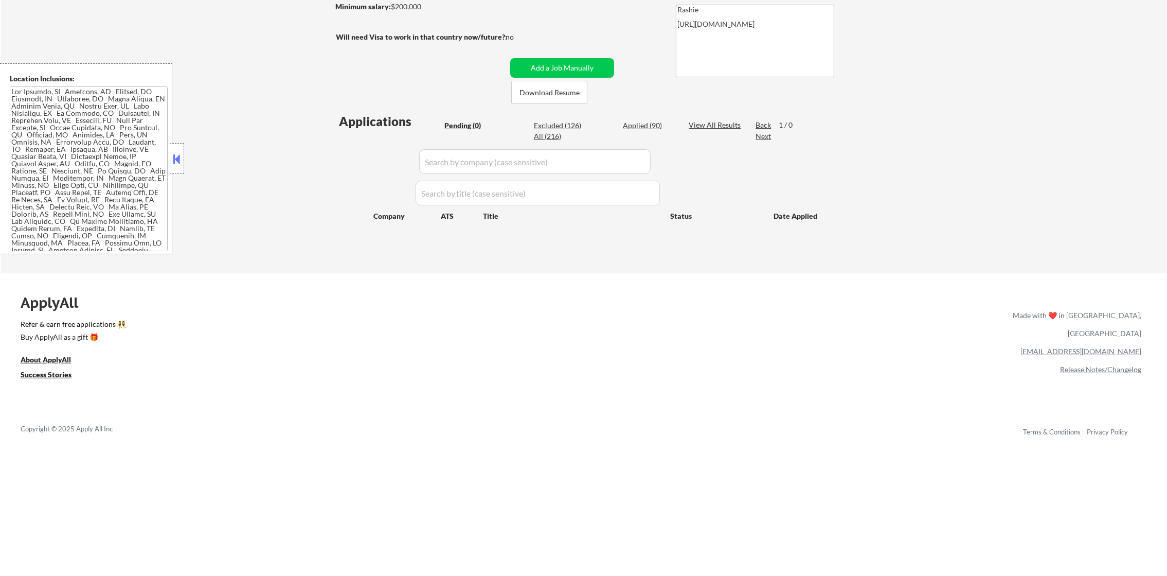
select select ""applied""
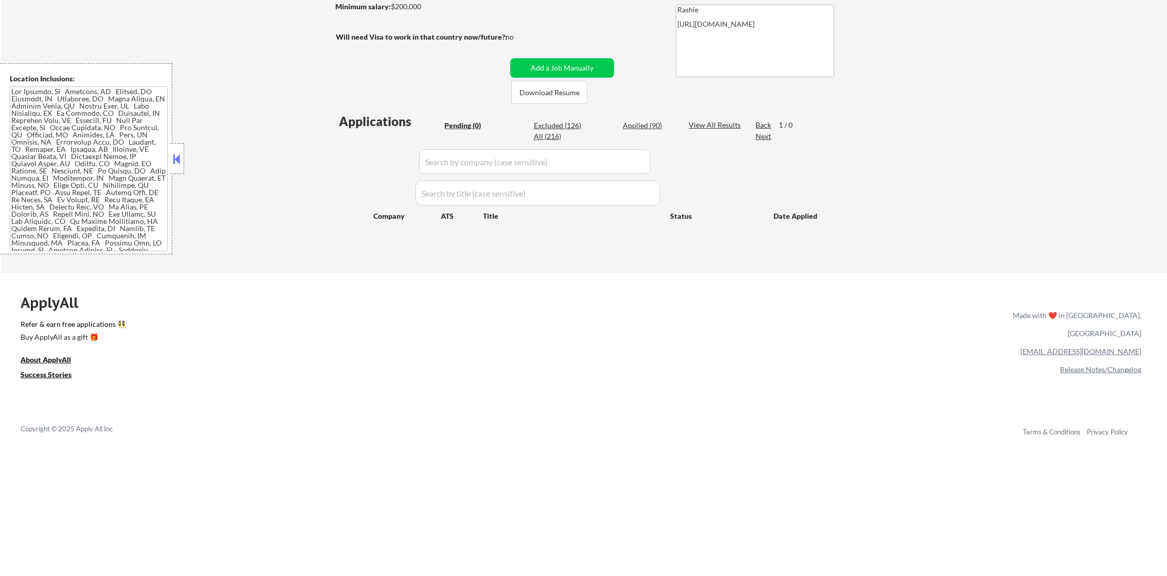
select select ""applied""
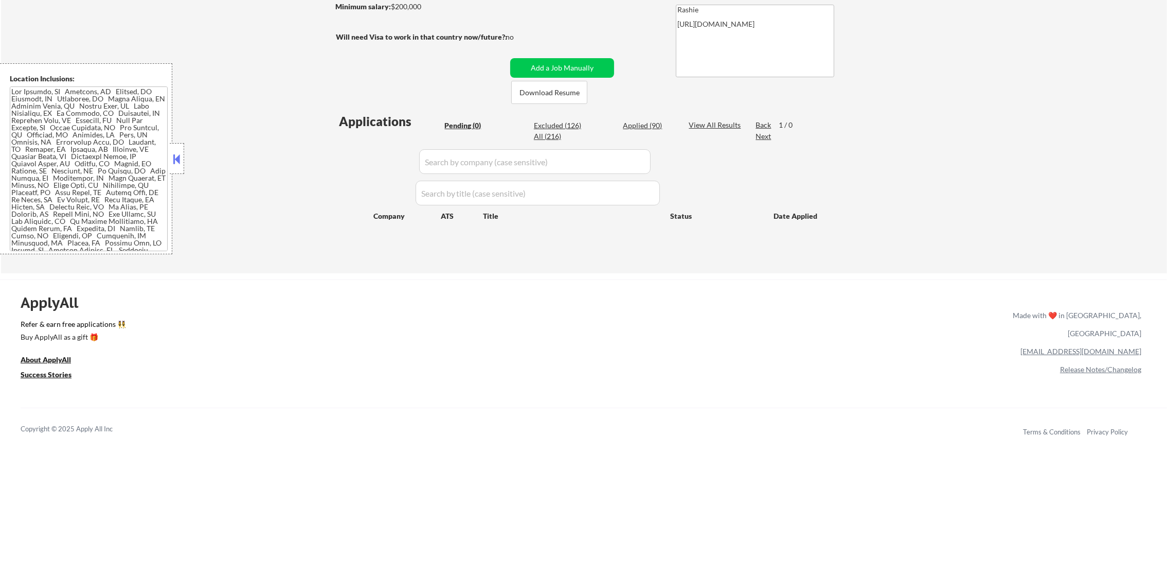
select select ""applied""
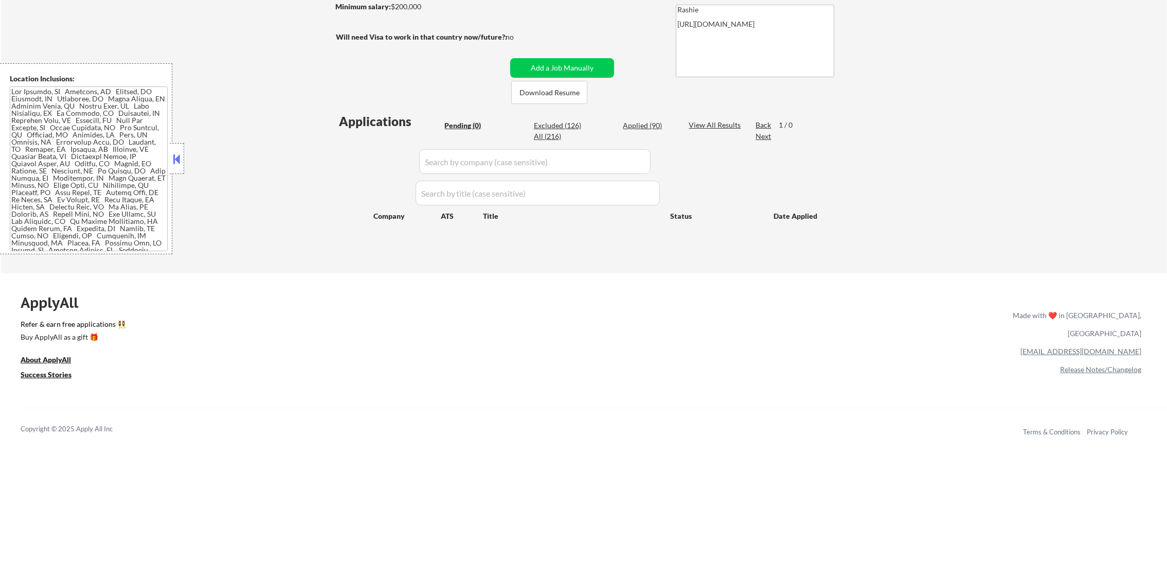
select select ""applied""
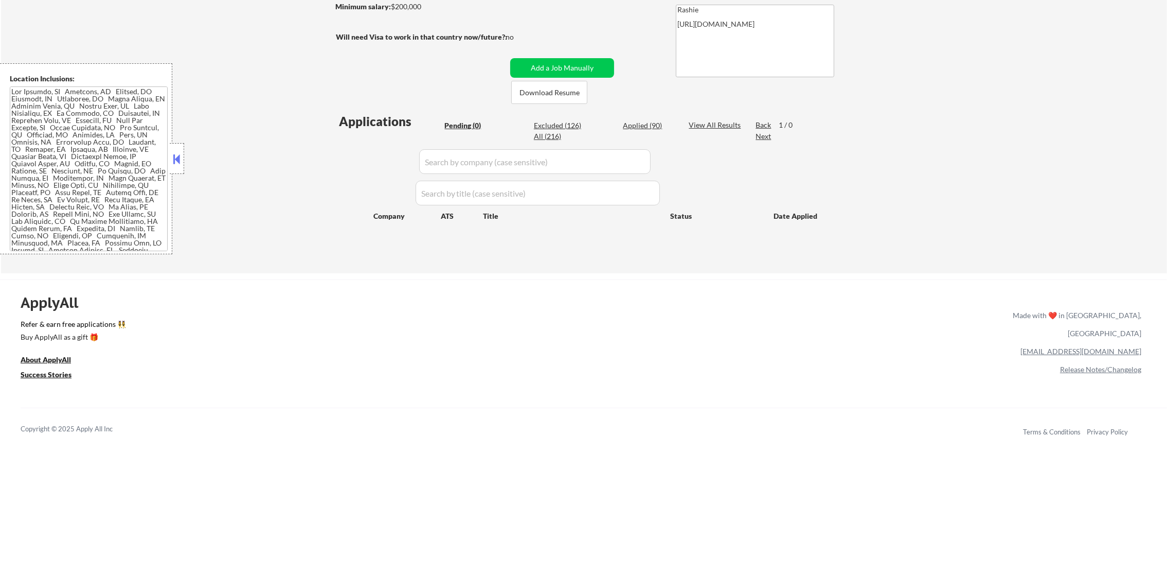
select select ""applied""
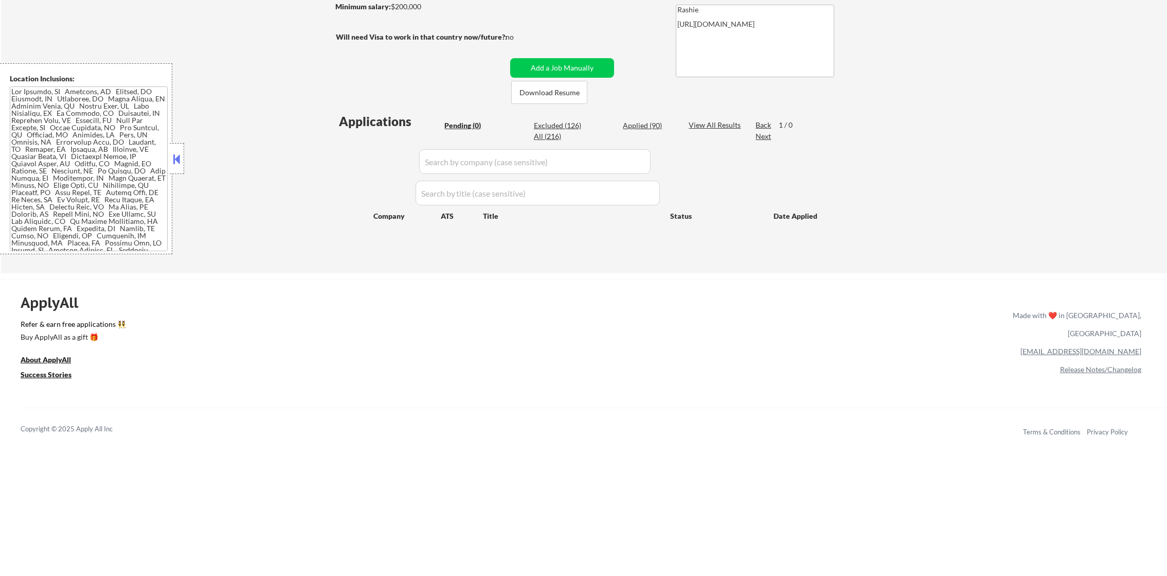
select select ""applied""
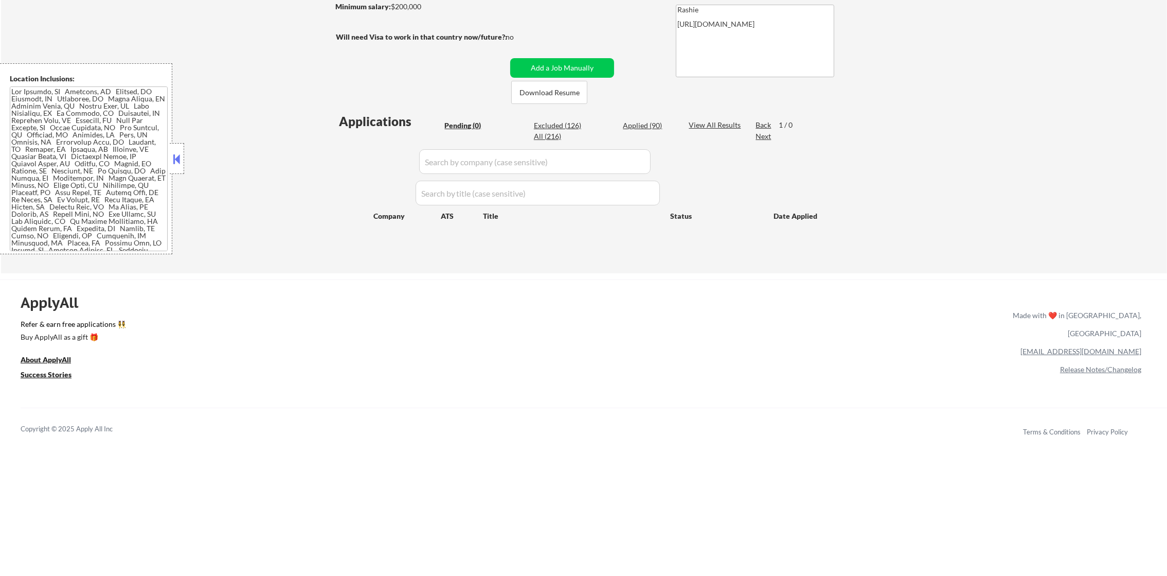
select select ""applied""
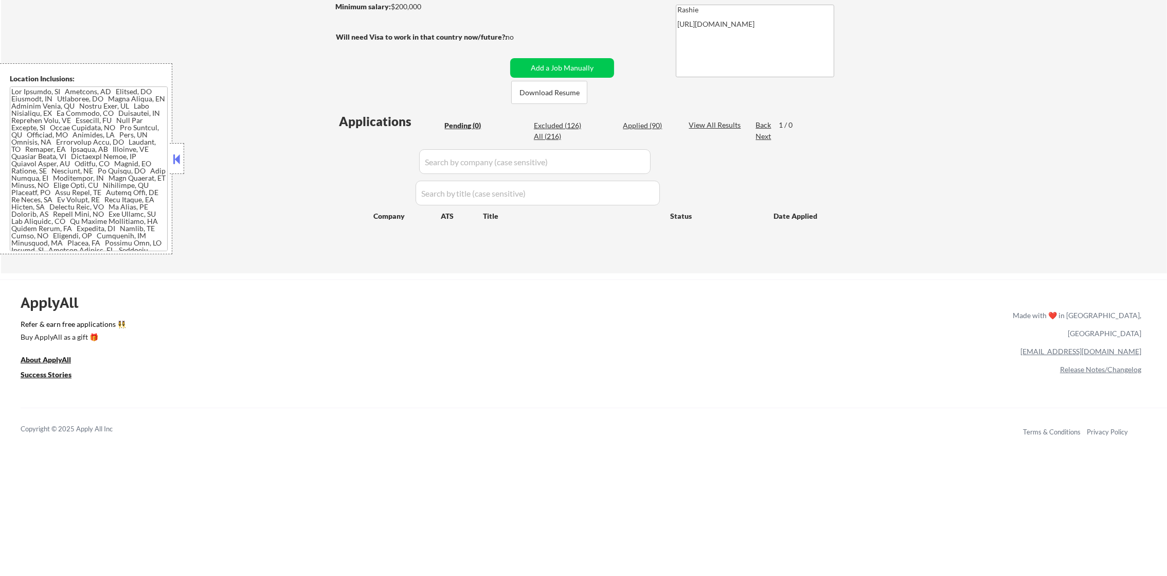
select select ""applied""
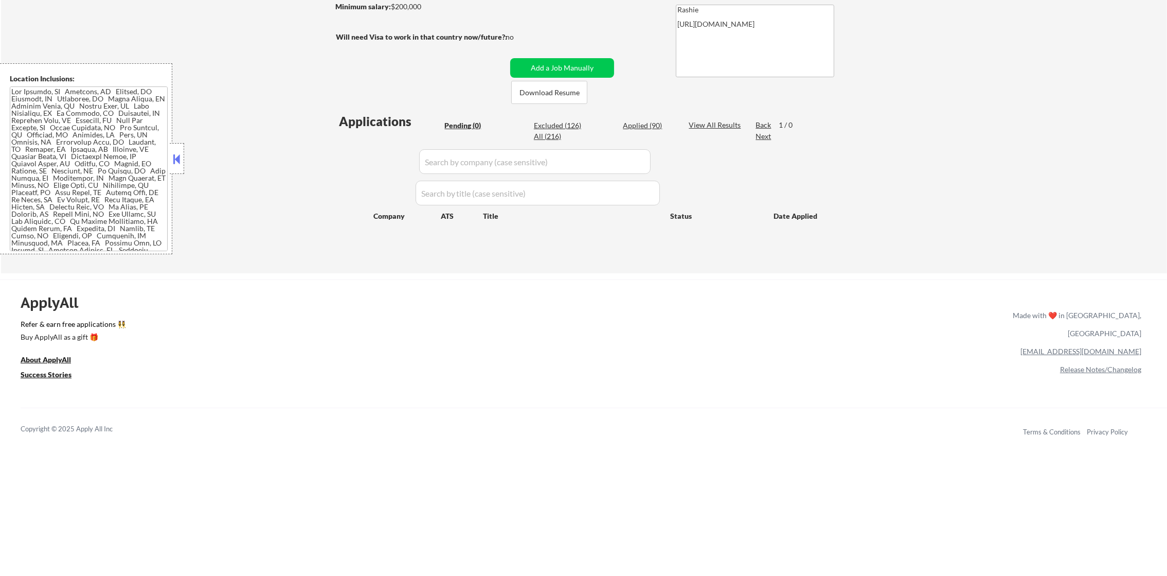
select select ""applied""
